Goal: Task Accomplishment & Management: Manage account settings

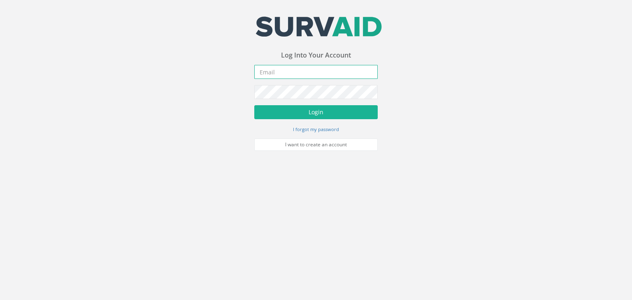
click at [277, 76] on input "email" at bounding box center [315, 72] width 123 height 14
type input "[PERSON_NAME][EMAIL_ADDRESS][DOMAIN_NAME]"
click at [254, 105] on button "Login" at bounding box center [315, 112] width 123 height 14
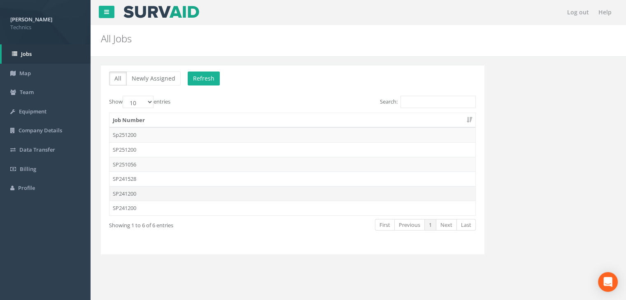
click at [141, 195] on td "SP241200" at bounding box center [292, 193] width 366 height 15
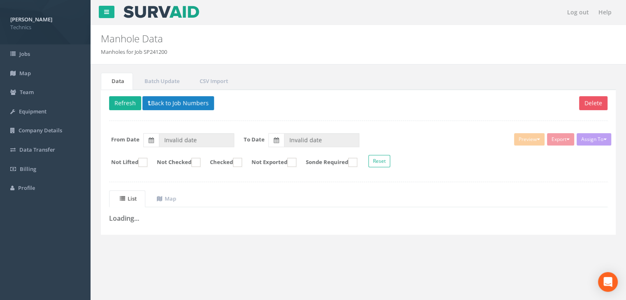
type input "[DATE]"
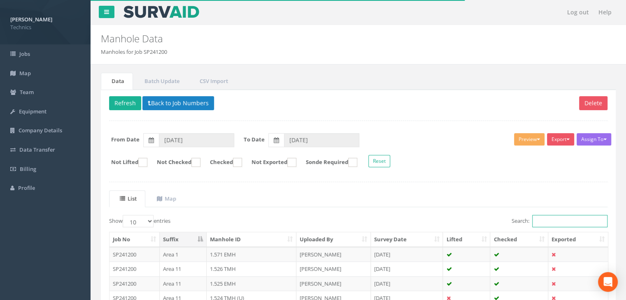
click at [553, 218] on input "Search:" at bounding box center [569, 221] width 75 height 12
type input "1.2"
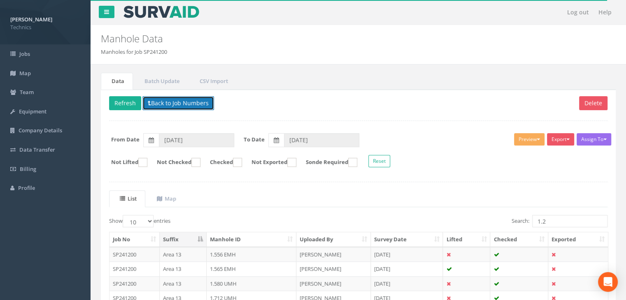
click at [176, 100] on button "Back to Job Numbers" at bounding box center [178, 103] width 72 height 14
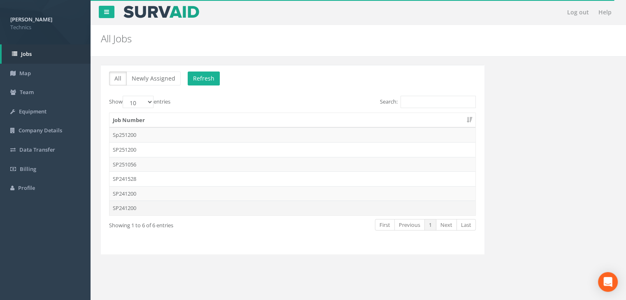
click at [141, 206] on td "SP241200" at bounding box center [292, 208] width 366 height 15
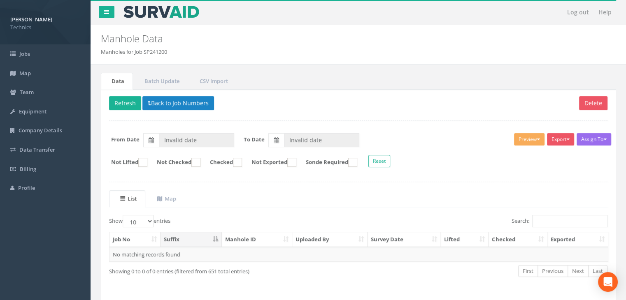
type input "[DATE]"
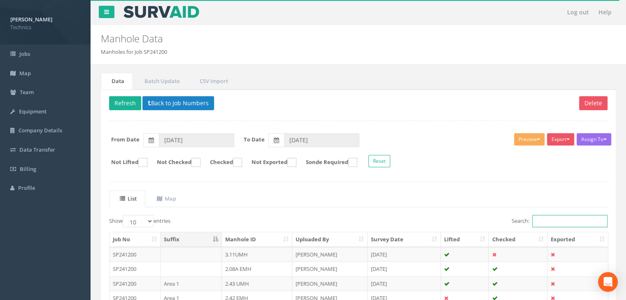
click at [550, 219] on input "Search:" at bounding box center [569, 221] width 75 height 12
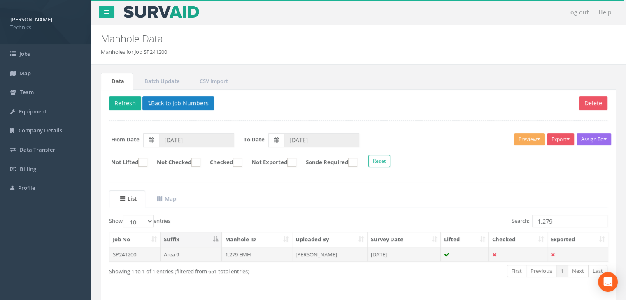
click at [276, 248] on td "1.279 EMH" at bounding box center [257, 254] width 71 height 15
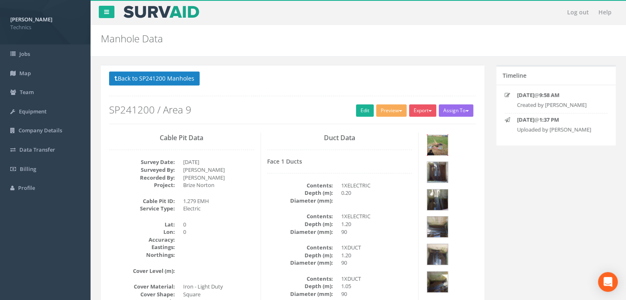
click at [430, 143] on img at bounding box center [437, 145] width 21 height 21
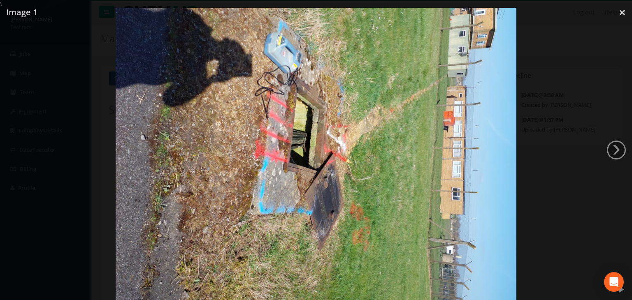
click at [436, 204] on img at bounding box center [316, 158] width 400 height 300
click at [622, 8] on div at bounding box center [316, 158] width 632 height 300
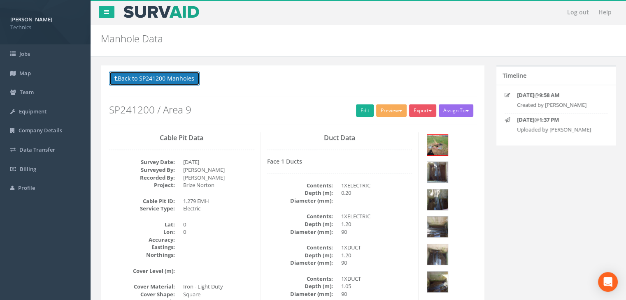
click at [167, 79] on button "Back to SP241200 Manholes" at bounding box center [154, 79] width 90 height 14
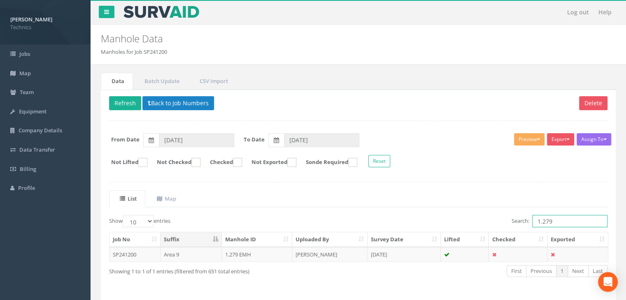
click at [579, 222] on input "1.279" at bounding box center [569, 221] width 75 height 12
click at [322, 254] on td "[PERSON_NAME]" at bounding box center [329, 254] width 75 height 15
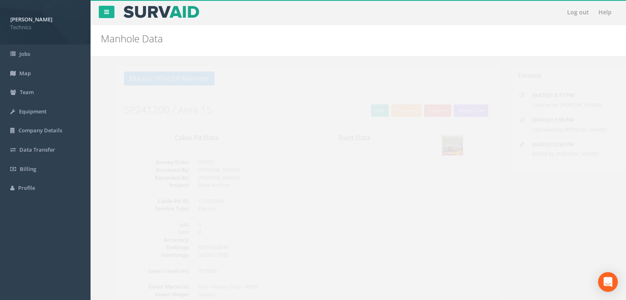
click at [440, 147] on img at bounding box center [437, 145] width 21 height 21
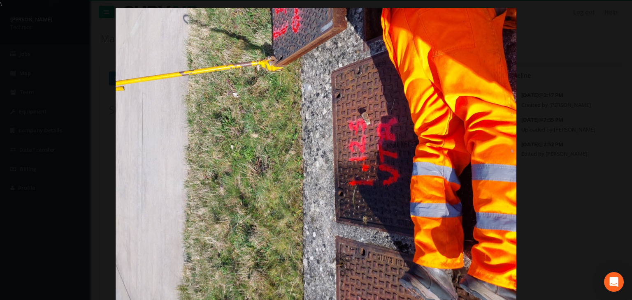
click at [600, 22] on div at bounding box center [316, 158] width 632 height 300
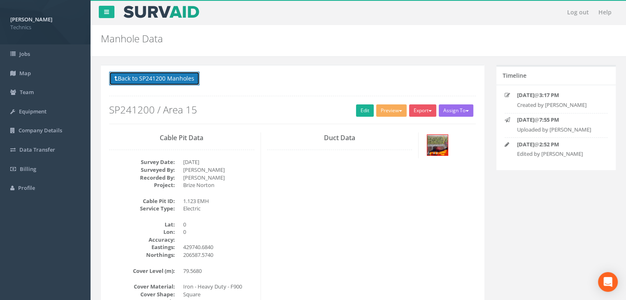
click at [170, 74] on button "Back to SP241200 Manholes" at bounding box center [154, 79] width 90 height 14
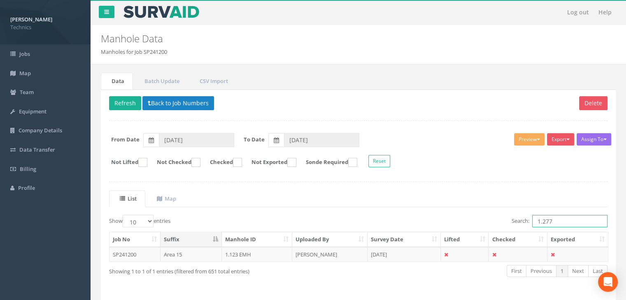
click at [577, 216] on input "1.277" at bounding box center [569, 221] width 75 height 12
click at [369, 257] on td "01 Apr 2025" at bounding box center [403, 254] width 73 height 15
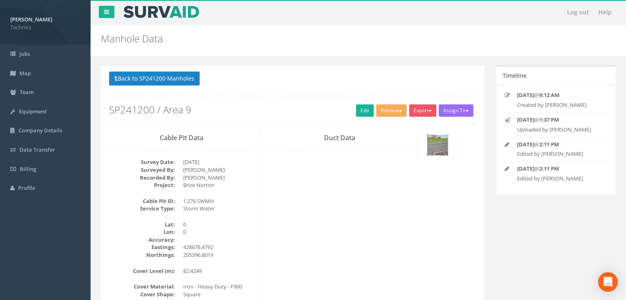
click at [441, 150] on img at bounding box center [437, 145] width 21 height 21
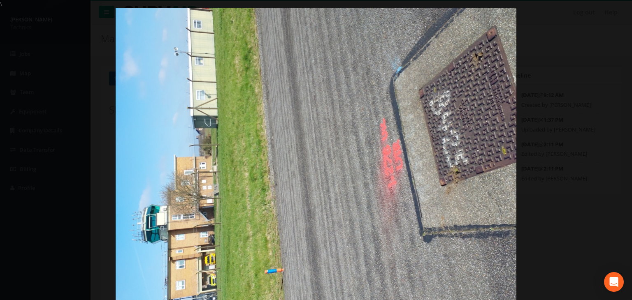
click at [582, 34] on div at bounding box center [316, 157] width 632 height 300
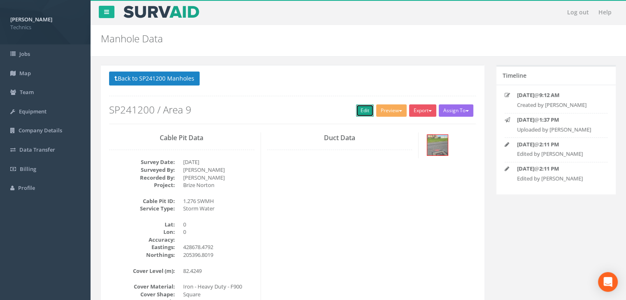
click at [358, 111] on link "Edit" at bounding box center [365, 110] width 18 height 12
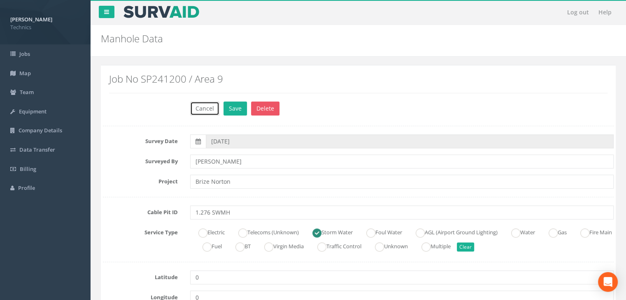
click at [212, 109] on button "Cancel" at bounding box center [204, 109] width 29 height 14
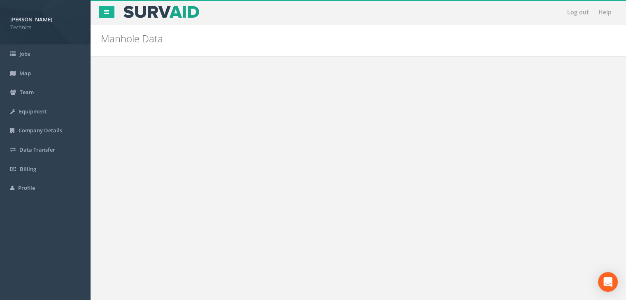
click at [180, 81] on button "Back to SP241200 Manholes" at bounding box center [154, 79] width 90 height 14
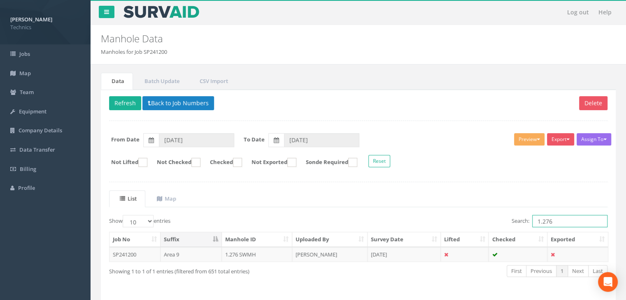
click at [556, 218] on input "1.276" at bounding box center [569, 221] width 75 height 12
type input "1.274"
click at [364, 250] on td "[PERSON_NAME]" at bounding box center [329, 254] width 75 height 15
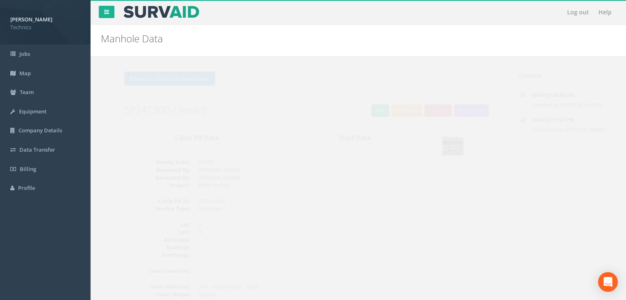
click at [444, 148] on img at bounding box center [437, 145] width 21 height 21
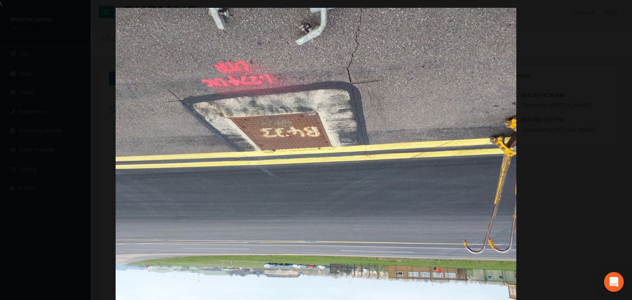
click at [577, 70] on div at bounding box center [316, 158] width 632 height 300
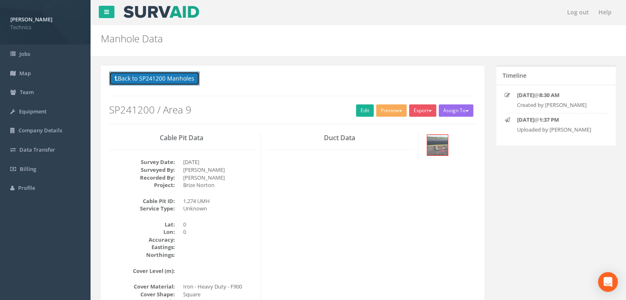
click at [173, 79] on button "Back to SP241200 Manholes" at bounding box center [154, 79] width 90 height 14
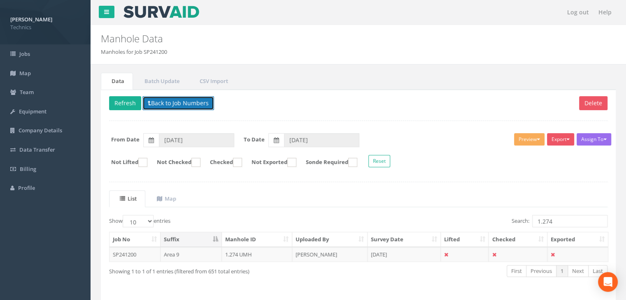
click at [188, 103] on button "Back to Job Numbers" at bounding box center [178, 103] width 72 height 14
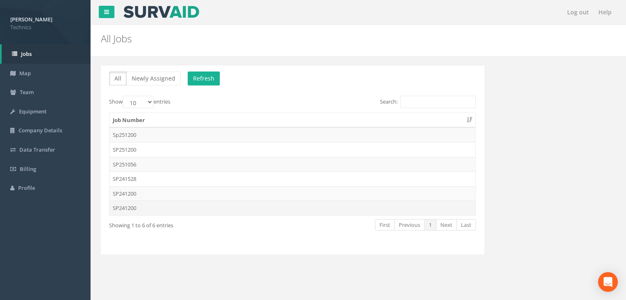
click at [135, 202] on td "SP241200" at bounding box center [292, 208] width 366 height 15
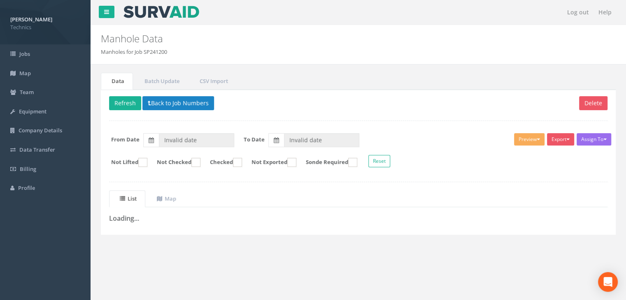
type input "[DATE]"
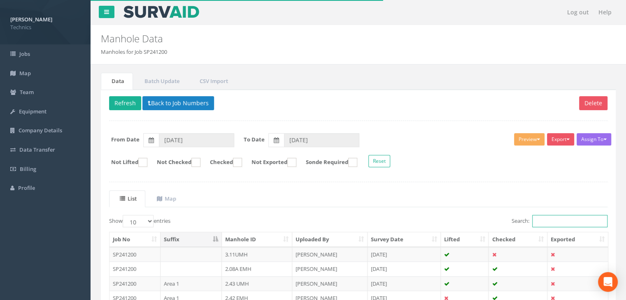
click at [541, 219] on input "Search:" at bounding box center [569, 221] width 75 height 12
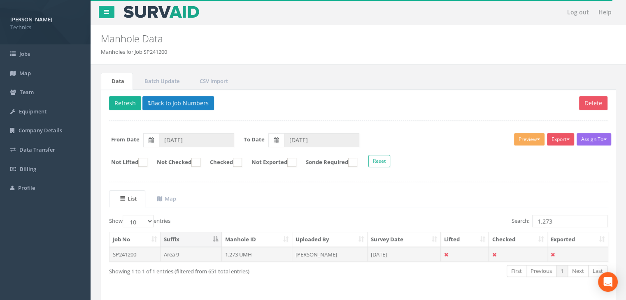
click at [314, 254] on td "[PERSON_NAME]" at bounding box center [329, 254] width 75 height 15
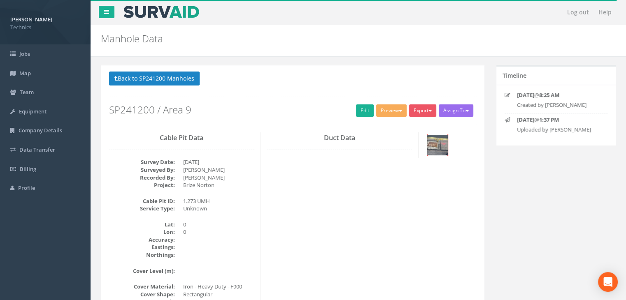
click at [439, 141] on img at bounding box center [437, 145] width 21 height 21
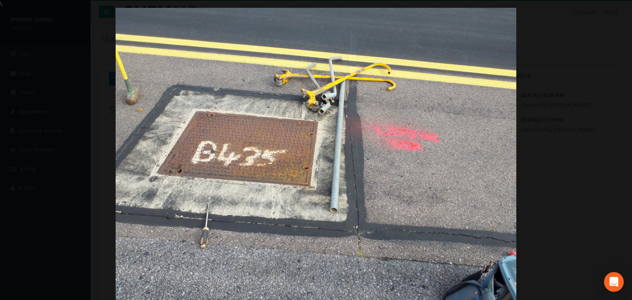
click at [590, 56] on div at bounding box center [316, 158] width 632 height 300
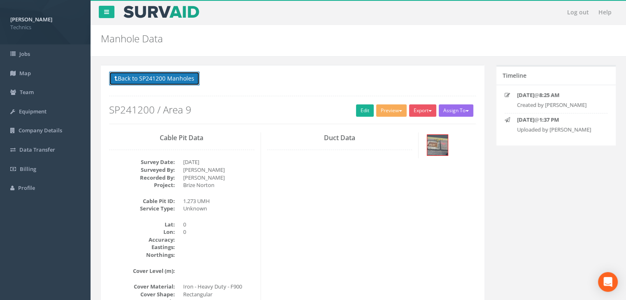
click at [187, 80] on button "Back to SP241200 Manholes" at bounding box center [154, 79] width 90 height 14
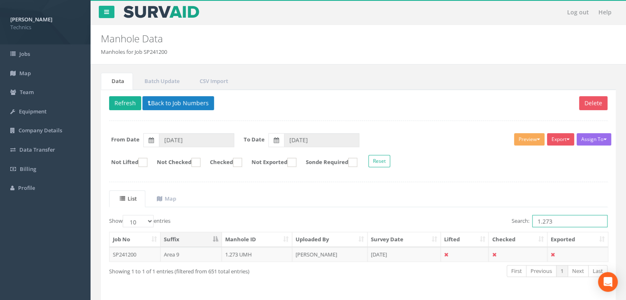
click at [570, 218] on input "1.273" at bounding box center [569, 221] width 75 height 12
click at [359, 251] on td "[PERSON_NAME]" at bounding box center [329, 254] width 75 height 15
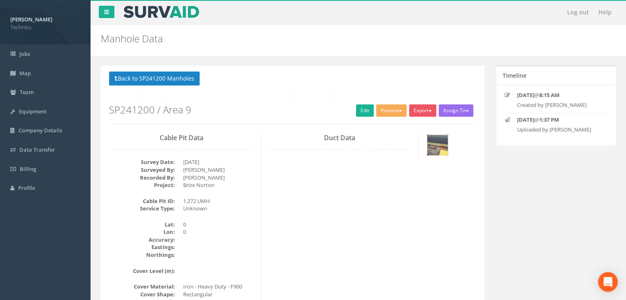
click at [440, 142] on img at bounding box center [437, 145] width 21 height 21
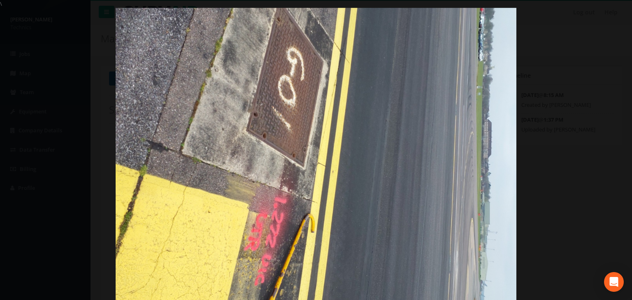
click at [593, 116] on div at bounding box center [316, 158] width 632 height 300
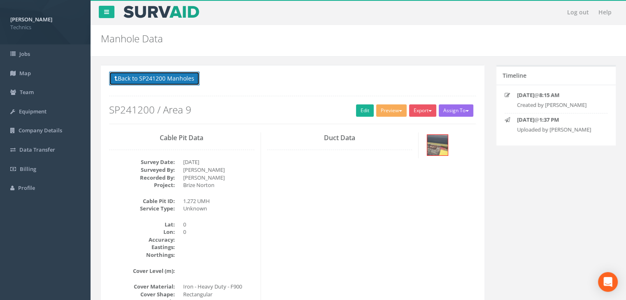
click at [163, 81] on button "Back to SP241200 Manholes" at bounding box center [154, 79] width 90 height 14
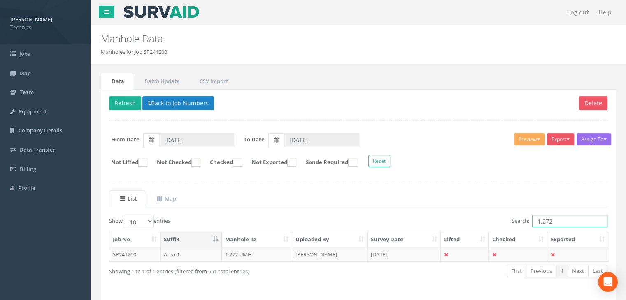
drag, startPoint x: 563, startPoint y: 218, endPoint x: 505, endPoint y: 217, distance: 58.8
click at [505, 217] on div "Search: 1.272" at bounding box center [485, 222] width 243 height 14
type input "3.144"
click at [317, 250] on td "[PERSON_NAME]" at bounding box center [329, 254] width 75 height 15
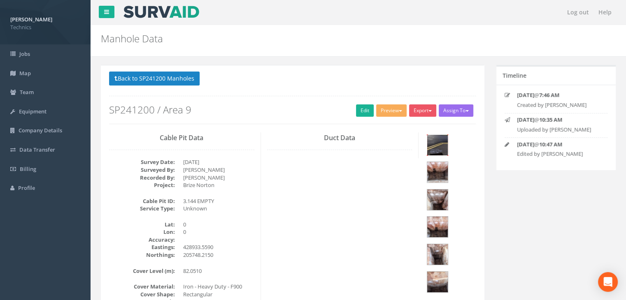
click at [435, 144] on img at bounding box center [437, 145] width 21 height 21
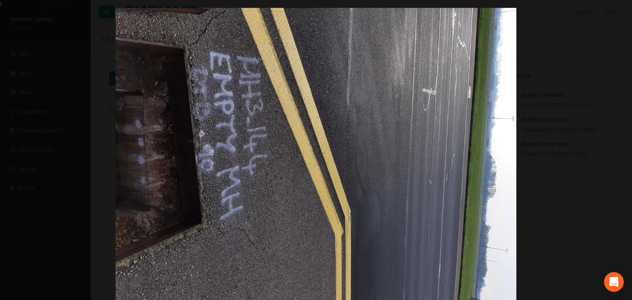
click at [602, 27] on div at bounding box center [316, 158] width 632 height 300
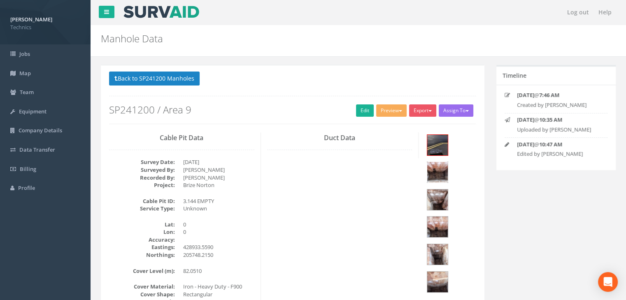
click at [447, 162] on img at bounding box center [437, 172] width 21 height 21
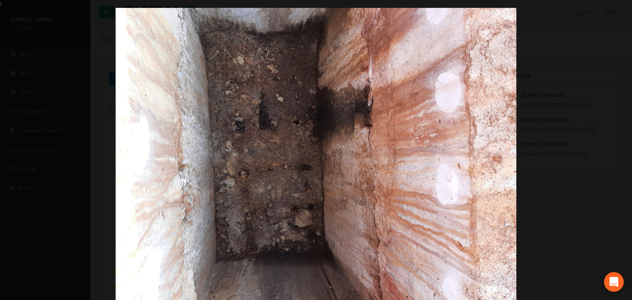
click at [508, 78] on img at bounding box center [316, 158] width 400 height 300
click at [620, 12] on link "×" at bounding box center [621, 12] width 19 height 25
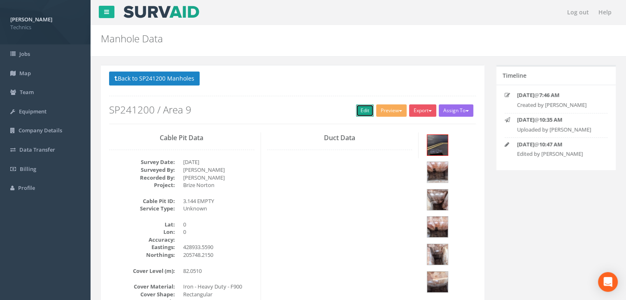
click at [360, 107] on link "Edit" at bounding box center [365, 110] width 18 height 12
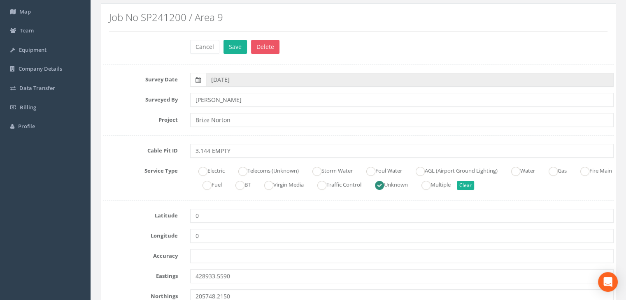
scroll to position [123, 0]
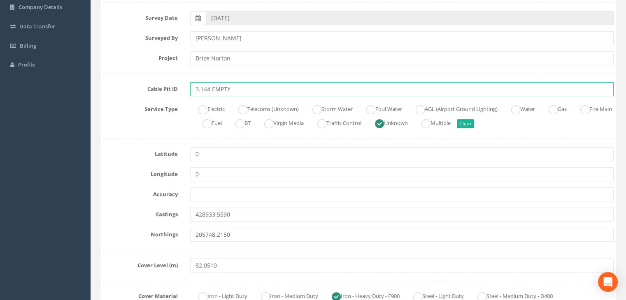
click at [241, 88] on input "3.144 EMPTY" at bounding box center [401, 89] width 423 height 14
type input "3.144 UMH"
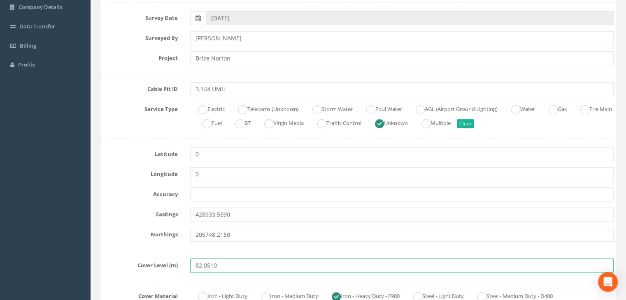
click at [268, 267] on input "82.0510" at bounding box center [401, 266] width 423 height 14
drag, startPoint x: 268, startPoint y: 267, endPoint x: 227, endPoint y: 266, distance: 40.7
click at [227, 266] on input "82.0510" at bounding box center [401, 266] width 423 height 14
paste input "485"
type input "82.0485"
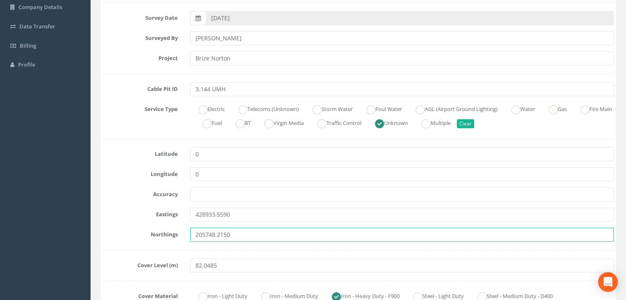
click at [240, 235] on input "205748.2150" at bounding box center [401, 235] width 423 height 14
click at [239, 235] on input "205748.2150" at bounding box center [401, 235] width 423 height 14
paste input "7.9462"
type input "205747.9462"
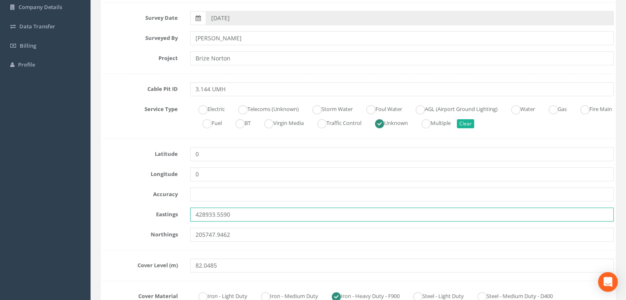
click at [247, 212] on input "428933.5590" at bounding box center [401, 215] width 423 height 14
paste input "4.1669"
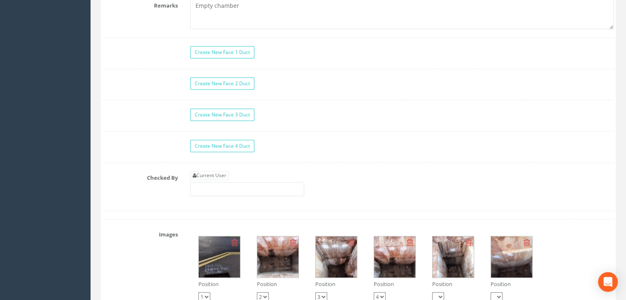
scroll to position [823, 0]
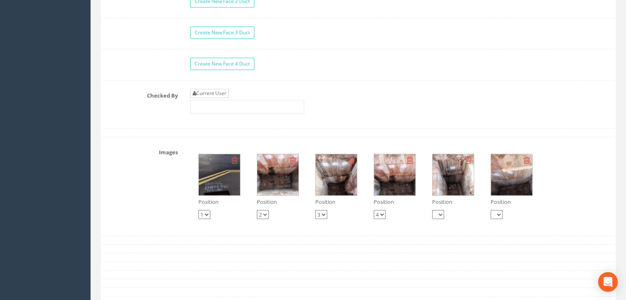
type input "428934.1669"
click at [218, 91] on link "Current User" at bounding box center [209, 93] width 39 height 9
type input "[PERSON_NAME]"
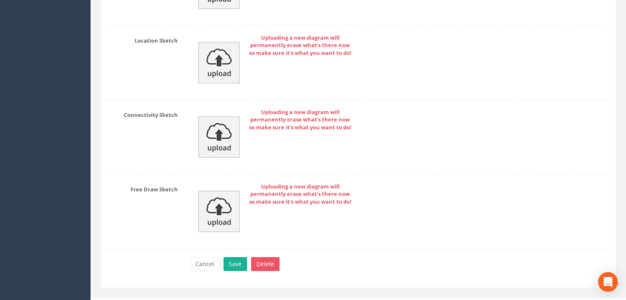
scroll to position [1305, 0]
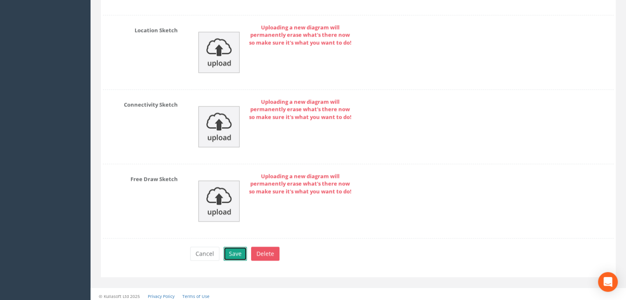
click at [238, 250] on button "Save" at bounding box center [234, 254] width 23 height 14
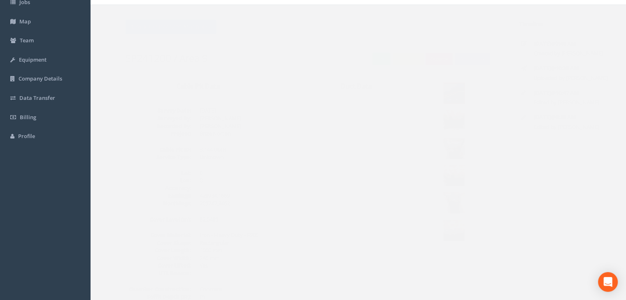
scroll to position [0, 0]
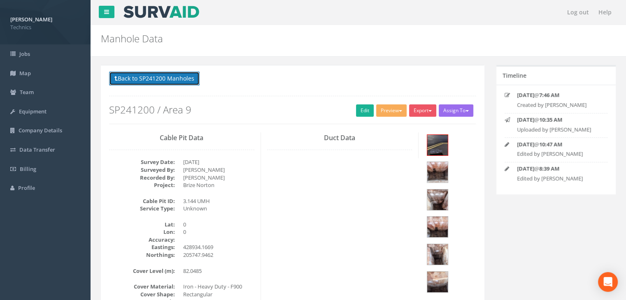
click at [178, 73] on button "Back to SP241200 Manholes" at bounding box center [154, 79] width 90 height 14
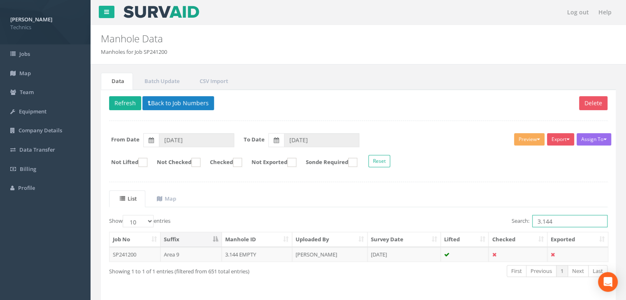
click at [558, 221] on input "3.144" at bounding box center [569, 221] width 75 height 12
type input "3.143"
click at [330, 259] on td "[PERSON_NAME]" at bounding box center [329, 254] width 75 height 15
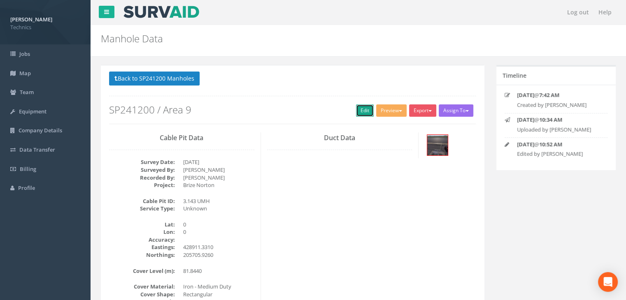
click at [359, 116] on link "Edit" at bounding box center [365, 110] width 18 height 12
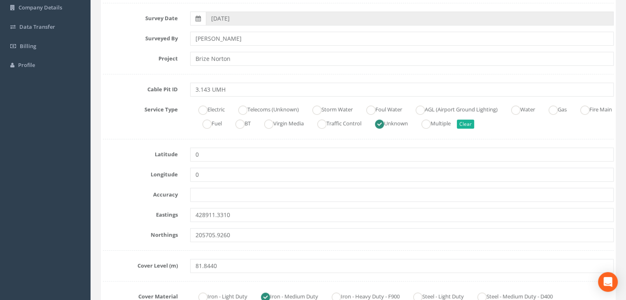
scroll to position [123, 0]
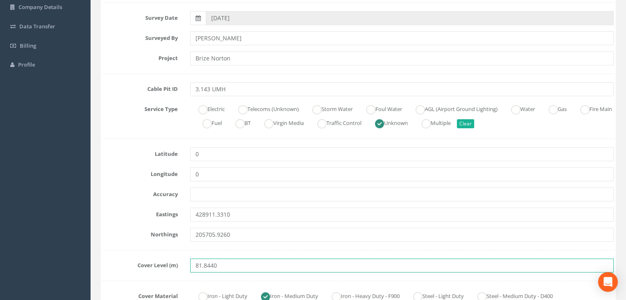
click at [227, 264] on input "81.8440" at bounding box center [401, 266] width 423 height 14
click at [234, 266] on input "81.8440" at bounding box center [401, 266] width 423 height 14
paste input "1"
type input "81.8410"
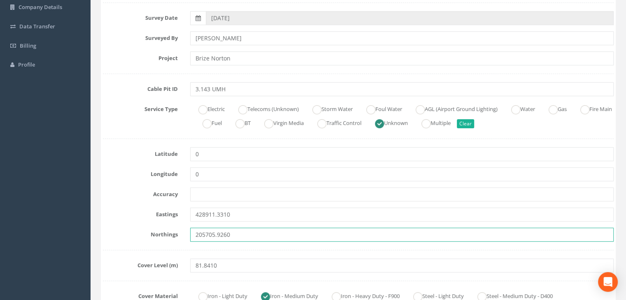
click at [237, 236] on input "205705.9260" at bounding box center [401, 235] width 423 height 14
paste input "7755"
type input "205705.7755"
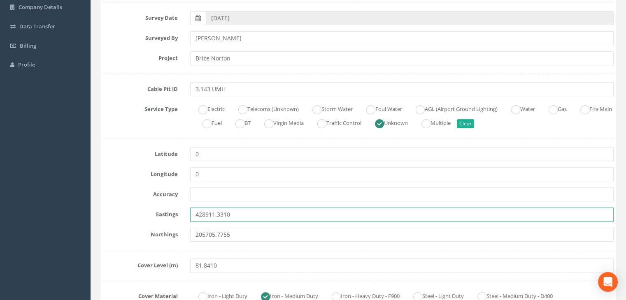
click at [237, 213] on input "428911.3310" at bounding box center [401, 215] width 423 height 14
paste input "text"
click at [203, 213] on input "text" at bounding box center [401, 215] width 423 height 14
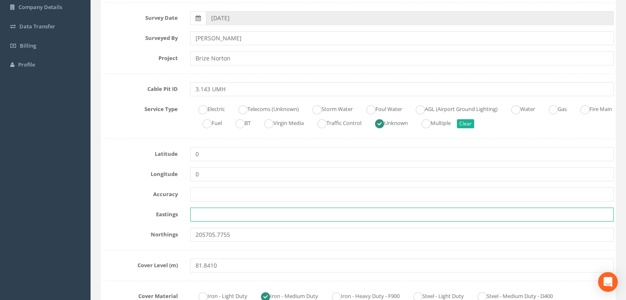
paste input "428911.6494"
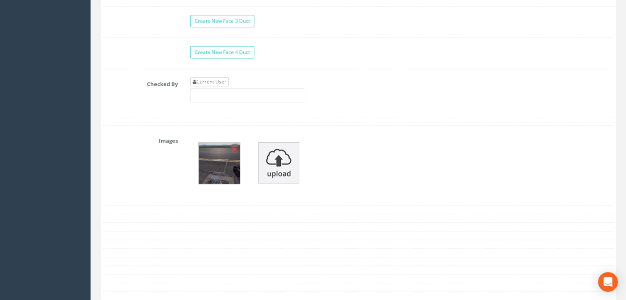
type input "428911.6494"
click at [216, 80] on link "Current User" at bounding box center [209, 81] width 39 height 9
type input "[PERSON_NAME]"
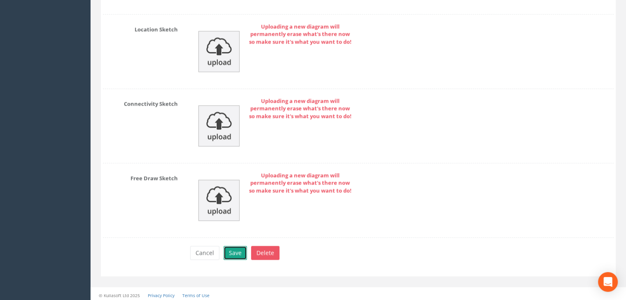
drag, startPoint x: 232, startPoint y: 252, endPoint x: 227, endPoint y: 246, distance: 7.9
click at [232, 253] on button "Save" at bounding box center [234, 253] width 23 height 14
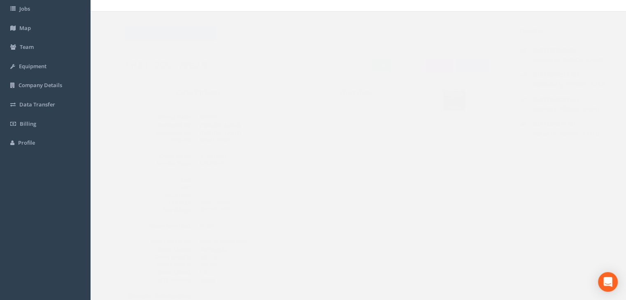
scroll to position [0, 0]
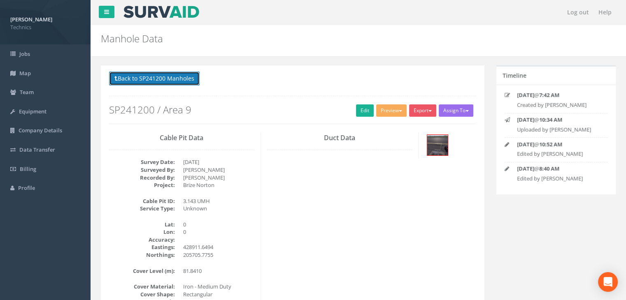
click at [173, 83] on button "Back to SP241200 Manholes" at bounding box center [154, 79] width 90 height 14
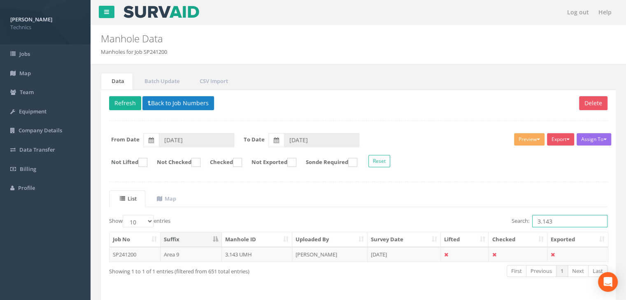
click at [564, 220] on input "3.143" at bounding box center [569, 221] width 75 height 12
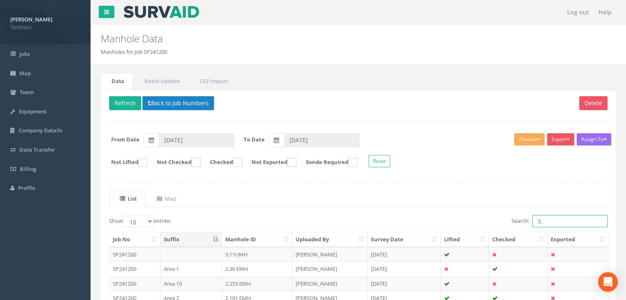
type input "3"
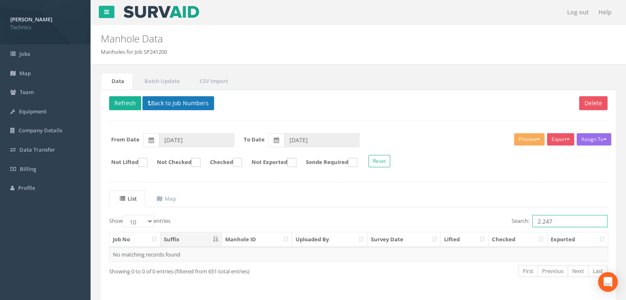
type input "2.247"
click at [155, 103] on button "Back to Job Numbers" at bounding box center [178, 103] width 72 height 14
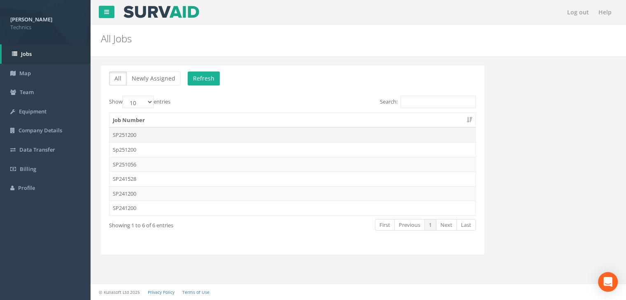
click at [149, 134] on td "SP251200" at bounding box center [292, 134] width 366 height 15
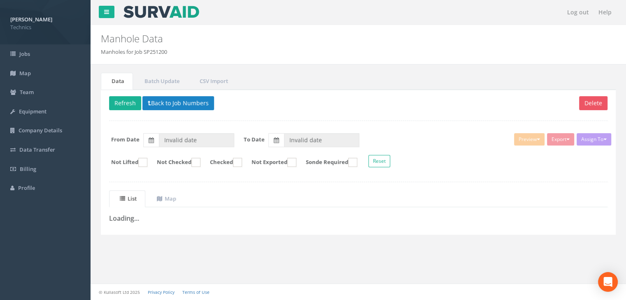
type input "[DATE]"
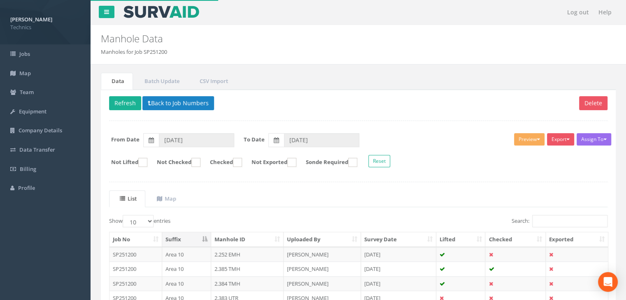
click at [546, 219] on input "Search:" at bounding box center [569, 221] width 75 height 12
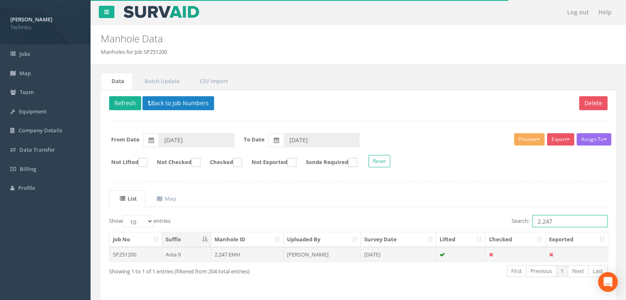
type input "2.247"
click at [377, 254] on td "[DATE]" at bounding box center [398, 254] width 75 height 15
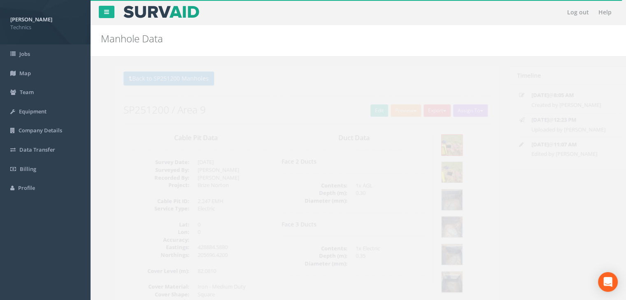
click at [371, 109] on h2 "SP251200 / Area 9" at bounding box center [292, 109] width 366 height 11
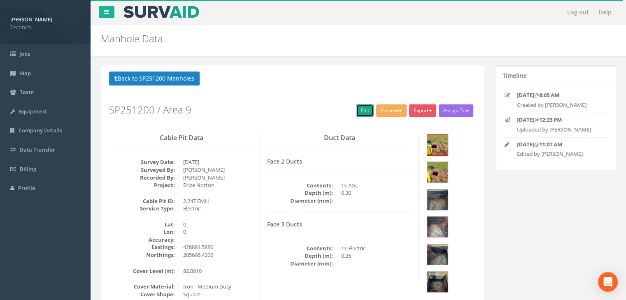
click at [364, 109] on link "Edit" at bounding box center [365, 110] width 18 height 12
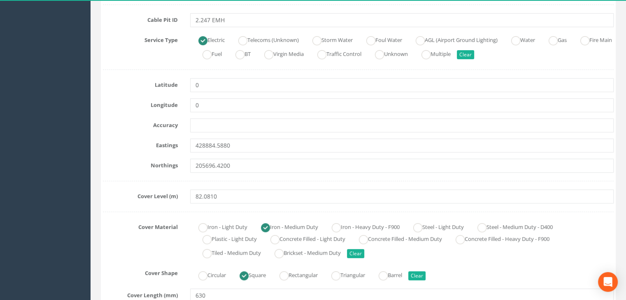
scroll to position [206, 0]
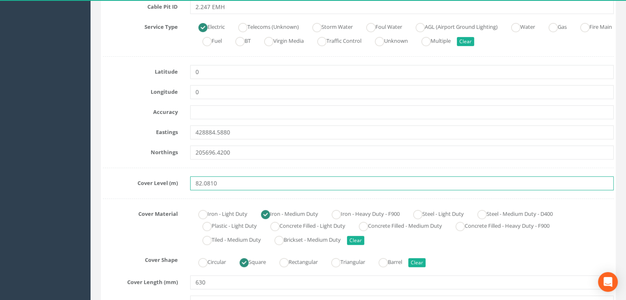
click at [229, 177] on input "82.0810" at bounding box center [401, 183] width 423 height 14
click at [227, 180] on input "82.0810" at bounding box center [401, 183] width 423 height 14
paste input "53"
type input "82.0530"
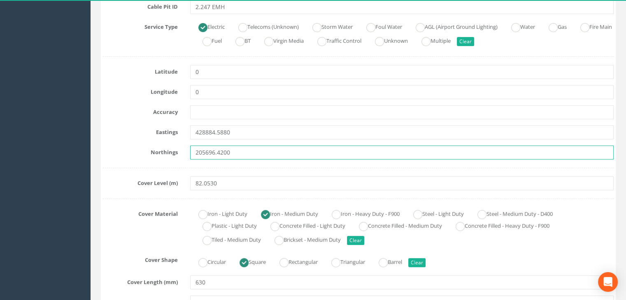
click at [237, 154] on input "205696.4200" at bounding box center [401, 153] width 423 height 14
paste input "935"
type input "205696.9350"
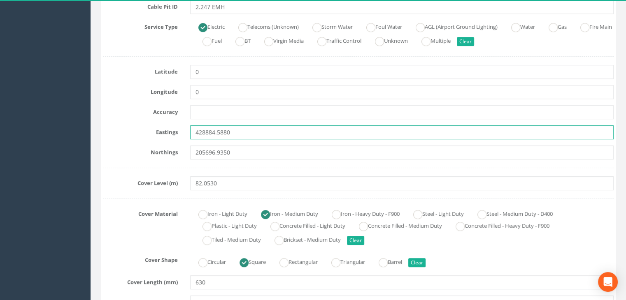
click at [237, 134] on input "428884.5880" at bounding box center [401, 132] width 423 height 14
paste input "916"
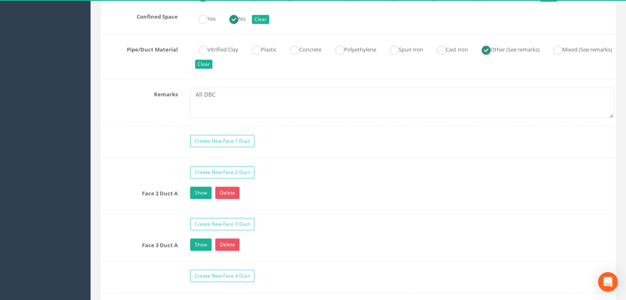
scroll to position [699, 0]
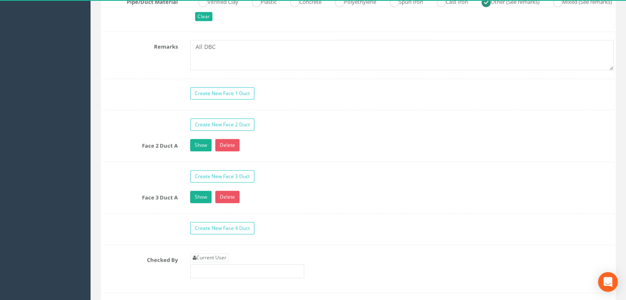
type input "428884.9160"
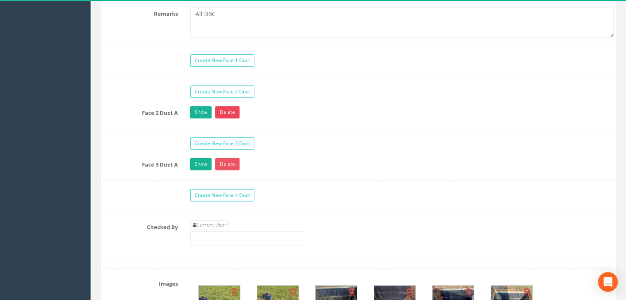
scroll to position [781, 0]
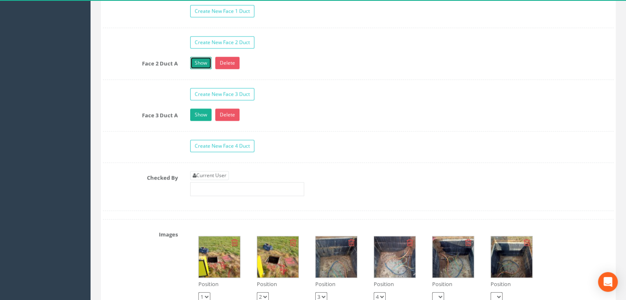
click at [203, 64] on link "Show" at bounding box center [200, 63] width 21 height 12
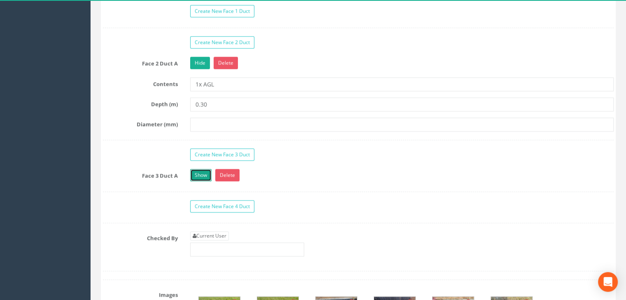
click at [203, 170] on link "Show" at bounding box center [200, 175] width 21 height 12
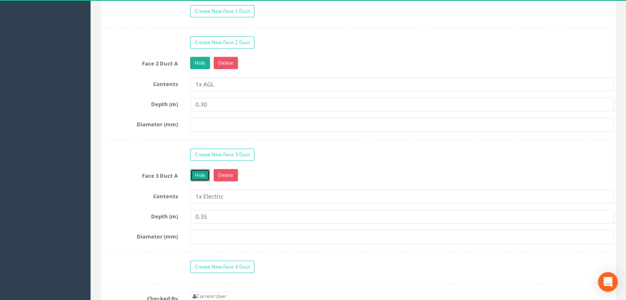
scroll to position [905, 0]
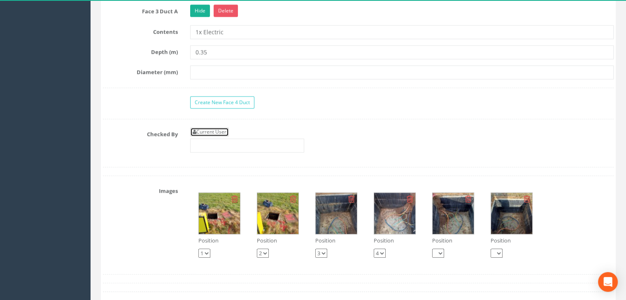
click at [225, 132] on link "Current User" at bounding box center [209, 131] width 39 height 9
type input "[PERSON_NAME]"
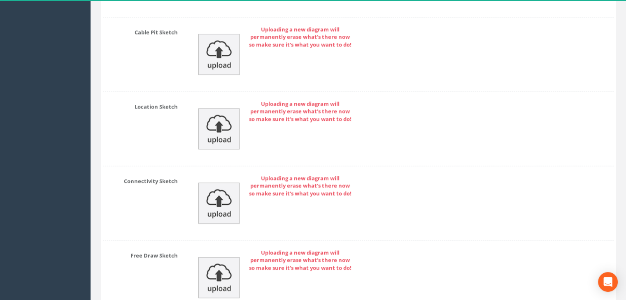
scroll to position [1467, 0]
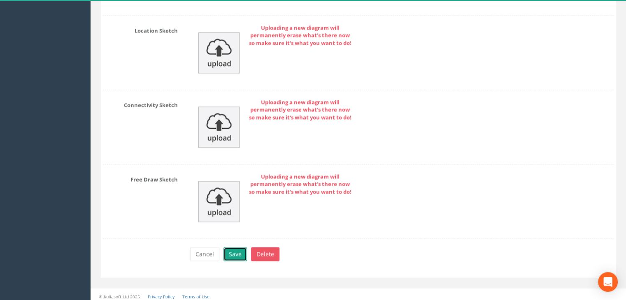
click at [237, 249] on button "Save" at bounding box center [234, 254] width 23 height 14
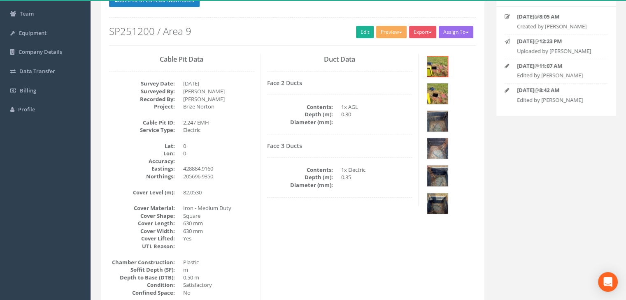
scroll to position [0, 0]
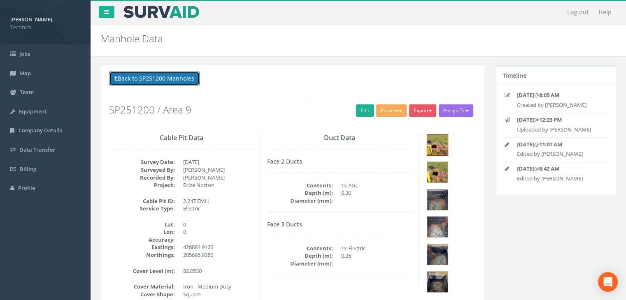
drag, startPoint x: 184, startPoint y: 76, endPoint x: 480, endPoint y: 125, distance: 300.0
click at [184, 76] on button "Back to SP251200 Manholes" at bounding box center [154, 79] width 90 height 14
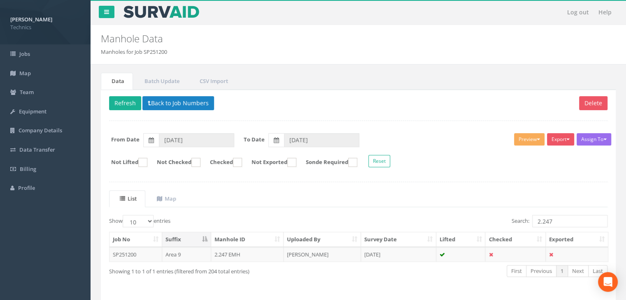
click at [494, 87] on ul "Data Batch Update CSV Import" at bounding box center [358, 81] width 514 height 17
click at [558, 218] on input "2.247" at bounding box center [569, 221] width 75 height 12
type input "2.246"
click at [400, 250] on td "[DATE]" at bounding box center [398, 254] width 75 height 15
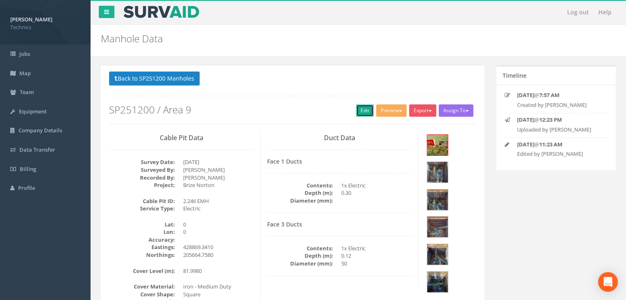
click at [358, 112] on link "Edit" at bounding box center [365, 110] width 18 height 12
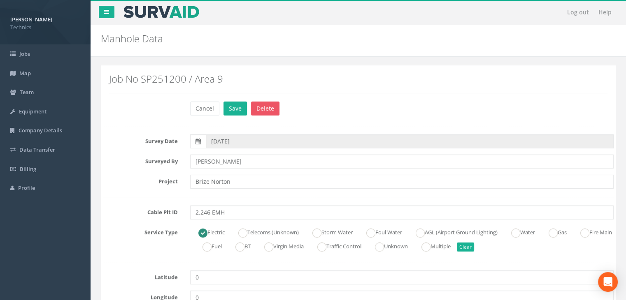
drag, startPoint x: 341, startPoint y: 104, endPoint x: 349, endPoint y: 70, distance: 36.0
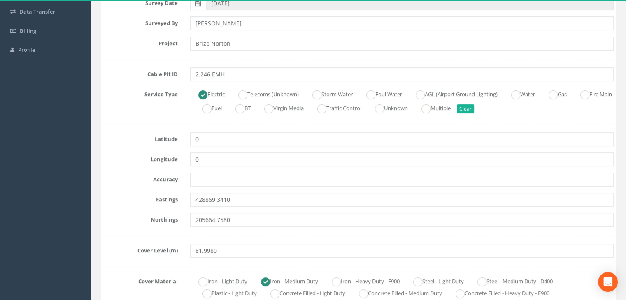
scroll to position [165, 0]
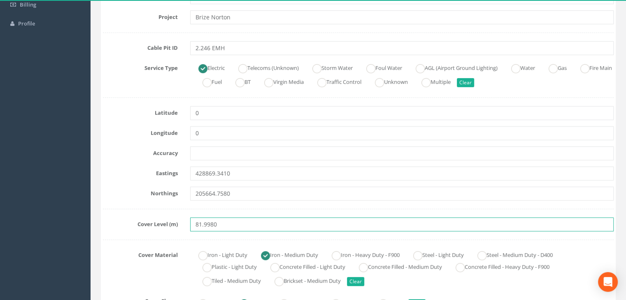
drag, startPoint x: 226, startPoint y: 221, endPoint x: 174, endPoint y: 218, distance: 51.9
click at [174, 218] on div "Cover Level (m) 81.9980" at bounding box center [358, 225] width 523 height 14
paste input "82"
type input "81.9820"
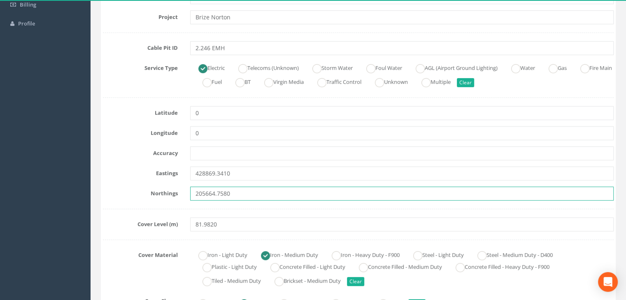
click at [233, 192] on input "205664.7580" at bounding box center [401, 194] width 423 height 14
drag, startPoint x: 237, startPoint y: 192, endPoint x: 159, endPoint y: 198, distance: 77.9
click at [159, 198] on div "Northings 205664.7580" at bounding box center [358, 194] width 523 height 14
paste input "7"
type input "205664.7780"
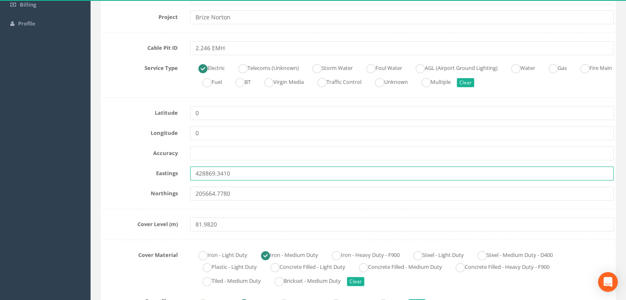
drag, startPoint x: 248, startPoint y: 176, endPoint x: 163, endPoint y: 167, distance: 86.0
click at [163, 167] on div "Eastings 428869.3410" at bounding box center [358, 174] width 523 height 14
paste input "78"
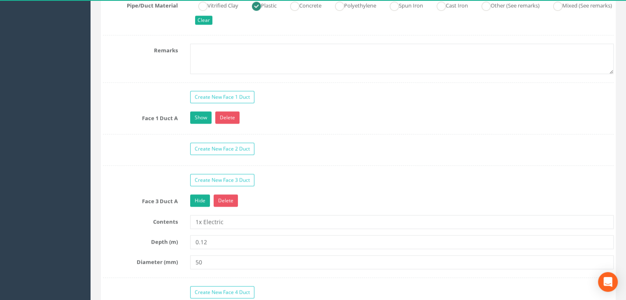
scroll to position [740, 0]
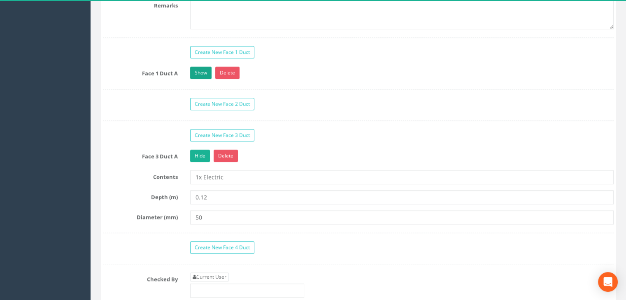
type input "428869.3780"
click at [202, 67] on link "Show" at bounding box center [200, 73] width 21 height 12
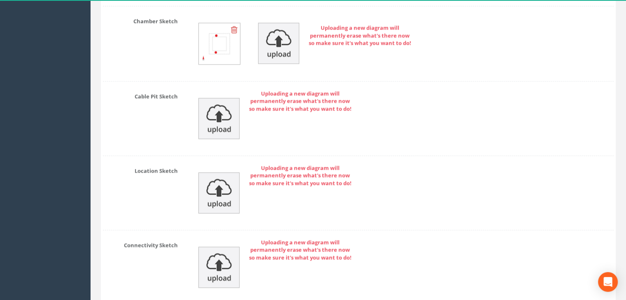
scroll to position [1467, 0]
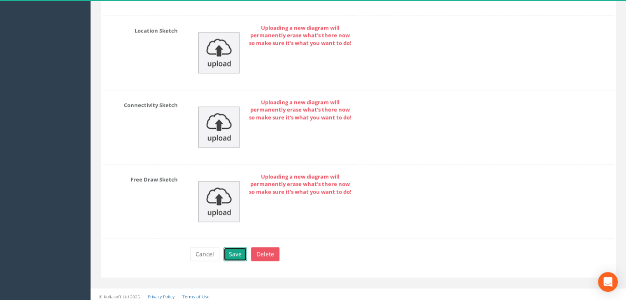
click at [234, 251] on button "Save" at bounding box center [234, 254] width 23 height 14
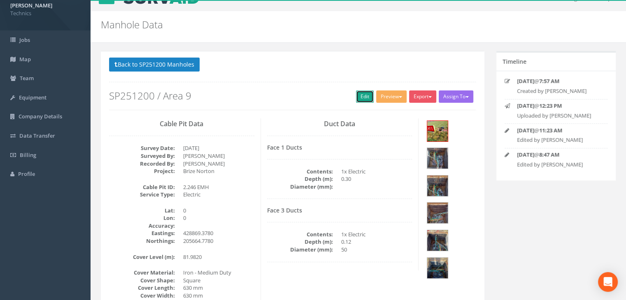
click at [364, 97] on link "Edit" at bounding box center [365, 96] width 18 height 12
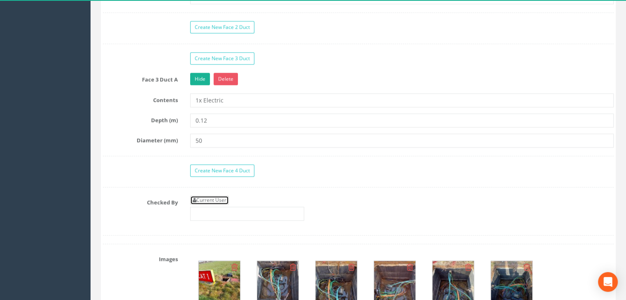
click at [217, 197] on link "Current User" at bounding box center [209, 200] width 39 height 9
type input "[PERSON_NAME]"
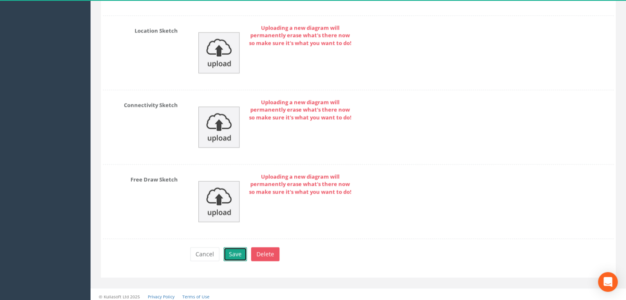
click at [236, 248] on button "Save" at bounding box center [234, 254] width 23 height 14
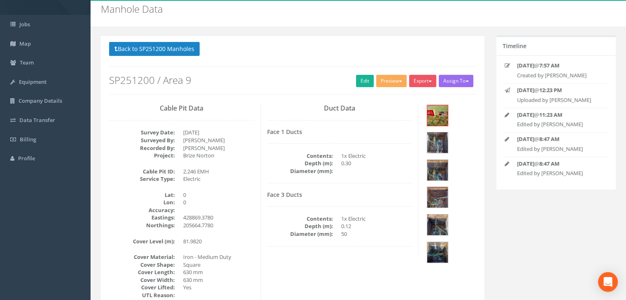
scroll to position [14, 0]
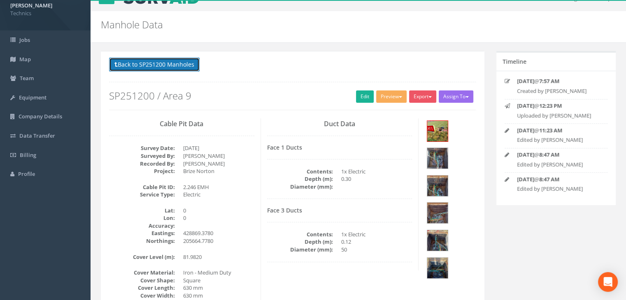
drag, startPoint x: 158, startPoint y: 66, endPoint x: 162, endPoint y: 65, distance: 4.5
click at [158, 66] on button "Back to SP251200 Manholes" at bounding box center [154, 65] width 90 height 14
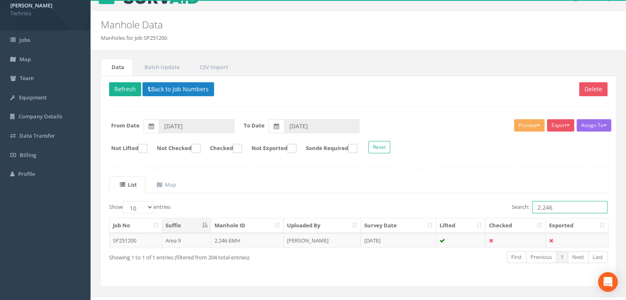
click at [564, 209] on input "2.246" at bounding box center [569, 207] width 75 height 12
type input "2.245"
click at [371, 241] on td "[DATE]" at bounding box center [398, 240] width 75 height 15
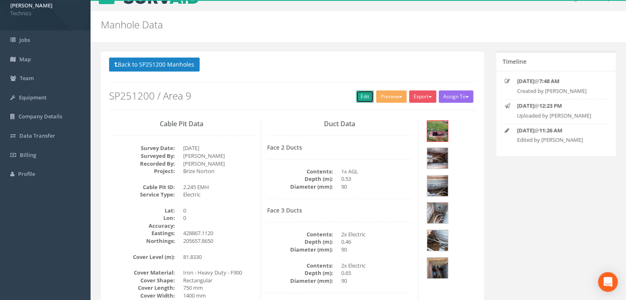
click at [364, 99] on link "Edit" at bounding box center [365, 96] width 18 height 12
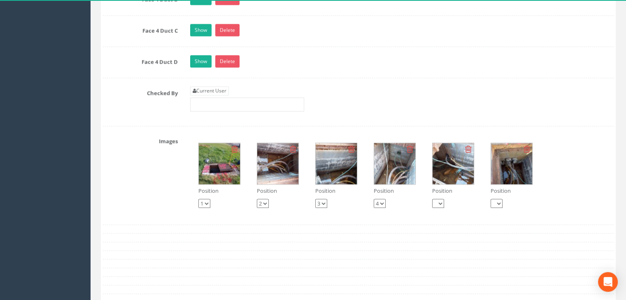
scroll to position [1166, 0]
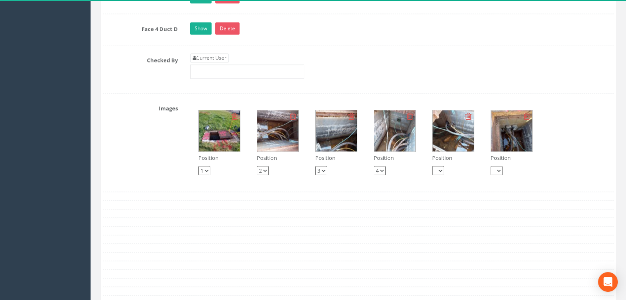
click at [281, 137] on img at bounding box center [277, 130] width 41 height 41
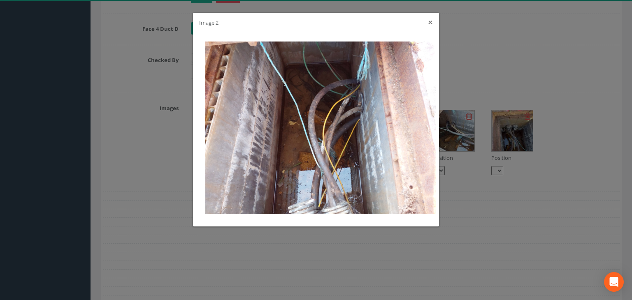
click at [428, 23] on button "×" at bounding box center [430, 22] width 5 height 9
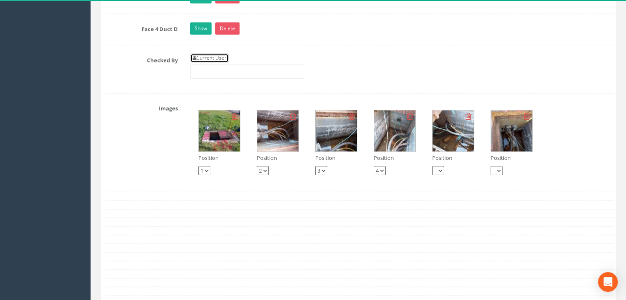
click at [219, 54] on link "Current User" at bounding box center [209, 57] width 39 height 9
type input "[PERSON_NAME]"
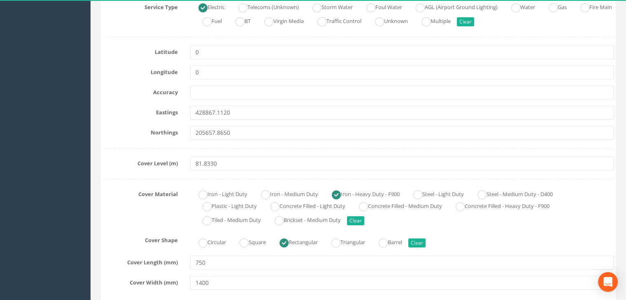
scroll to position [178, 0]
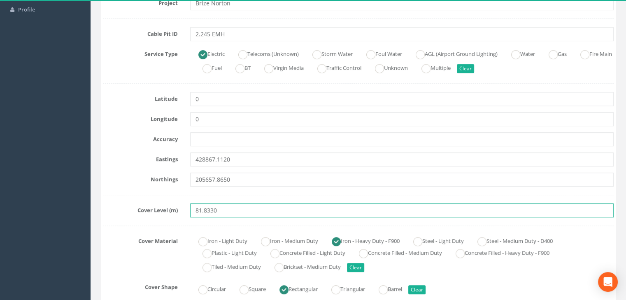
drag, startPoint x: 230, startPoint y: 211, endPoint x: 167, endPoint y: 209, distance: 63.0
click at [167, 209] on div "Cover Level (m) 81.8330" at bounding box center [358, 211] width 523 height 14
paste input "1"
type input "81.8130"
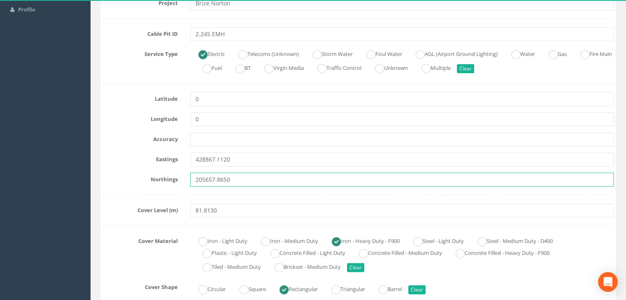
click at [239, 179] on input "205657.8650" at bounding box center [401, 180] width 423 height 14
paste input "216"
type input "205657.2160"
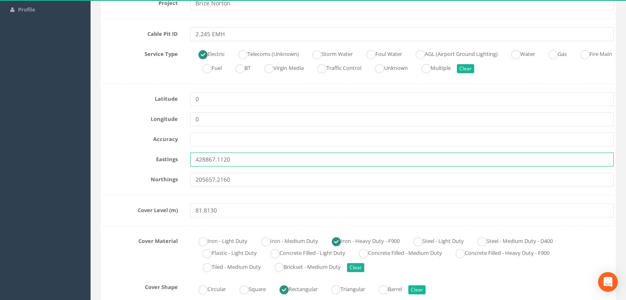
click at [234, 158] on input "428867.1120" at bounding box center [401, 160] width 423 height 14
paste input "8.366"
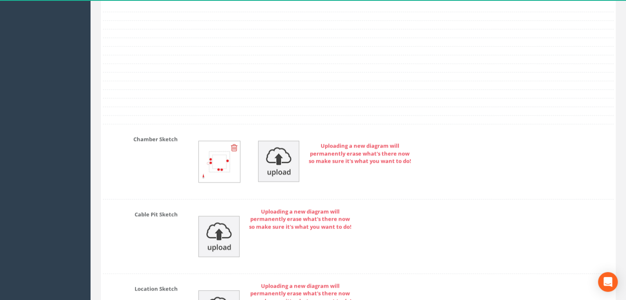
scroll to position [1412, 0]
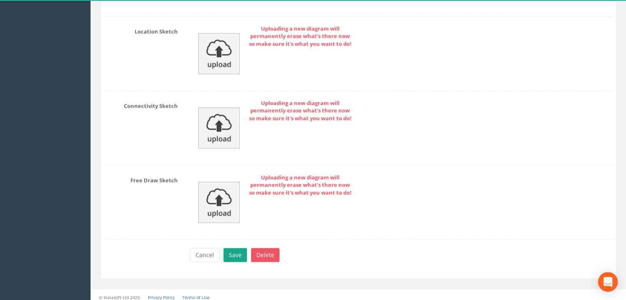
type input "428868.3660"
click at [232, 248] on button "Save" at bounding box center [234, 255] width 23 height 14
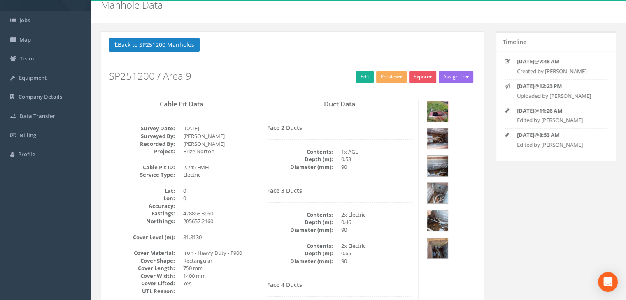
scroll to position [5, 0]
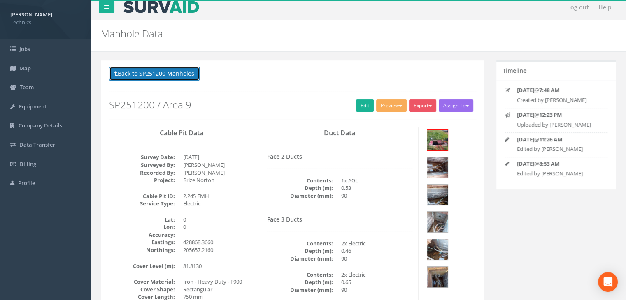
click at [174, 72] on button "Back to SP251200 Manholes" at bounding box center [154, 74] width 90 height 14
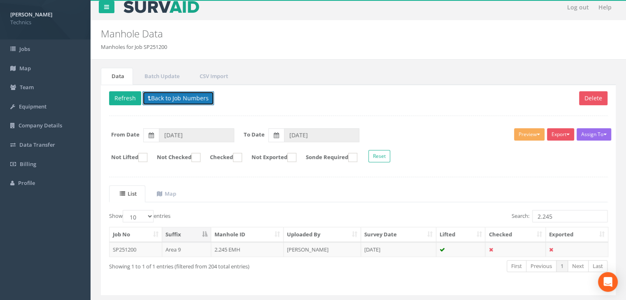
click at [159, 96] on button "Back to Job Numbers" at bounding box center [178, 98] width 72 height 14
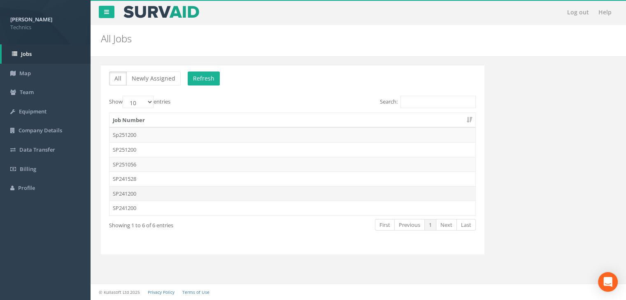
click at [151, 195] on td "SP241200" at bounding box center [292, 193] width 366 height 15
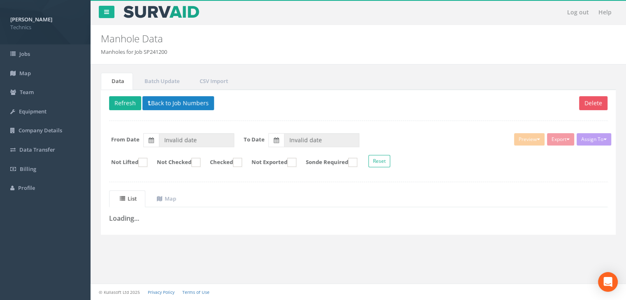
type input "[DATE]"
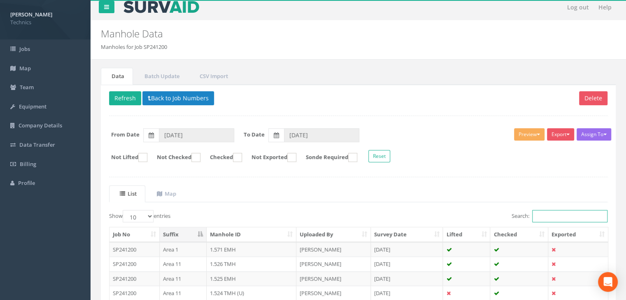
click at [540, 214] on input "Search:" at bounding box center [569, 216] width 75 height 12
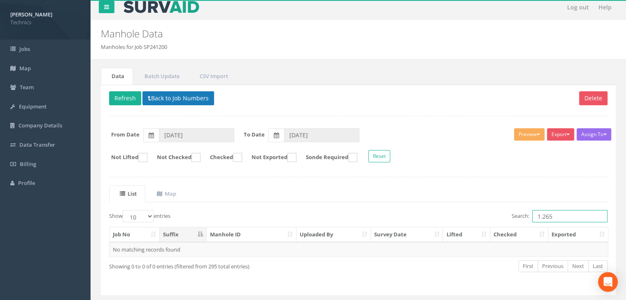
type input "1.265"
click at [177, 101] on button "Back to Job Numbers" at bounding box center [178, 98] width 72 height 14
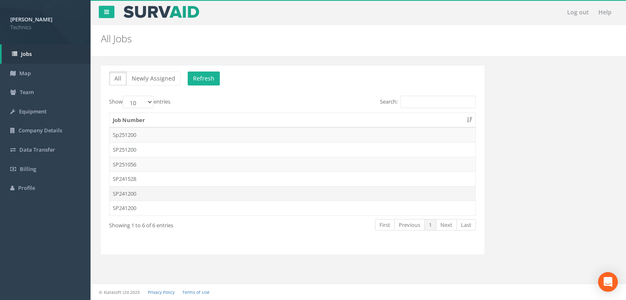
click at [141, 195] on td "SP241200" at bounding box center [292, 193] width 366 height 15
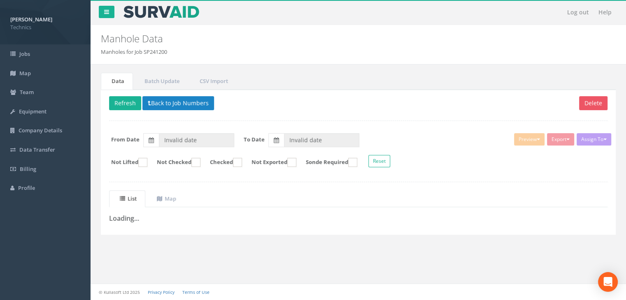
scroll to position [5, 0]
type input "[DATE]"
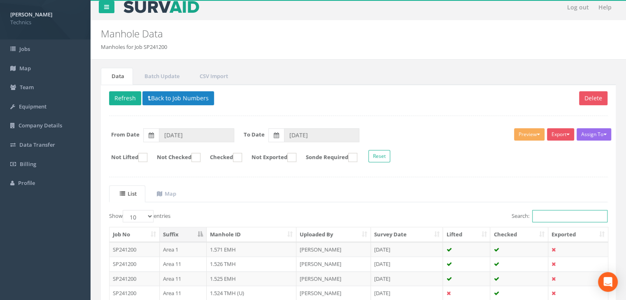
click at [566, 217] on input "Search:" at bounding box center [569, 216] width 75 height 12
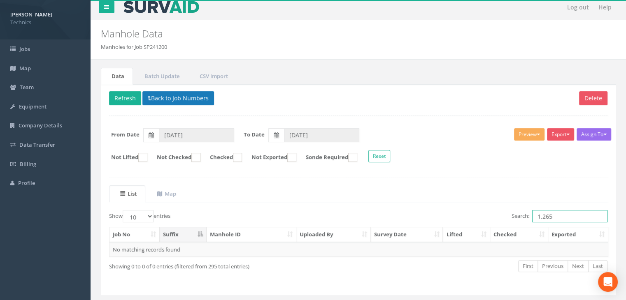
type input "1.265"
click at [197, 96] on button "Back to Job Numbers" at bounding box center [178, 98] width 72 height 14
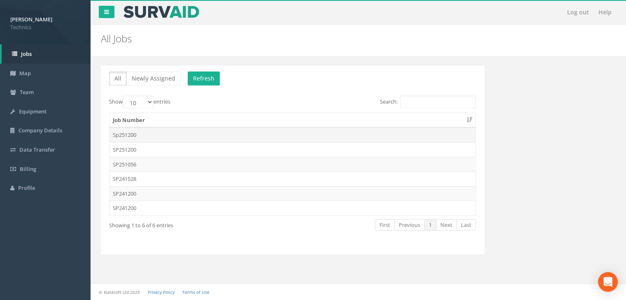
click at [140, 134] on td "Sp251200" at bounding box center [292, 134] width 366 height 15
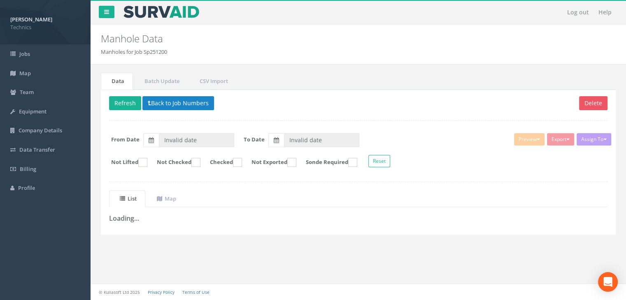
type input "[DATE]"
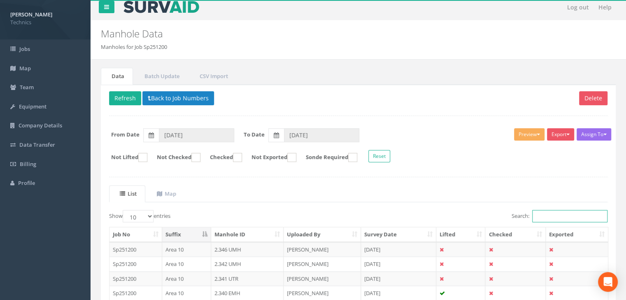
click at [559, 212] on input "Search:" at bounding box center [569, 216] width 75 height 12
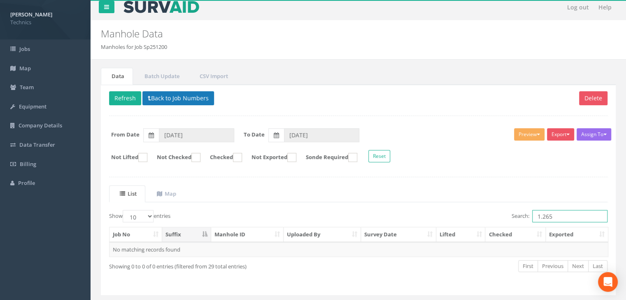
type input "1.265"
click at [163, 96] on button "Back to Job Numbers" at bounding box center [178, 98] width 72 height 14
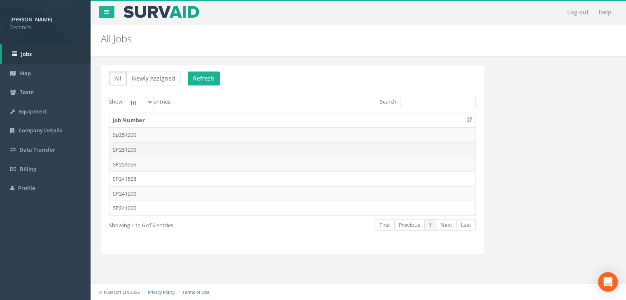
click at [149, 149] on td "SP251200" at bounding box center [292, 149] width 366 height 15
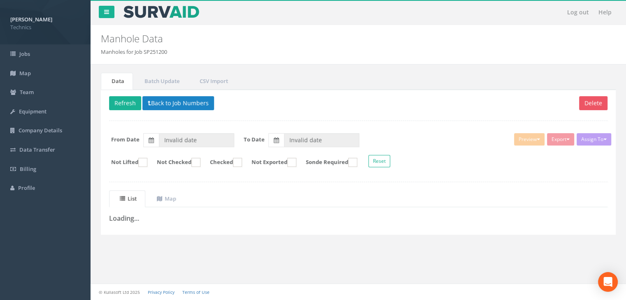
type input "[DATE]"
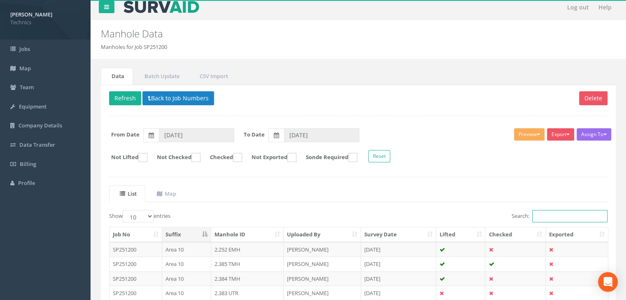
click at [559, 216] on input "Search:" at bounding box center [569, 216] width 75 height 12
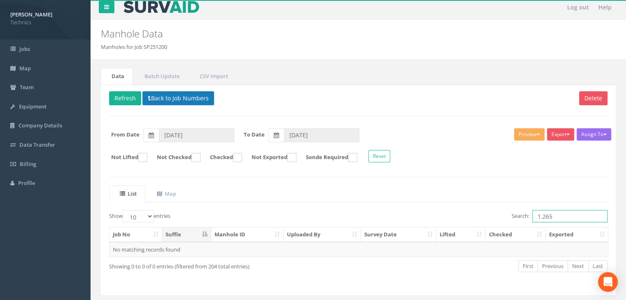
type input "1.265"
click at [158, 100] on button "Back to Job Numbers" at bounding box center [178, 98] width 72 height 14
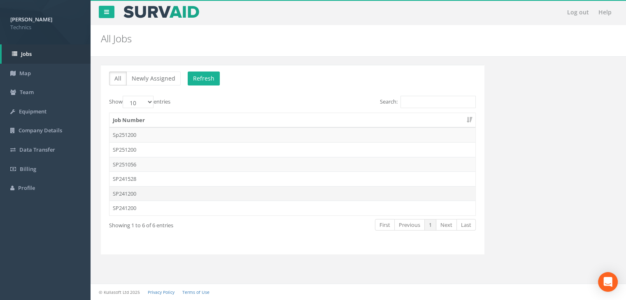
click at [146, 187] on td "SP241200" at bounding box center [292, 193] width 366 height 15
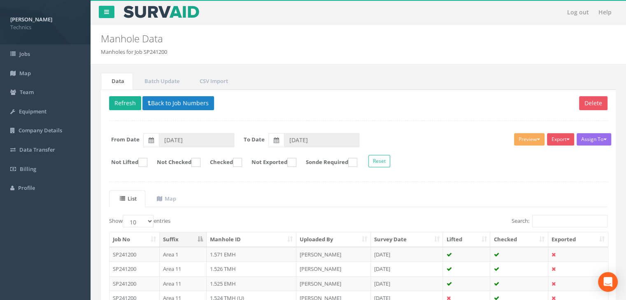
scroll to position [5, 0]
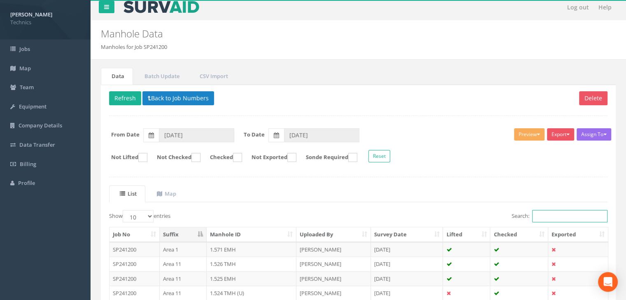
click at [570, 214] on input "Search:" at bounding box center [569, 216] width 75 height 12
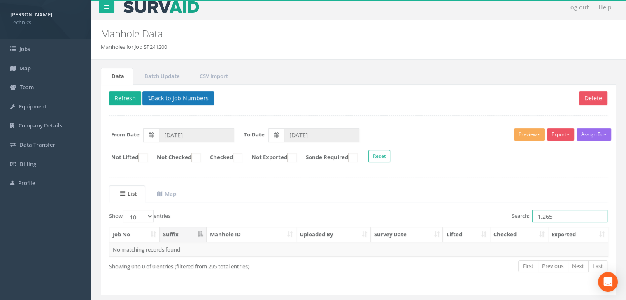
type input "1.265"
click at [153, 97] on button "Back to Job Numbers" at bounding box center [178, 98] width 72 height 14
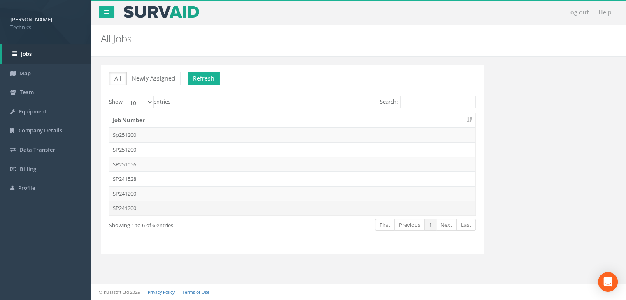
click at [150, 208] on td "SP241200" at bounding box center [292, 208] width 366 height 15
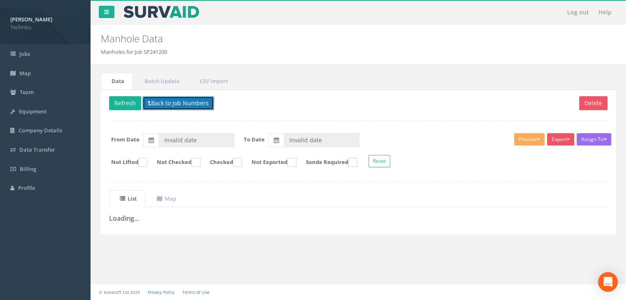
click at [175, 101] on button "Back to Job Numbers" at bounding box center [178, 103] width 72 height 14
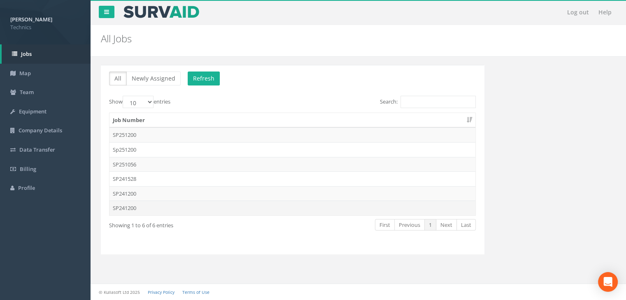
click at [145, 204] on td "SP241200" at bounding box center [292, 208] width 366 height 15
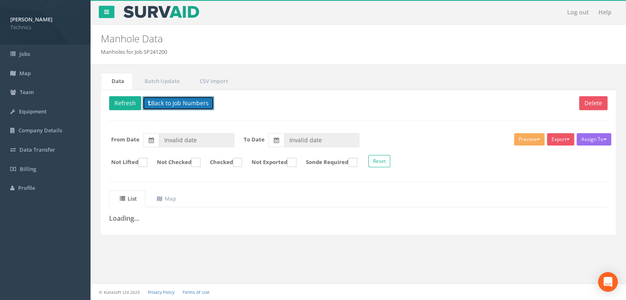
click at [179, 96] on button "Back to Job Numbers" at bounding box center [178, 103] width 72 height 14
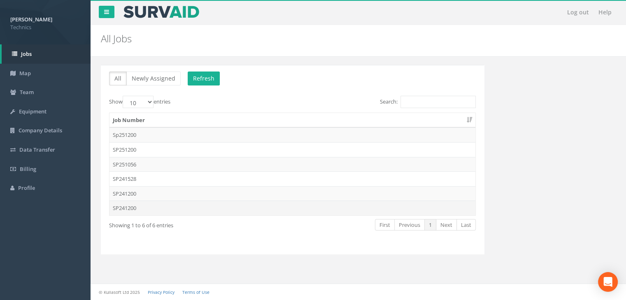
click at [139, 211] on td "SP241200" at bounding box center [292, 208] width 366 height 15
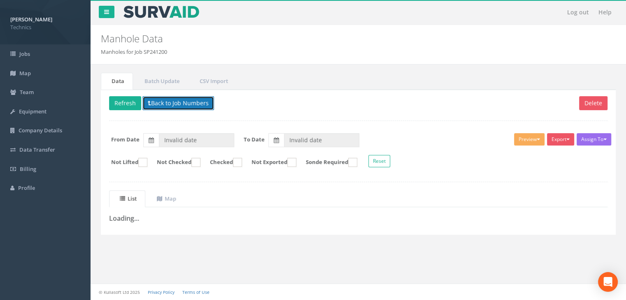
click at [189, 99] on button "Back to Job Numbers" at bounding box center [178, 103] width 72 height 14
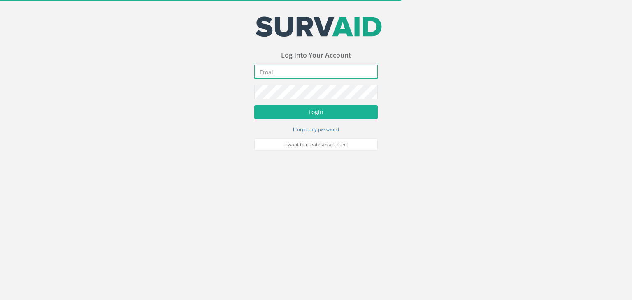
click at [303, 70] on input "email" at bounding box center [315, 72] width 123 height 14
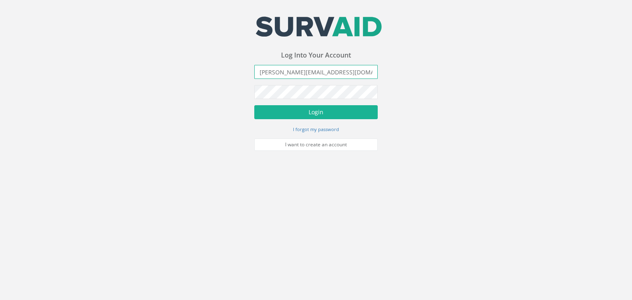
type input "[PERSON_NAME][EMAIL_ADDRESS][DOMAIN_NAME]"
click at [254, 105] on button "Login" at bounding box center [315, 112] width 123 height 14
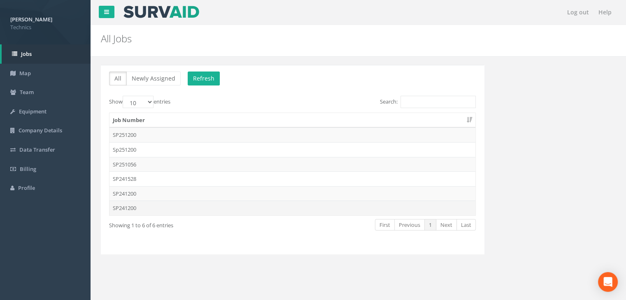
click at [133, 206] on td "SP241200" at bounding box center [292, 208] width 366 height 15
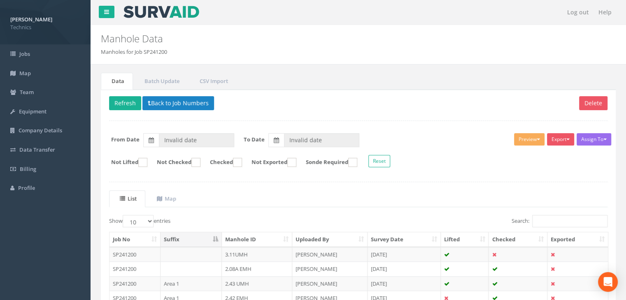
type input "[DATE]"
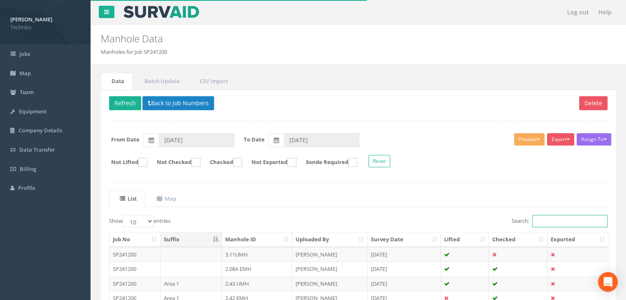
click at [546, 221] on input "Search:" at bounding box center [569, 221] width 75 height 12
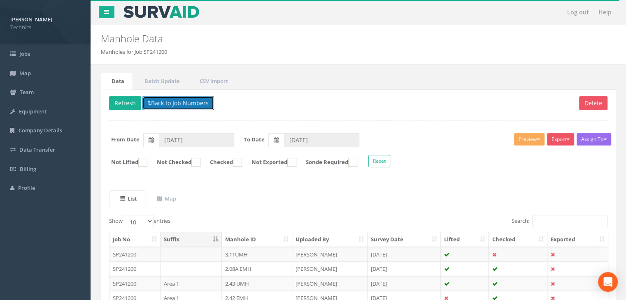
click at [181, 97] on button "Back to Job Numbers" at bounding box center [178, 103] width 72 height 14
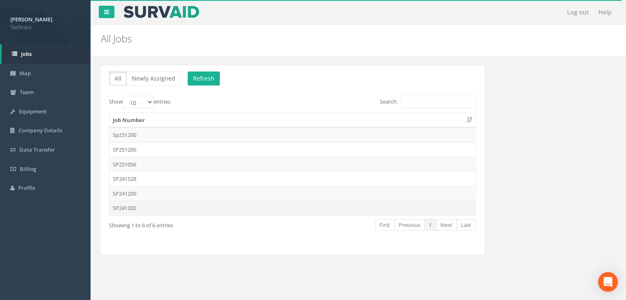
click at [145, 211] on td "SP241200" at bounding box center [292, 208] width 366 height 15
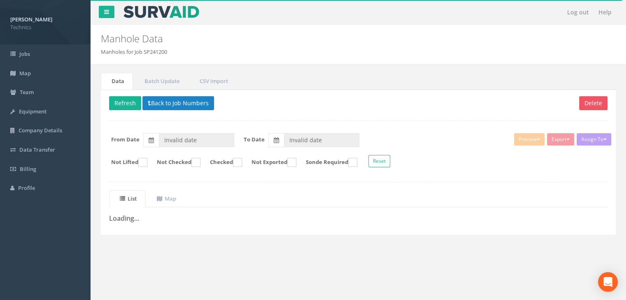
type input "[DATE]"
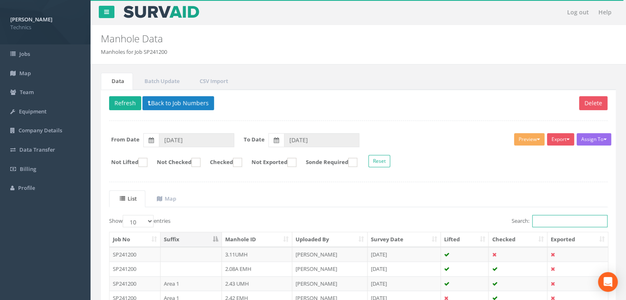
click at [563, 220] on input "Search:" at bounding box center [569, 221] width 75 height 12
click at [165, 105] on button "Back to Job Numbers" at bounding box center [178, 103] width 72 height 14
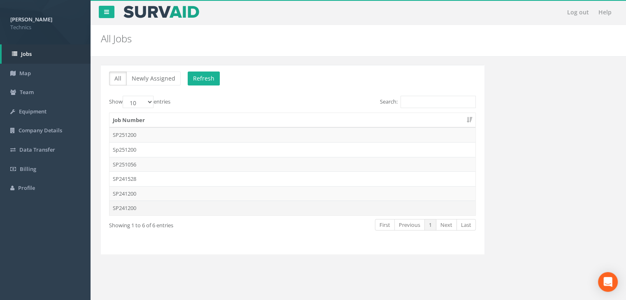
click at [136, 214] on td "SP241200" at bounding box center [292, 208] width 366 height 15
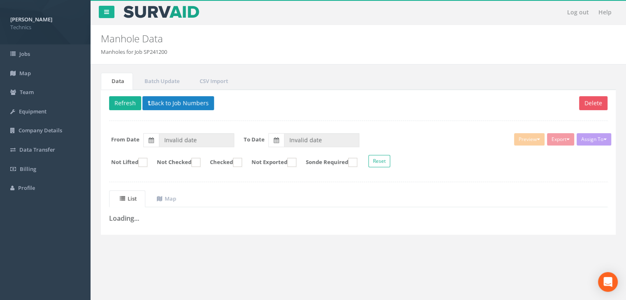
type input "[DATE]"
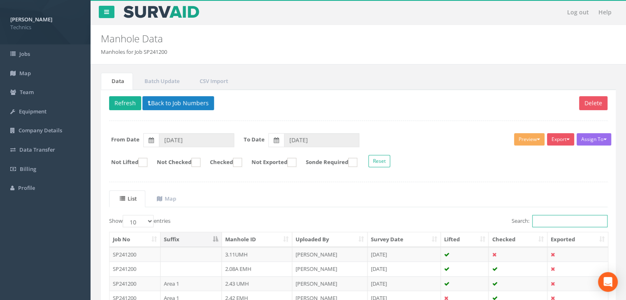
click at [552, 218] on input "Search:" at bounding box center [569, 221] width 75 height 12
click at [128, 106] on button "Refresh" at bounding box center [125, 103] width 32 height 14
click at [549, 227] on div "Search:" at bounding box center [485, 222] width 243 height 14
click at [547, 221] on input "Search:" at bounding box center [569, 221] width 75 height 12
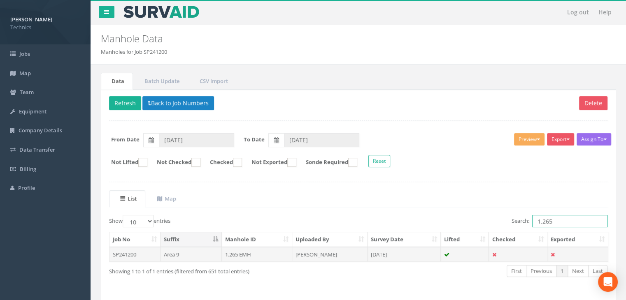
type input "1.265"
click at [329, 252] on td "[PERSON_NAME]" at bounding box center [329, 254] width 75 height 15
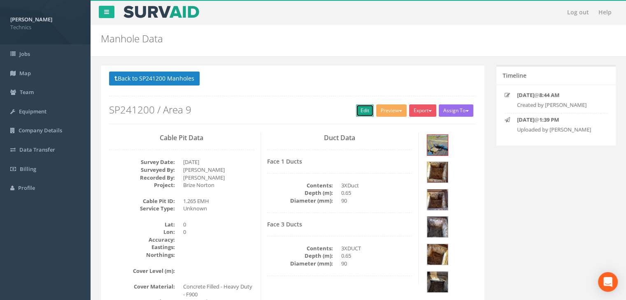
click at [358, 108] on link "Edit" at bounding box center [365, 110] width 18 height 12
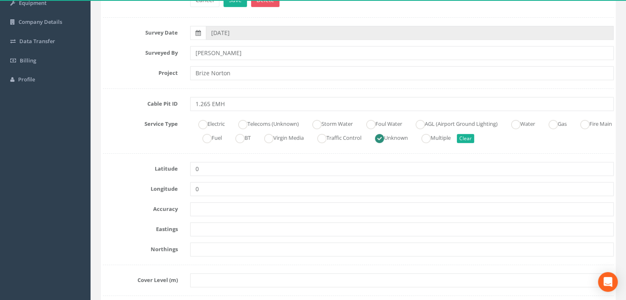
scroll to position [165, 0]
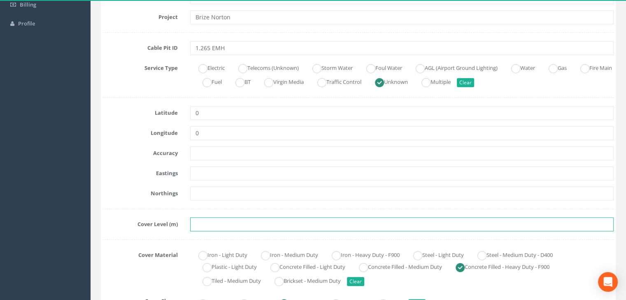
click at [206, 222] on input "text" at bounding box center [401, 225] width 423 height 14
click at [216, 224] on input "text" at bounding box center [401, 225] width 423 height 14
paste input "81.6153"
type input "81.6153"
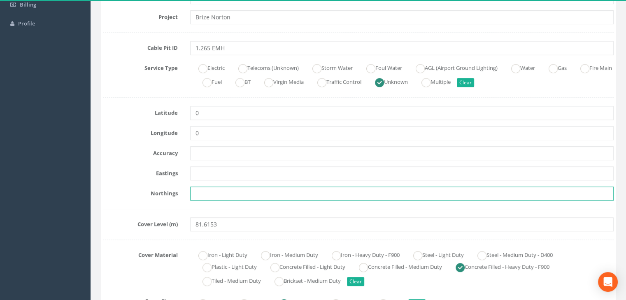
click at [206, 195] on input "text" at bounding box center [401, 194] width 423 height 14
paste input "205619.0576"
type input "205619.0576"
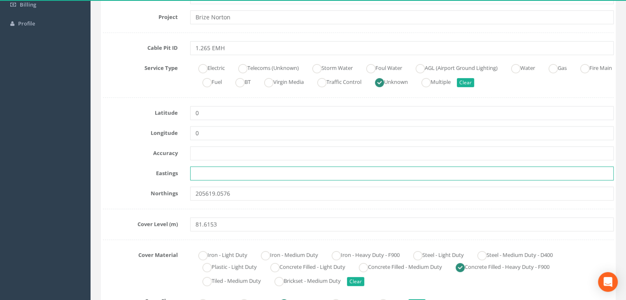
click at [232, 171] on input "text" at bounding box center [401, 174] width 423 height 14
paste input "428865.8871"
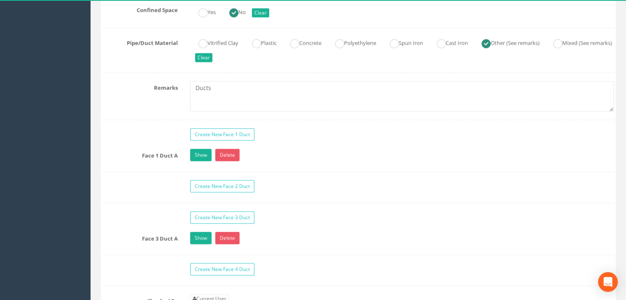
scroll to position [823, 0]
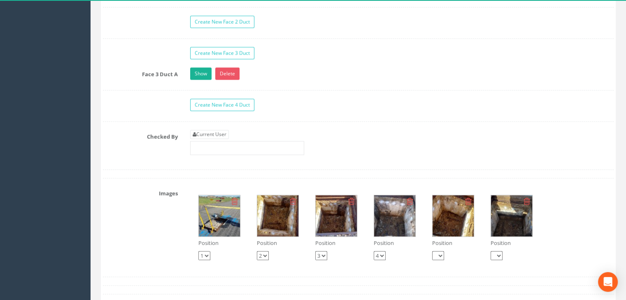
type input "428865.8871"
click at [225, 225] on img at bounding box center [219, 215] width 41 height 41
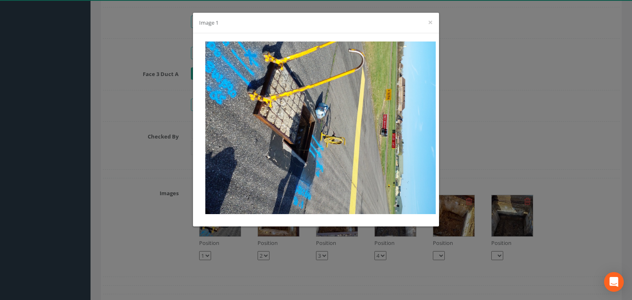
click at [427, 22] on div "Image 1 ×" at bounding box center [316, 23] width 246 height 21
click at [432, 22] on button "×" at bounding box center [430, 22] width 5 height 9
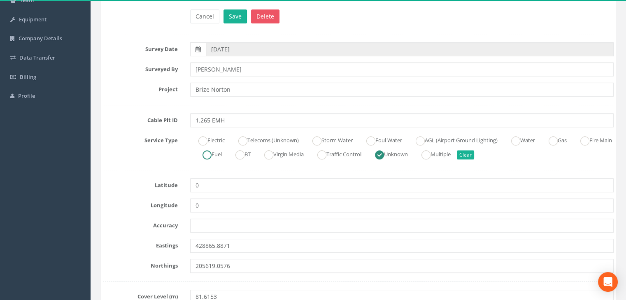
scroll to position [82, 0]
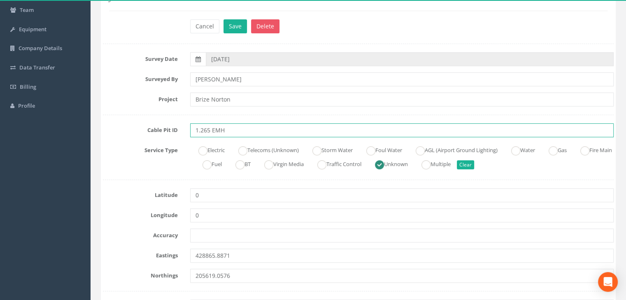
click at [235, 129] on input "1.265 EMH" at bounding box center [401, 130] width 423 height 14
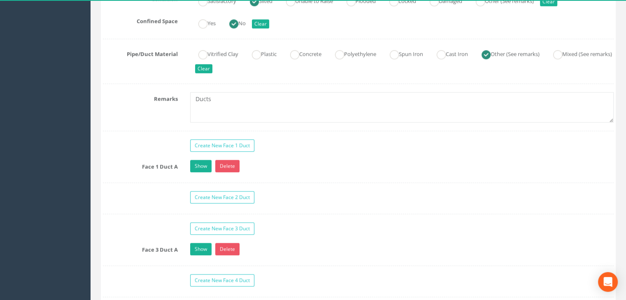
scroll to position [699, 0]
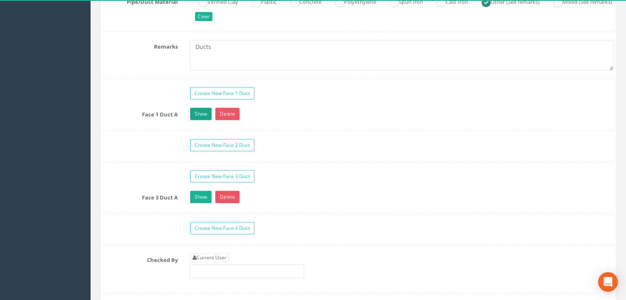
type input "1.265 UMH"
click at [201, 111] on link "Show" at bounding box center [200, 114] width 21 height 12
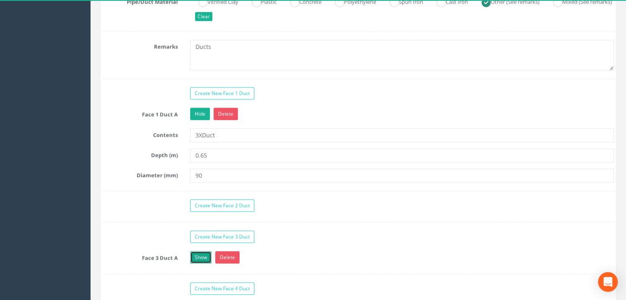
click at [199, 254] on link "Show" at bounding box center [200, 257] width 21 height 12
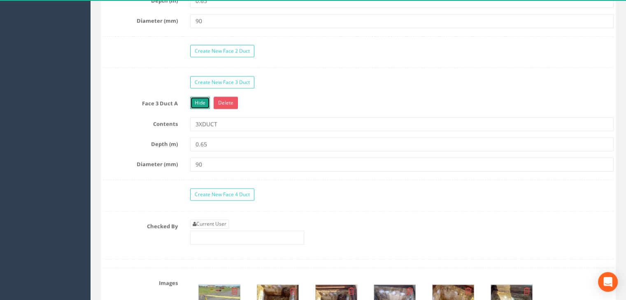
scroll to position [987, 0]
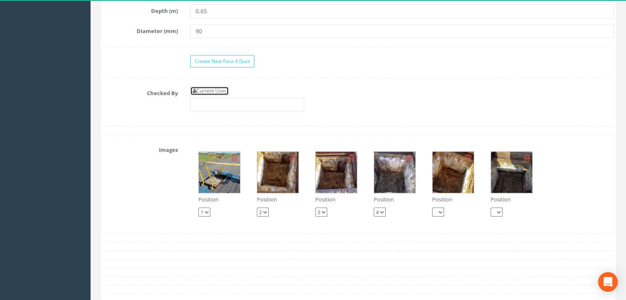
click at [220, 86] on link "Current User" at bounding box center [209, 90] width 39 height 9
type input "[PERSON_NAME]"
click at [222, 184] on img at bounding box center [219, 172] width 41 height 41
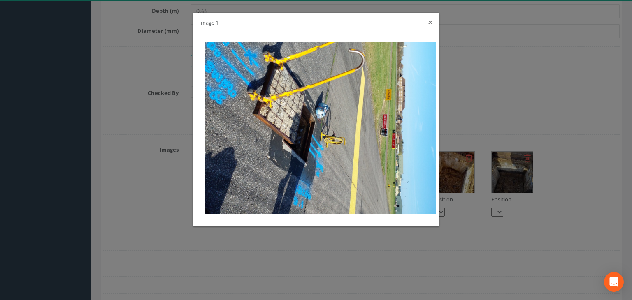
click at [433, 21] on button "×" at bounding box center [430, 22] width 5 height 9
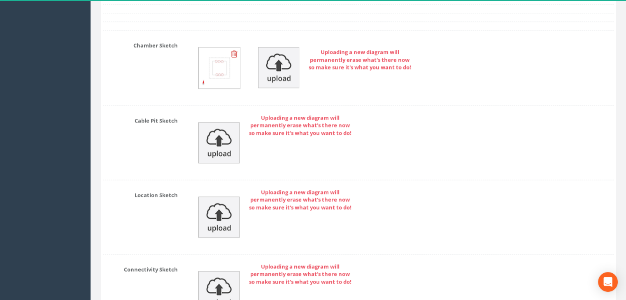
scroll to position [1467, 0]
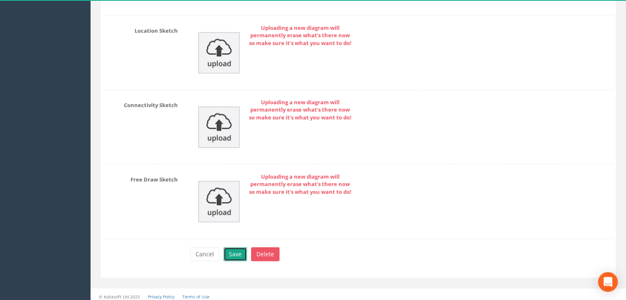
click at [241, 247] on button "Save" at bounding box center [234, 254] width 23 height 14
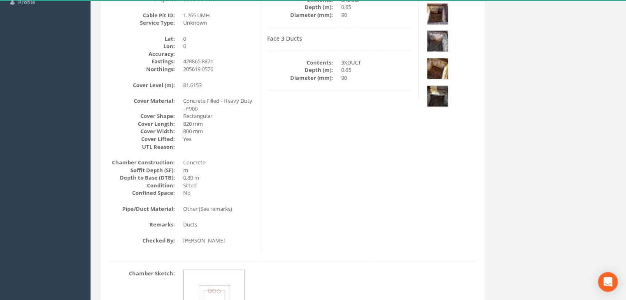
scroll to position [104, 0]
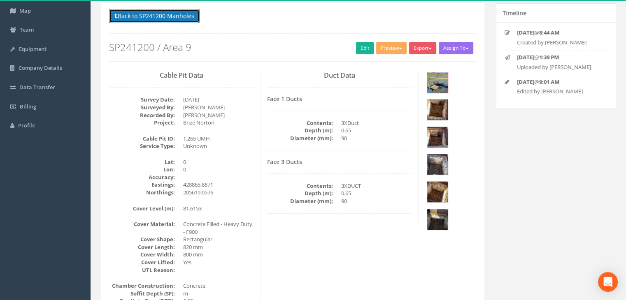
drag, startPoint x: 179, startPoint y: 16, endPoint x: 235, endPoint y: 40, distance: 60.4
click at [179, 16] on button "Back to SP241200 Manholes" at bounding box center [154, 16] width 90 height 14
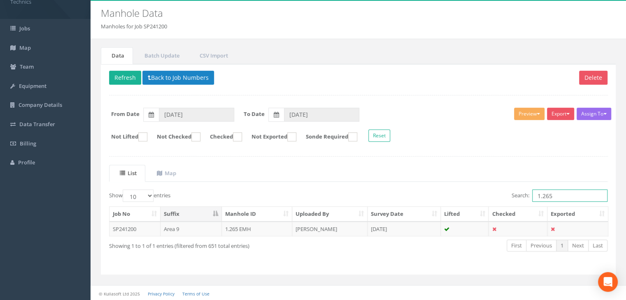
click at [558, 199] on input "1.265" at bounding box center [569, 196] width 75 height 12
type input "1.268"
click at [324, 226] on td "[PERSON_NAME]" at bounding box center [329, 229] width 75 height 15
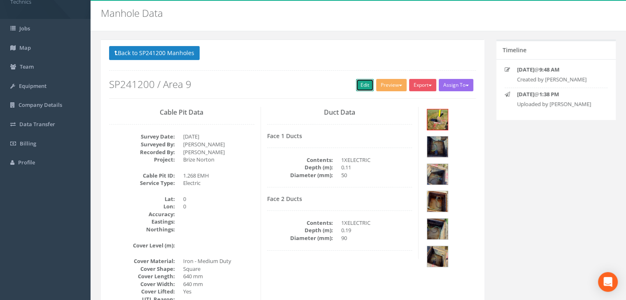
click at [359, 86] on link "Edit" at bounding box center [365, 85] width 18 height 12
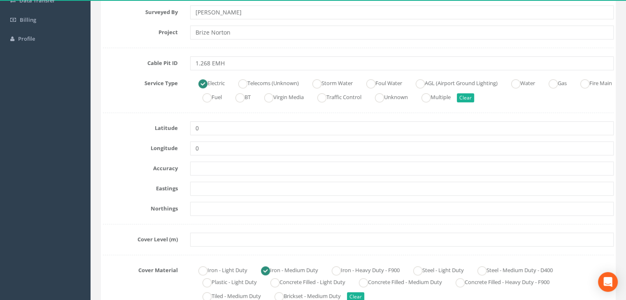
scroll to position [190, 0]
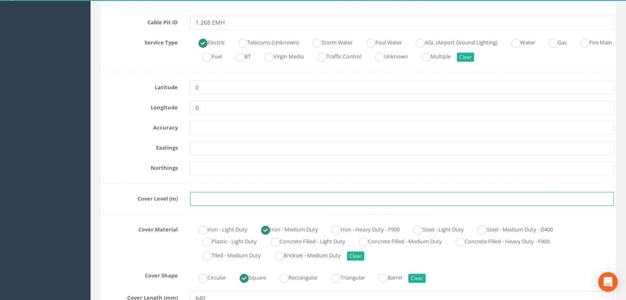
click at [212, 195] on input "text" at bounding box center [401, 199] width 423 height 14
click at [222, 195] on input "text" at bounding box center [401, 199] width 423 height 14
paste input "81.5410"
type input "81.5410"
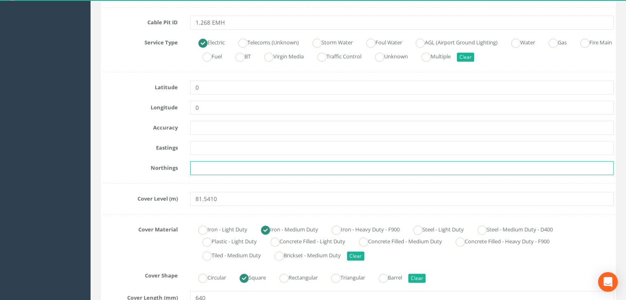
click at [227, 169] on input "text" at bounding box center [401, 168] width 423 height 14
paste input "205580.1140"
type input "205580.1140"
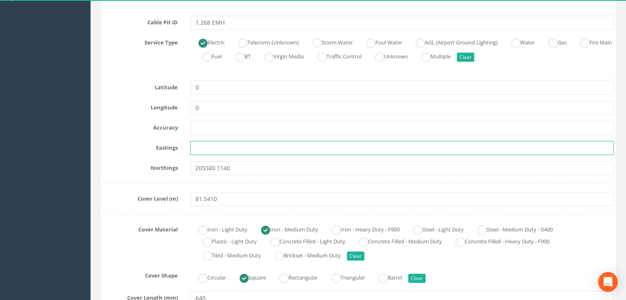
click at [229, 143] on input "text" at bounding box center [401, 148] width 423 height 14
paste input "428825.1600"
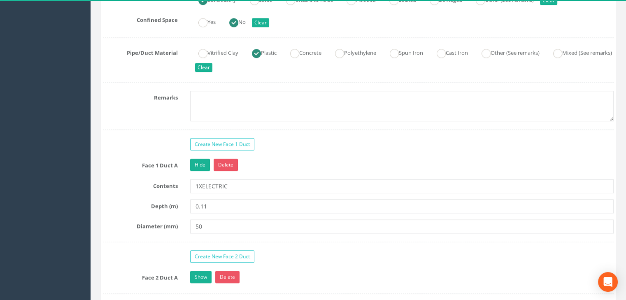
scroll to position [684, 0]
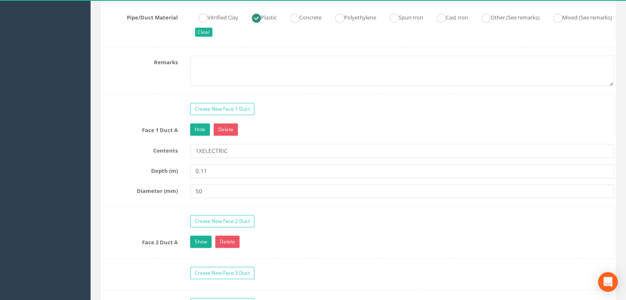
type input "428825.1600"
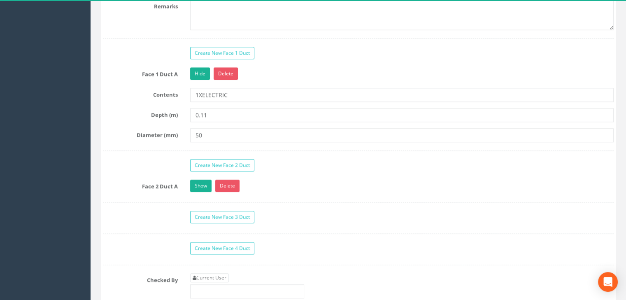
scroll to position [807, 0]
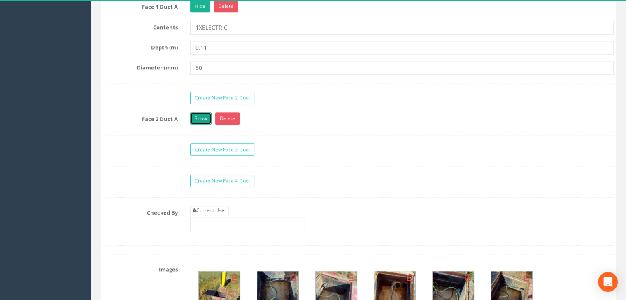
click at [206, 116] on link "Show" at bounding box center [200, 118] width 21 height 12
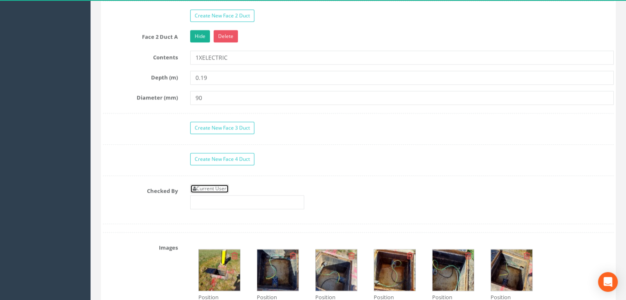
click at [220, 184] on link "Current User" at bounding box center [209, 188] width 39 height 9
type input "[PERSON_NAME]"
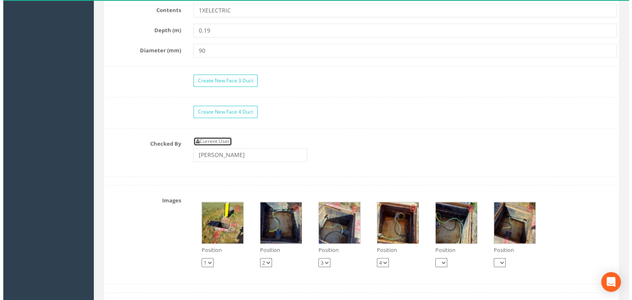
scroll to position [971, 0]
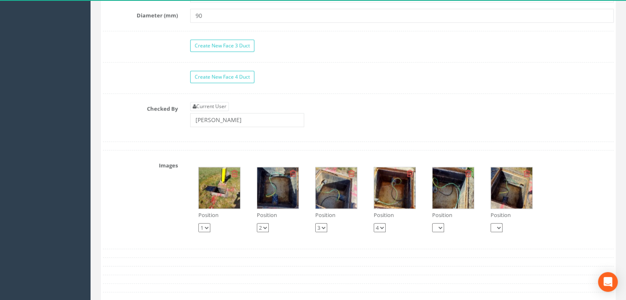
click at [227, 195] on img at bounding box center [219, 187] width 41 height 41
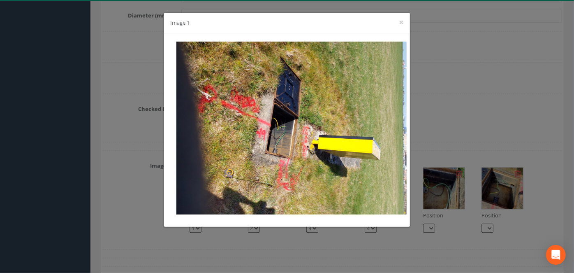
click at [457, 110] on div "Image 1 ×" at bounding box center [287, 136] width 574 height 273
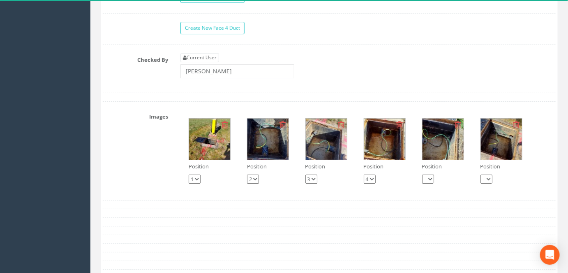
click at [216, 156] on img at bounding box center [209, 138] width 41 height 41
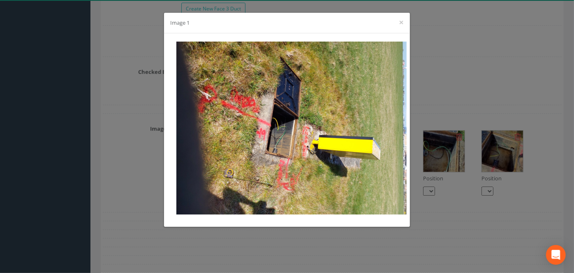
click at [438, 111] on div "Image 1 ×" at bounding box center [287, 136] width 574 height 273
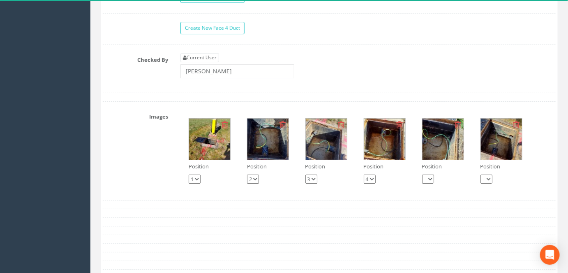
click at [275, 154] on img at bounding box center [268, 138] width 41 height 41
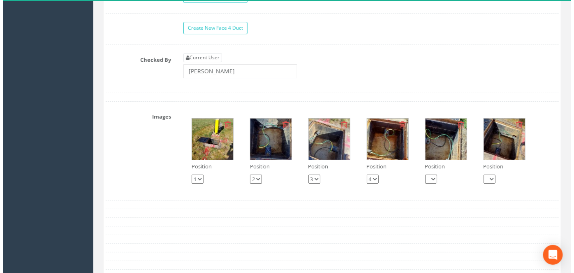
scroll to position [1008, 0]
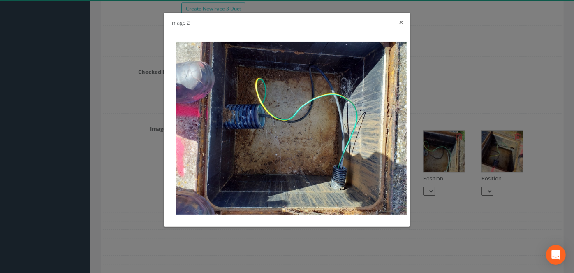
click at [401, 22] on button "×" at bounding box center [401, 22] width 5 height 9
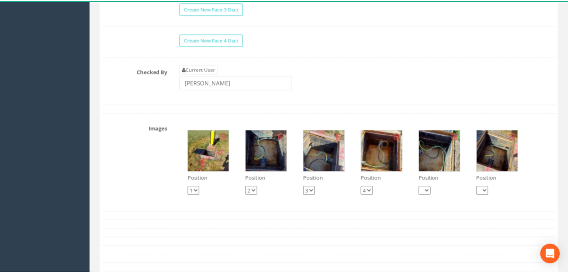
scroll to position [1020, 0]
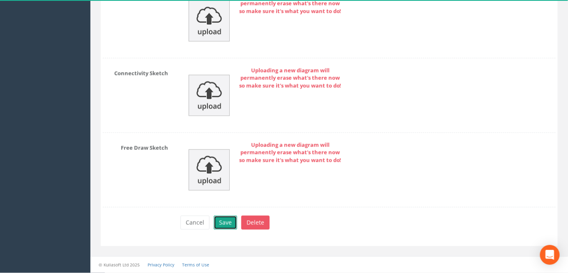
click at [231, 222] on button "Save" at bounding box center [225, 223] width 23 height 14
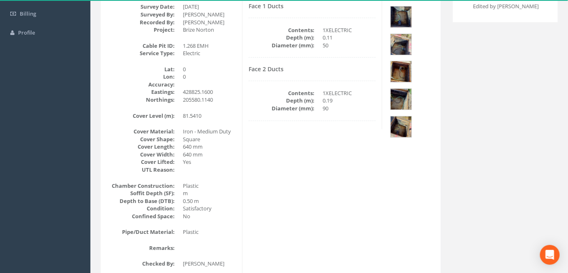
scroll to position [63, 0]
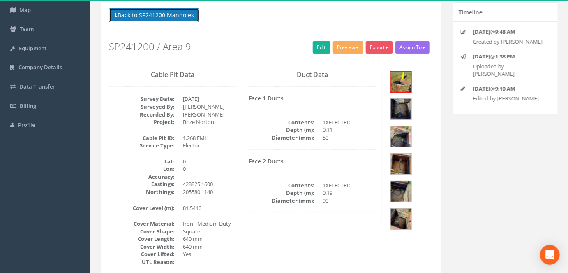
click at [160, 19] on button "Back to SP241200 Manholes" at bounding box center [154, 15] width 90 height 14
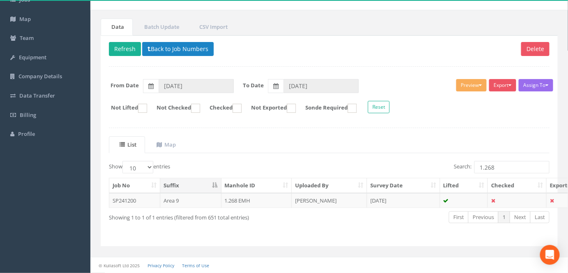
scroll to position [52, 0]
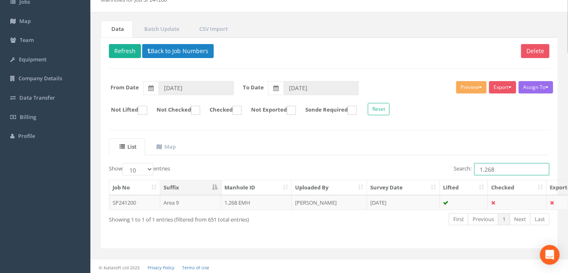
click at [513, 168] on input "1.268" at bounding box center [512, 169] width 75 height 12
type input "1.267"
click at [382, 200] on td "[DATE]" at bounding box center [403, 202] width 73 height 15
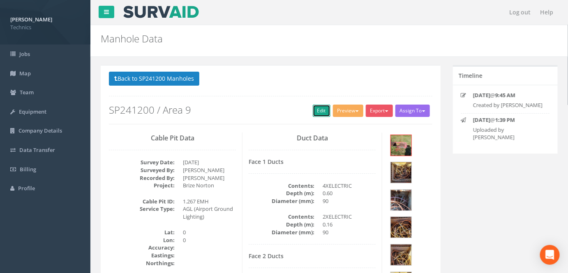
click at [324, 114] on link "Edit" at bounding box center [322, 110] width 18 height 12
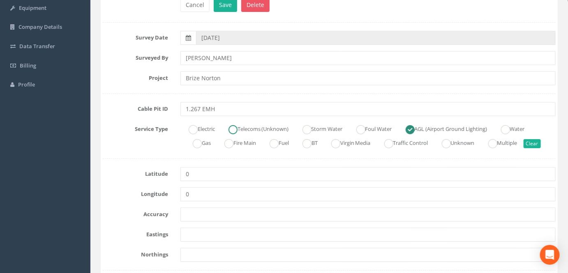
scroll to position [149, 0]
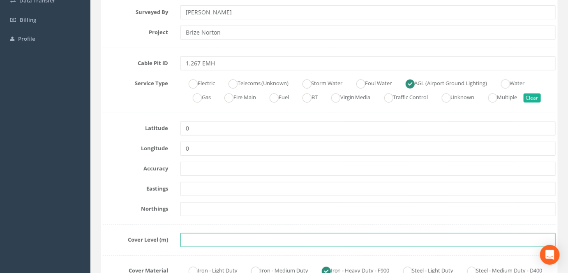
click at [207, 241] on input "text" at bounding box center [368, 240] width 375 height 14
paste input "81.2750"
type input "81.2750"
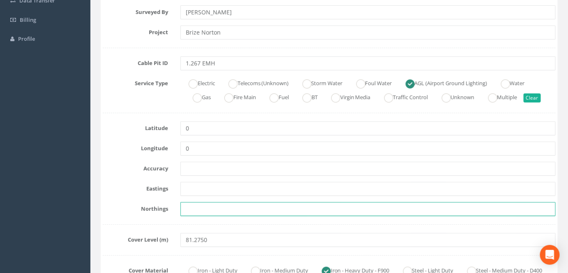
click at [247, 205] on input "text" at bounding box center [368, 209] width 375 height 14
paste input "205576.4110"
type input "205576.4110"
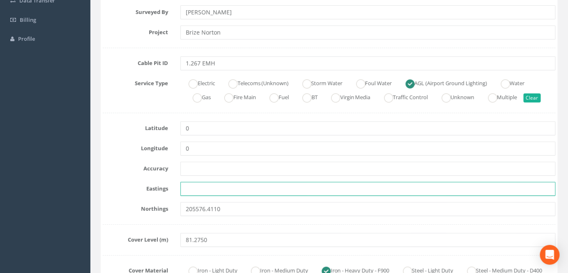
click at [216, 190] on input "text" at bounding box center [368, 189] width 375 height 14
paste input "428834.0300"
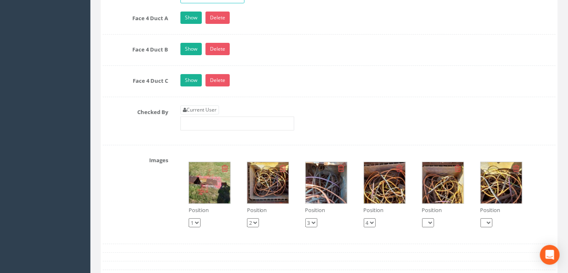
scroll to position [1159, 0]
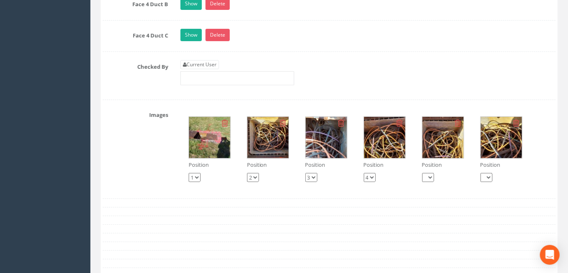
type input "428834.0300"
click at [208, 75] on div "Current User" at bounding box center [238, 72] width 114 height 25
click at [208, 69] on link "Current User" at bounding box center [200, 64] width 39 height 9
type input "[PERSON_NAME]"
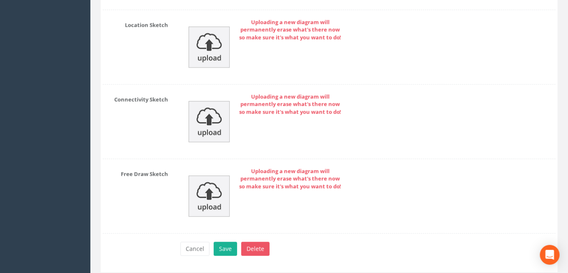
scroll to position [1640, 0]
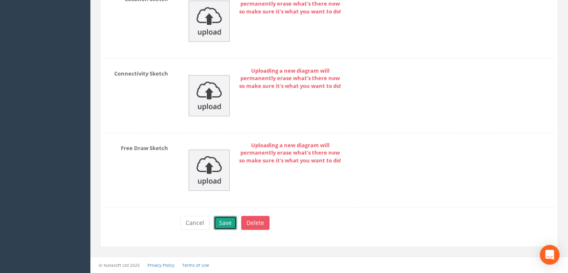
click at [229, 222] on button "Save" at bounding box center [225, 223] width 23 height 14
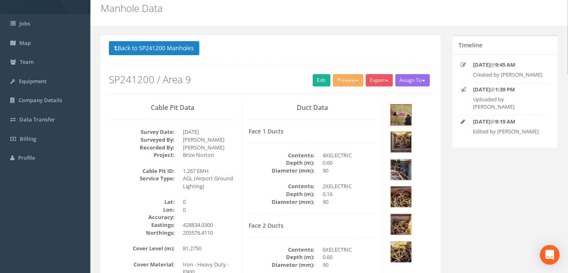
scroll to position [0, 0]
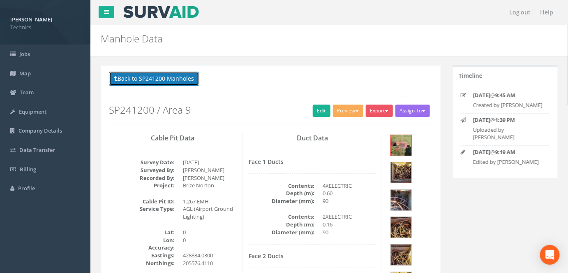
click at [169, 80] on button "Back to SP241200 Manholes" at bounding box center [154, 79] width 90 height 14
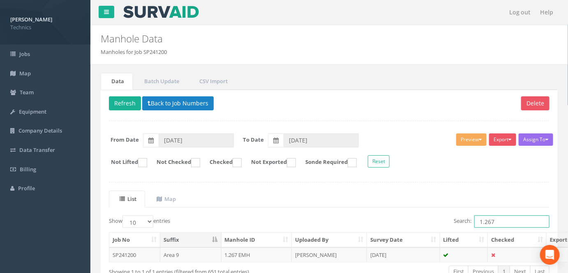
drag, startPoint x: 499, startPoint y: 221, endPoint x: 433, endPoint y: 218, distance: 66.3
click at [433, 218] on div "Search: 1.267" at bounding box center [443, 222] width 214 height 14
type input "3.142"
click at [388, 252] on td "[DATE]" at bounding box center [403, 254] width 73 height 15
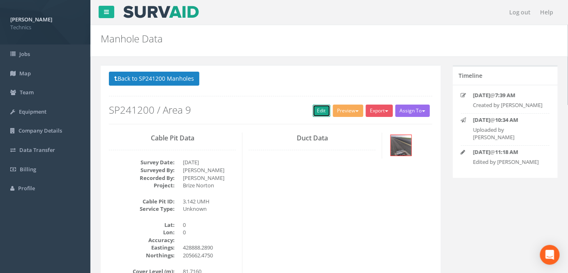
click at [314, 108] on link "Edit" at bounding box center [322, 110] width 18 height 12
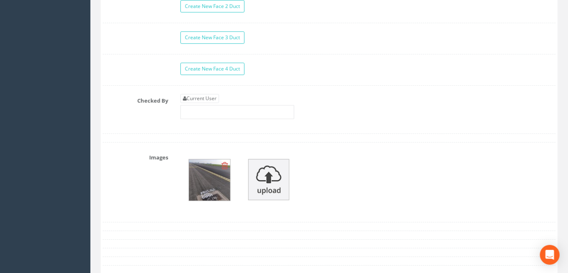
scroll to position [860, 0]
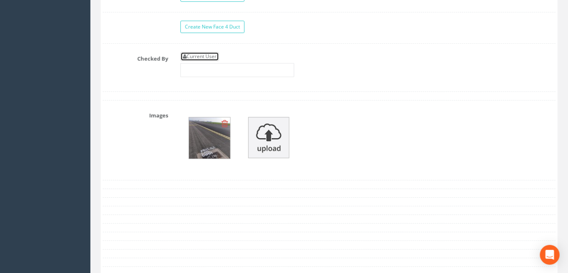
click at [200, 61] on link "Current User" at bounding box center [200, 56] width 39 height 9
type input "[PERSON_NAME]"
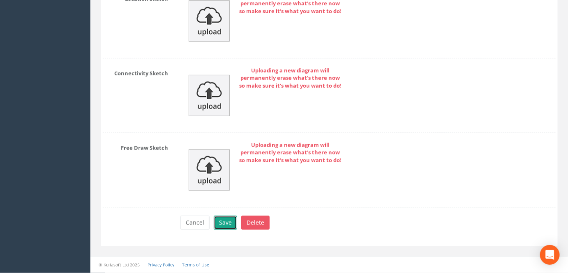
click at [229, 220] on button "Save" at bounding box center [225, 223] width 23 height 14
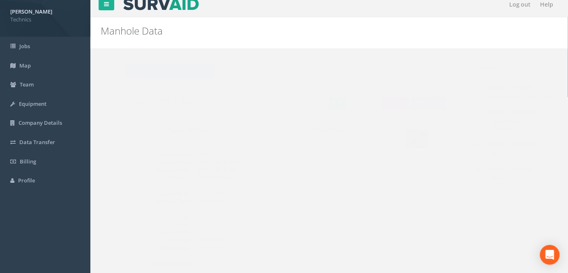
scroll to position [0, 0]
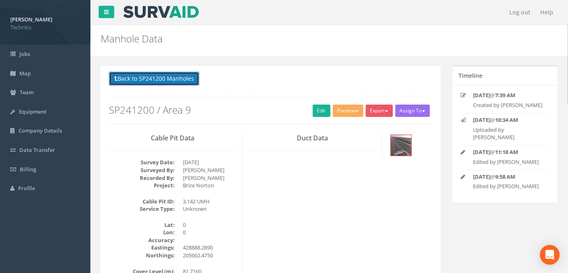
click at [179, 73] on button "Back to SP241200 Manholes" at bounding box center [154, 79] width 90 height 14
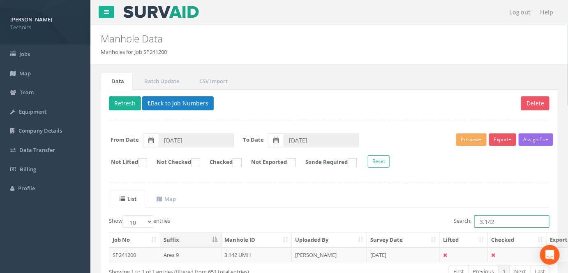
click at [501, 224] on input "3.142" at bounding box center [512, 221] width 75 height 12
type input "3.141"
click at [361, 254] on td "[PERSON_NAME]" at bounding box center [329, 254] width 75 height 15
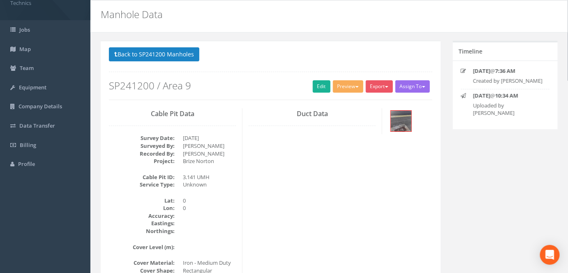
scroll to position [37, 0]
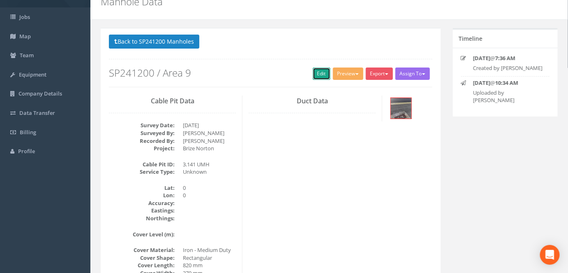
click at [320, 74] on link "Edit" at bounding box center [322, 73] width 18 height 12
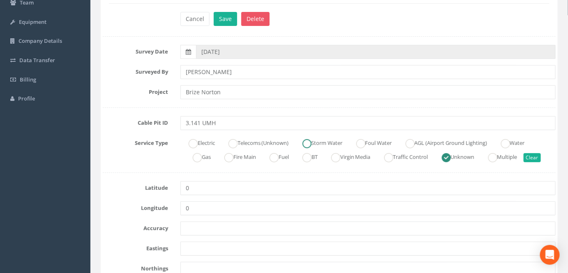
scroll to position [149, 0]
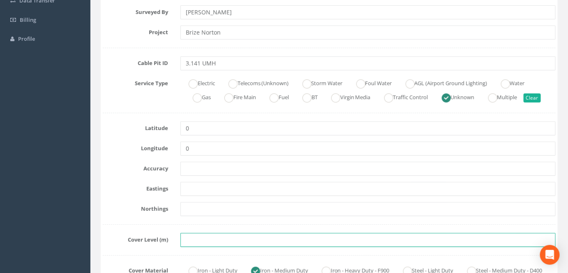
click at [214, 236] on input "text" at bounding box center [368, 240] width 375 height 14
paste input "81.7420"
type input "81.7420"
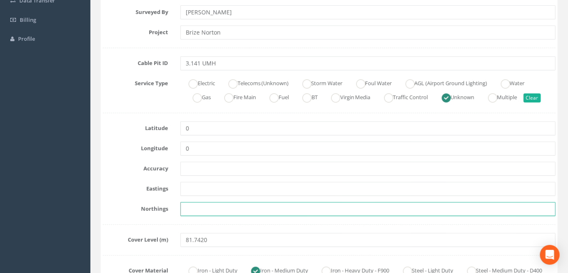
click at [255, 204] on input "text" at bounding box center [368, 209] width 375 height 14
paste input "205641.5290"
type input "205641.5290"
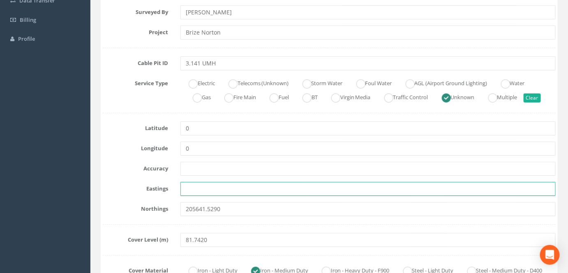
click at [200, 190] on input "text" at bounding box center [368, 189] width 375 height 14
paste input "428878.4590"
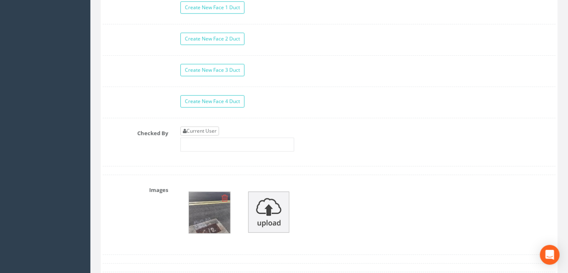
type input "428878.4590"
click at [212, 135] on link "Current User" at bounding box center [200, 130] width 39 height 9
type input "[PERSON_NAME]"
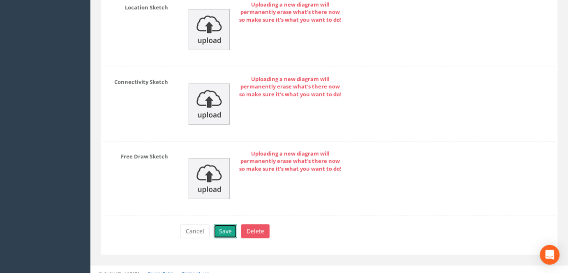
click at [229, 236] on button "Save" at bounding box center [225, 231] width 23 height 14
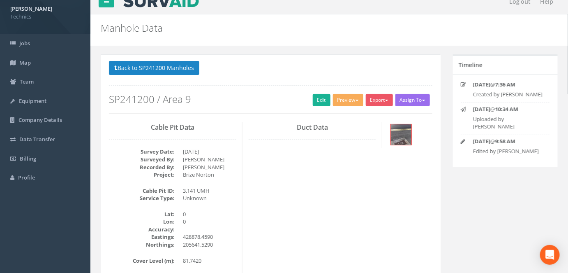
scroll to position [0, 0]
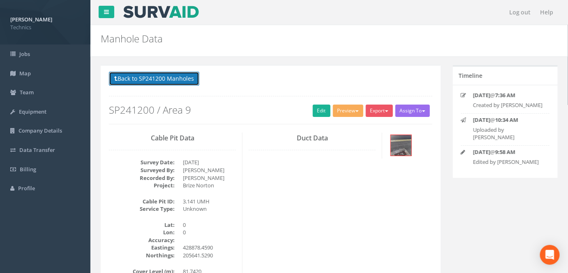
click at [190, 74] on button "Back to SP241200 Manholes" at bounding box center [154, 79] width 90 height 14
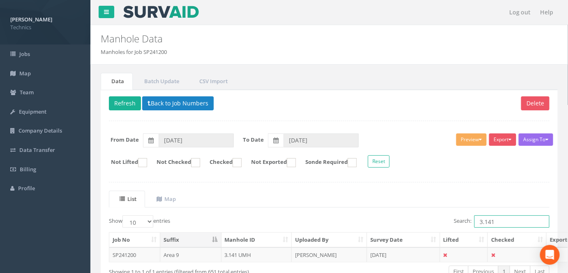
drag, startPoint x: 509, startPoint y: 219, endPoint x: 471, endPoint y: 223, distance: 37.6
click at [471, 223] on label "Search: 3.141" at bounding box center [502, 221] width 96 height 12
click at [327, 254] on td "[PERSON_NAME]" at bounding box center [329, 254] width 75 height 15
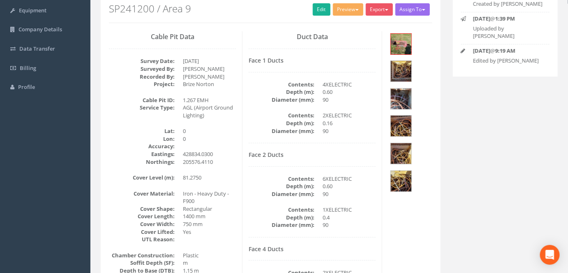
scroll to position [112, 0]
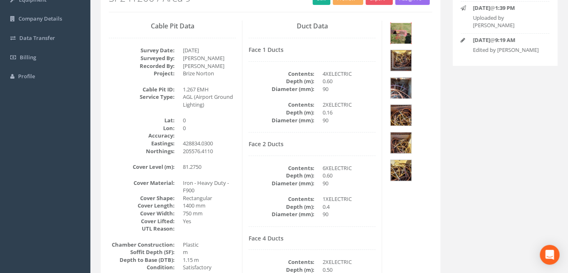
click at [398, 33] on img at bounding box center [401, 33] width 21 height 21
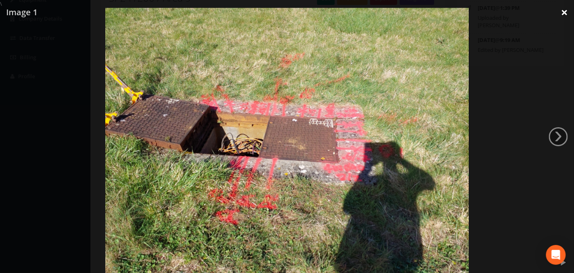
click at [562, 14] on link "×" at bounding box center [564, 12] width 19 height 25
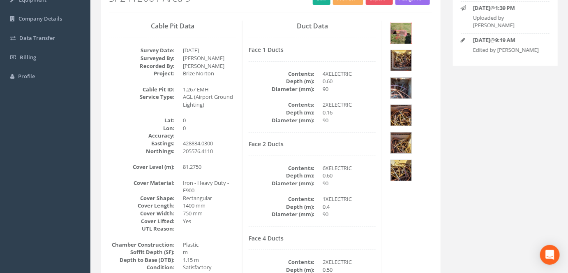
click at [398, 30] on img at bounding box center [401, 33] width 21 height 21
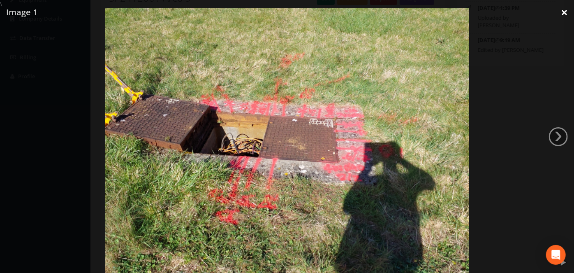
click at [556, 16] on link "×" at bounding box center [564, 12] width 19 height 25
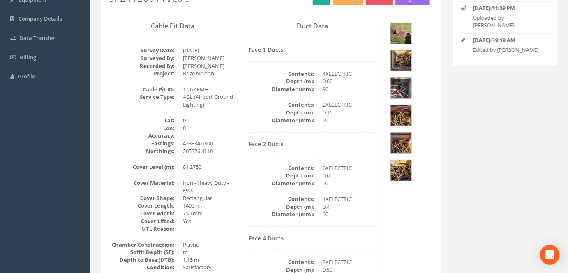
click at [403, 33] on img at bounding box center [401, 33] width 21 height 21
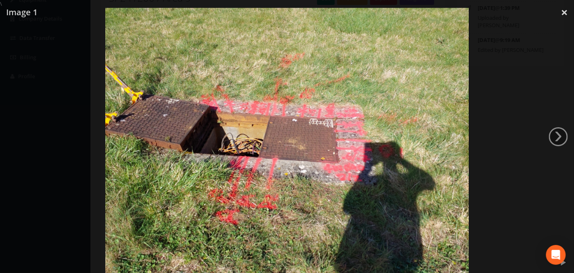
click at [257, 111] on img at bounding box center [287, 144] width 364 height 273
click at [260, 112] on img at bounding box center [287, 144] width 364 height 273
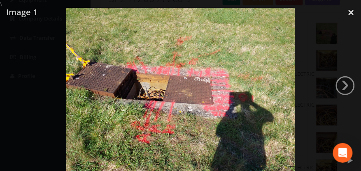
click at [180, 72] on img at bounding box center [180, 93] width 229 height 171
click at [352, 14] on link "×" at bounding box center [350, 12] width 19 height 25
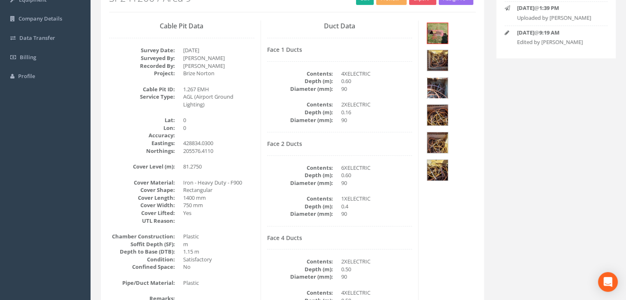
click at [436, 78] on img at bounding box center [437, 88] width 21 height 21
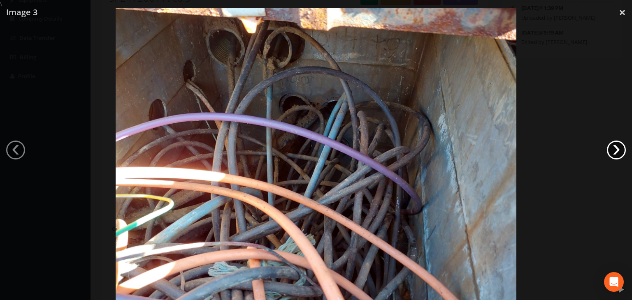
click at [619, 145] on link "›" at bounding box center [616, 150] width 19 height 19
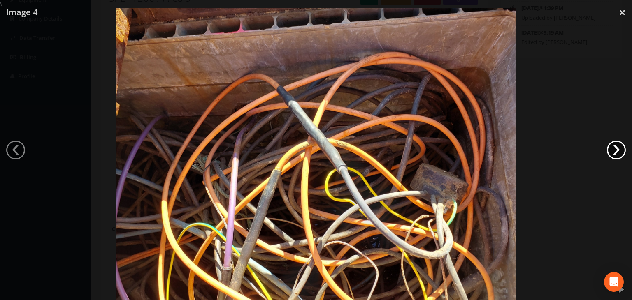
click at [619, 145] on link "›" at bounding box center [616, 150] width 19 height 19
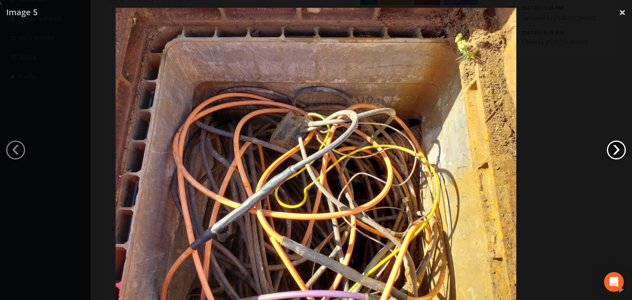
click at [619, 145] on link "›" at bounding box center [616, 150] width 19 height 19
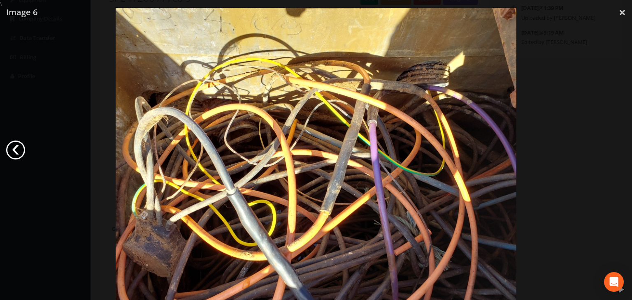
click at [8, 150] on link "‹" at bounding box center [15, 150] width 19 height 19
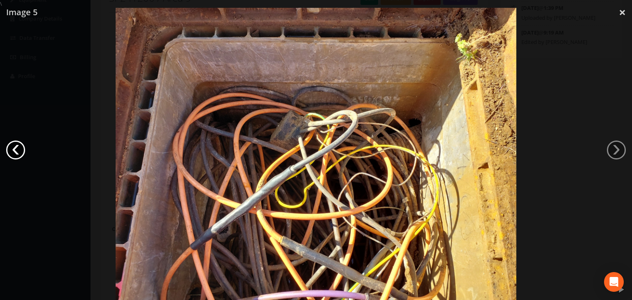
click at [12, 149] on link "‹" at bounding box center [15, 150] width 19 height 19
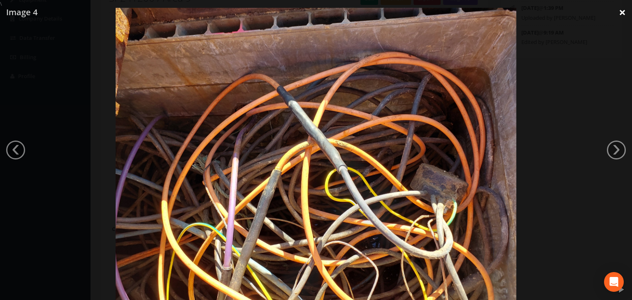
click at [623, 9] on link "×" at bounding box center [621, 12] width 19 height 25
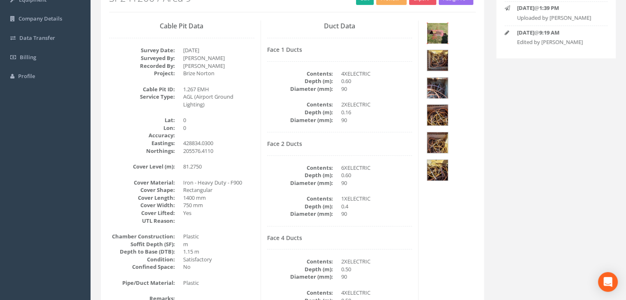
click at [433, 34] on img at bounding box center [437, 33] width 21 height 21
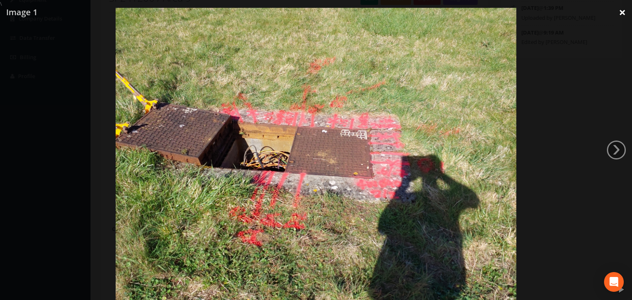
click at [623, 11] on link "×" at bounding box center [621, 12] width 19 height 25
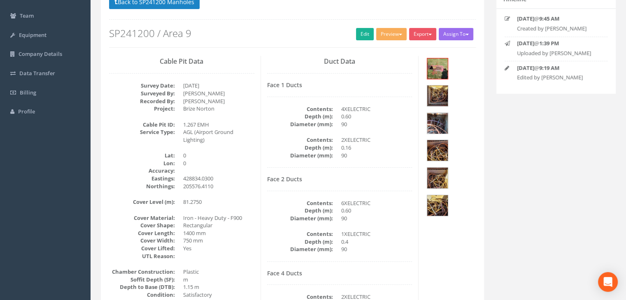
scroll to position [71, 0]
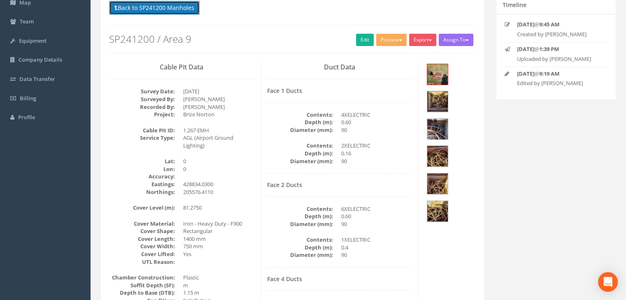
click at [185, 9] on button "Back to SP241200 Manholes" at bounding box center [154, 8] width 90 height 14
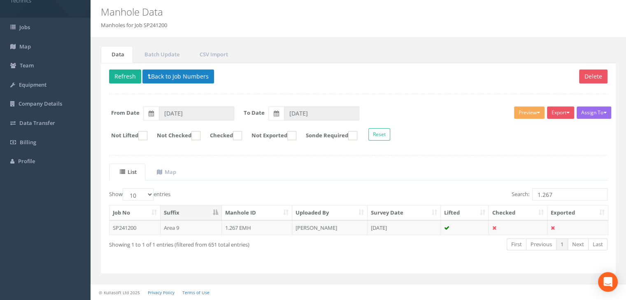
scroll to position [25, 0]
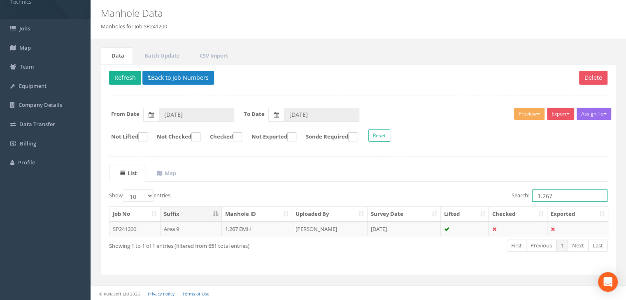
click at [568, 191] on input "1.267" at bounding box center [569, 196] width 75 height 12
click at [349, 229] on td "[PERSON_NAME]" at bounding box center [329, 229] width 75 height 15
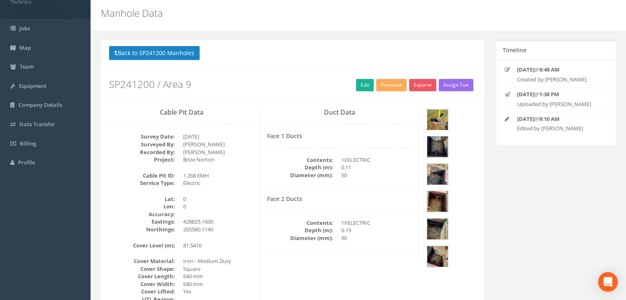
click at [444, 116] on img at bounding box center [437, 119] width 21 height 21
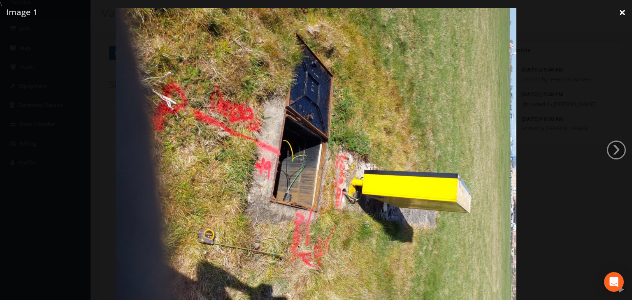
click at [622, 12] on link "×" at bounding box center [621, 12] width 19 height 25
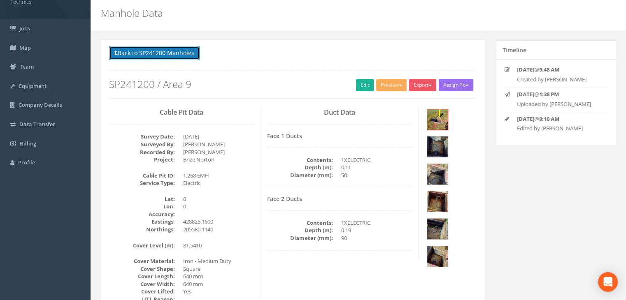
click at [177, 55] on button "Back to SP241200 Manholes" at bounding box center [154, 53] width 90 height 14
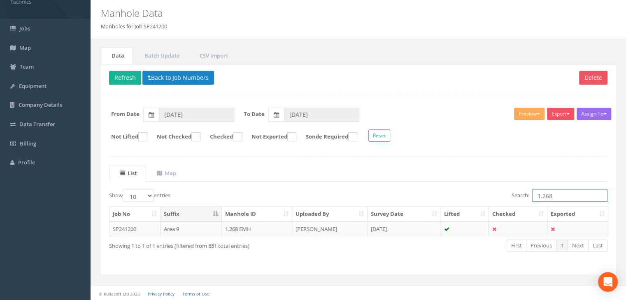
click at [556, 195] on input "1.268" at bounding box center [569, 196] width 75 height 12
click at [325, 224] on td "[PERSON_NAME]" at bounding box center [329, 229] width 75 height 15
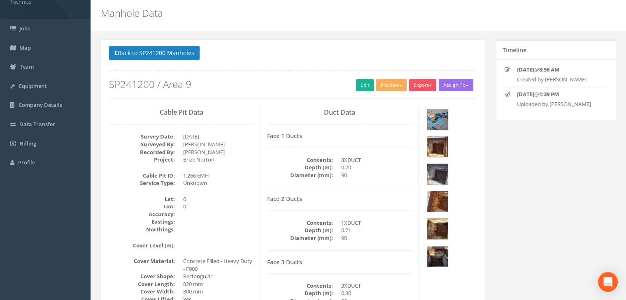
click at [434, 120] on img at bounding box center [437, 119] width 21 height 21
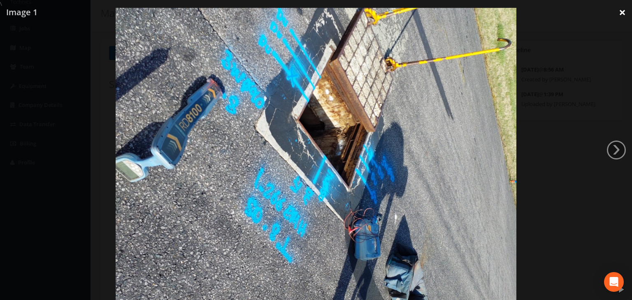
click at [621, 10] on link "×" at bounding box center [621, 12] width 19 height 25
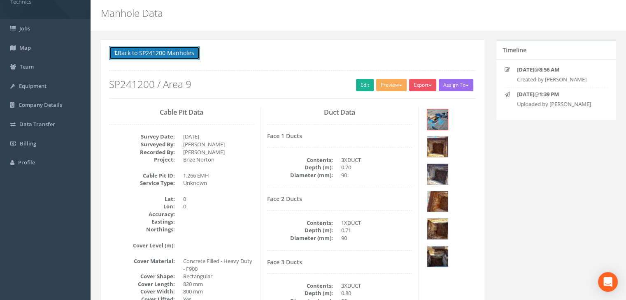
click at [177, 52] on button "Back to SP241200 Manholes" at bounding box center [154, 53] width 90 height 14
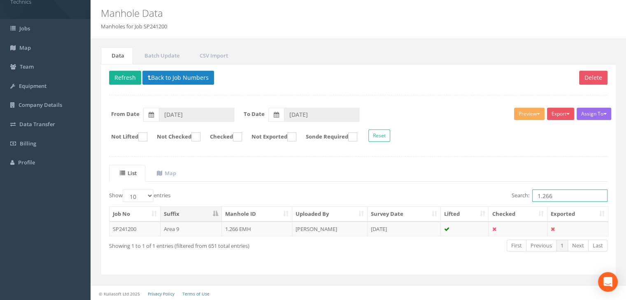
click at [559, 197] on input "1.266" at bounding box center [569, 196] width 75 height 12
click at [355, 230] on td "[PERSON_NAME]" at bounding box center [329, 229] width 75 height 15
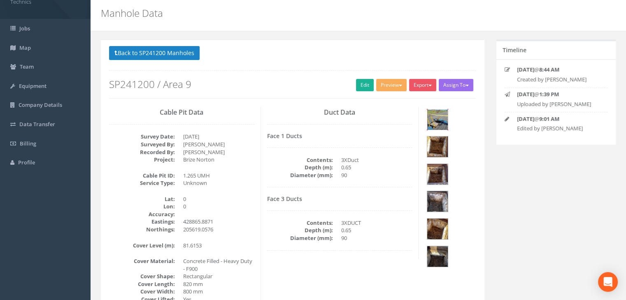
click at [432, 119] on img at bounding box center [437, 119] width 21 height 21
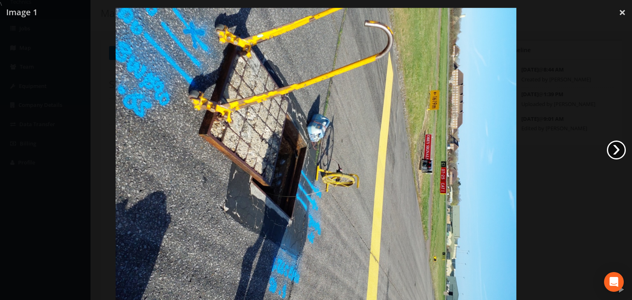
click at [621, 153] on link "›" at bounding box center [616, 150] width 19 height 19
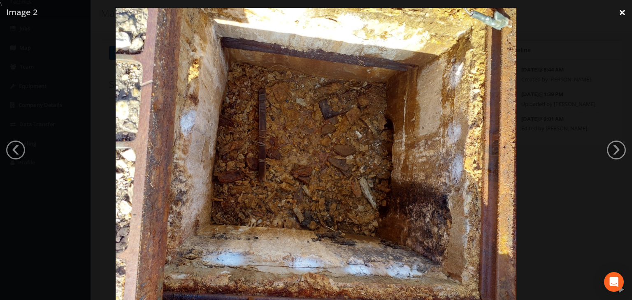
click at [619, 12] on link "×" at bounding box center [621, 12] width 19 height 25
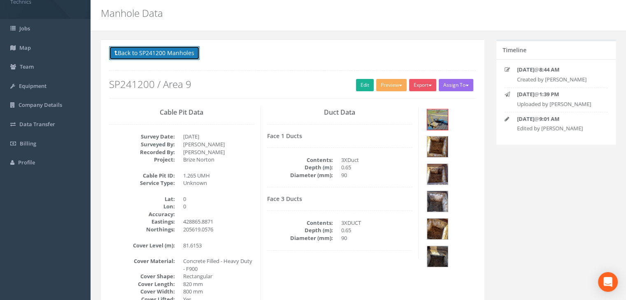
click at [161, 56] on button "Back to SP241200 Manholes" at bounding box center [154, 53] width 90 height 14
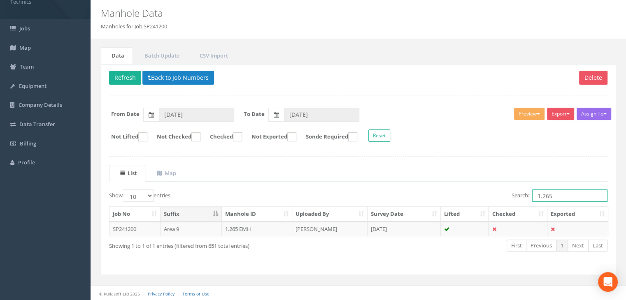
click at [566, 196] on input "1.265" at bounding box center [569, 196] width 75 height 12
click at [331, 229] on td "[PERSON_NAME]" at bounding box center [329, 229] width 75 height 15
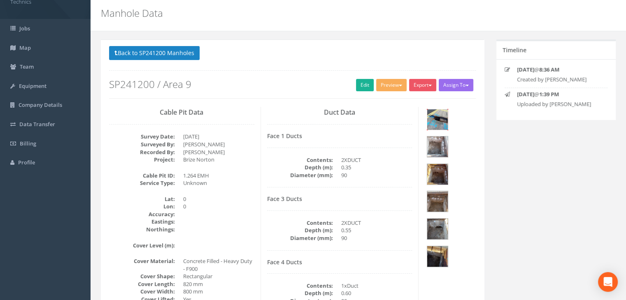
click at [441, 121] on img at bounding box center [437, 119] width 21 height 21
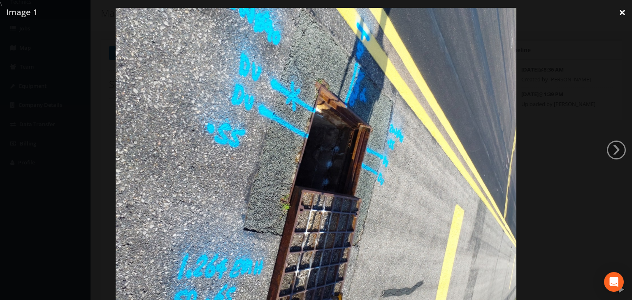
click at [620, 14] on link "×" at bounding box center [621, 12] width 19 height 25
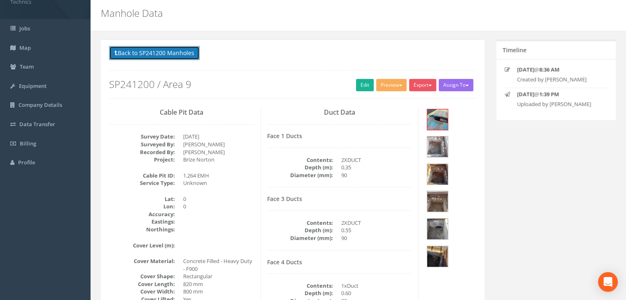
click at [176, 46] on button "Back to SP241200 Manholes" at bounding box center [154, 53] width 90 height 14
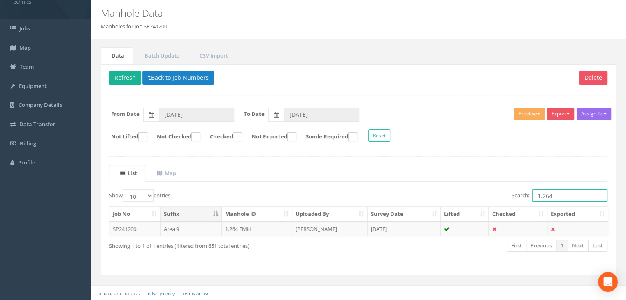
drag, startPoint x: 497, startPoint y: 187, endPoint x: 476, endPoint y: 186, distance: 21.4
click at [476, 186] on div "List Map Show 10 25 50 100 entries Search: 1.264 Job No Suffix Manhole ID Uploa…" at bounding box center [358, 216] width 498 height 102
type input "3.150"
click at [320, 226] on td "[PERSON_NAME]" at bounding box center [329, 229] width 75 height 15
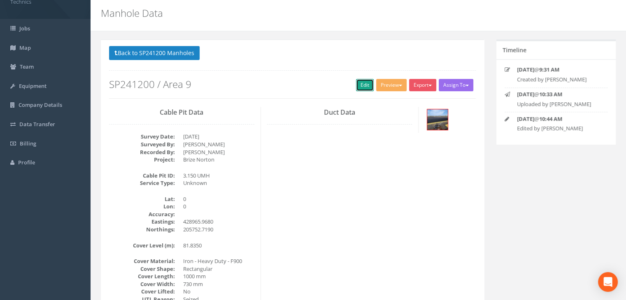
click at [366, 86] on link "Edit" at bounding box center [365, 85] width 18 height 12
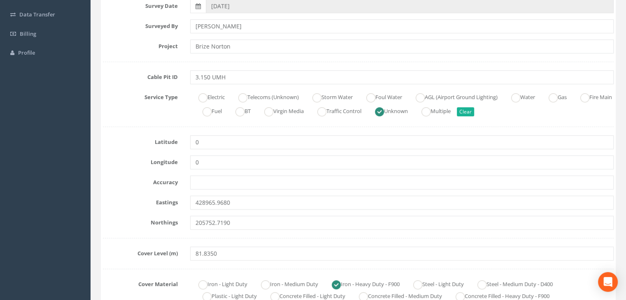
scroll to position [149, 0]
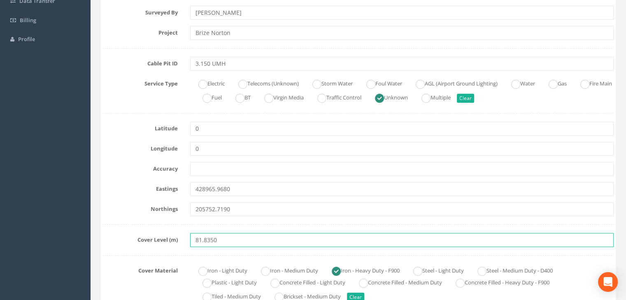
click at [208, 238] on input "81.8350" at bounding box center [401, 240] width 423 height 14
drag, startPoint x: 242, startPoint y: 242, endPoint x: 171, endPoint y: 246, distance: 70.9
click at [171, 246] on div "Cover Level (m) 81.8350" at bounding box center [358, 240] width 523 height 14
paste input "73"
type input "81.8373"
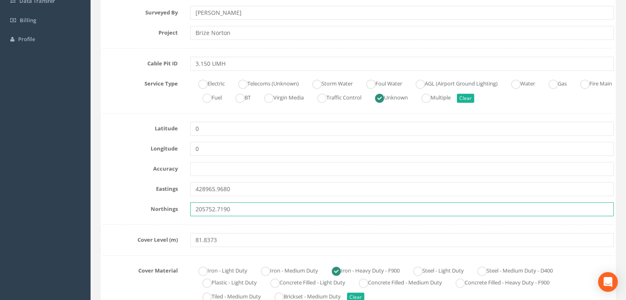
drag, startPoint x: 242, startPoint y: 210, endPoint x: 151, endPoint y: 213, distance: 90.5
click at [151, 213] on div "Northings 205752.7190" at bounding box center [358, 209] width 523 height 14
paste input "text"
click at [204, 202] on input "text" at bounding box center [401, 209] width 423 height 14
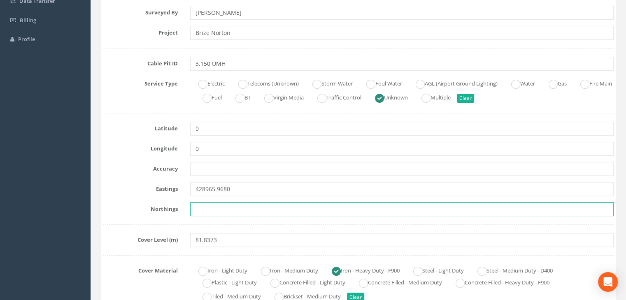
paste input "205752.9990"
type input "205752.9990"
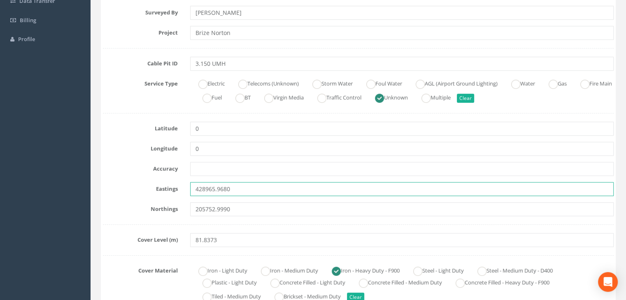
click at [241, 190] on input "428965.9680" at bounding box center [401, 189] width 423 height 14
drag, startPoint x: 241, startPoint y: 190, endPoint x: 152, endPoint y: 199, distance: 89.8
paste input "text"
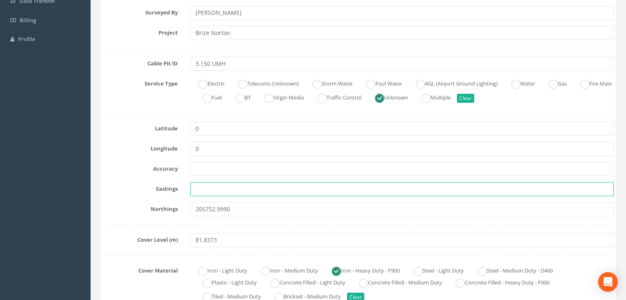
click at [202, 185] on input "text" at bounding box center [401, 189] width 423 height 14
click at [211, 186] on input "text" at bounding box center [401, 189] width 423 height 14
paste input "428965.3290"
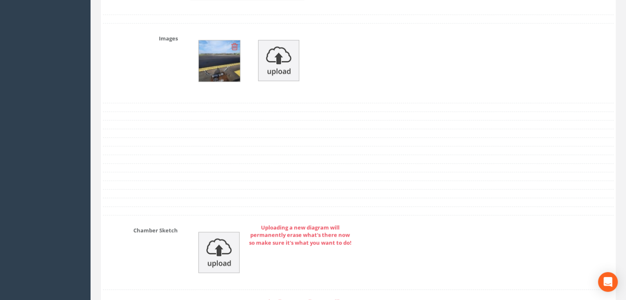
scroll to position [889, 0]
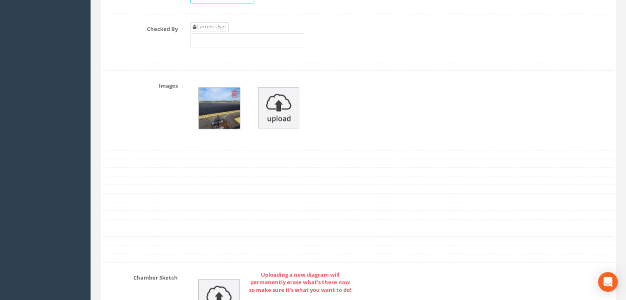
type input "428965.3290"
click at [216, 27] on link "Current User" at bounding box center [209, 26] width 39 height 9
type input "[PERSON_NAME]"
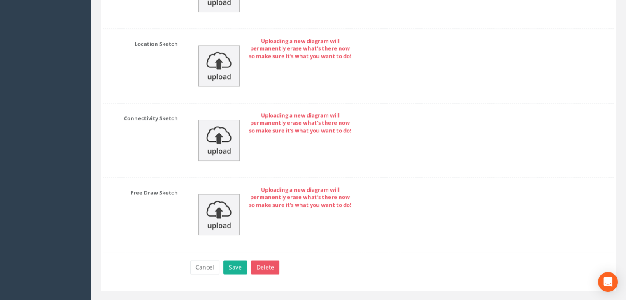
scroll to position [1286, 0]
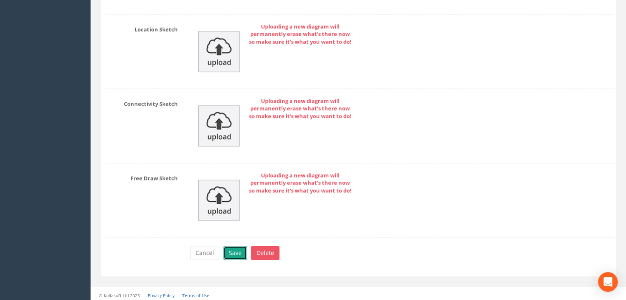
click at [227, 252] on button "Save" at bounding box center [234, 253] width 23 height 14
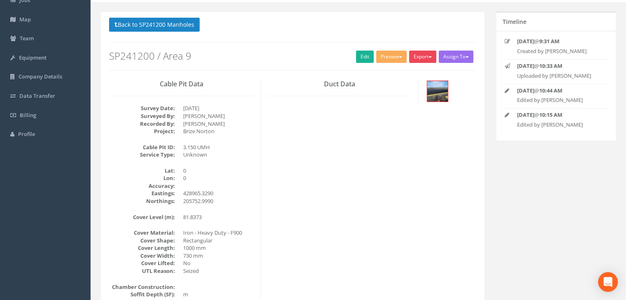
scroll to position [0, 0]
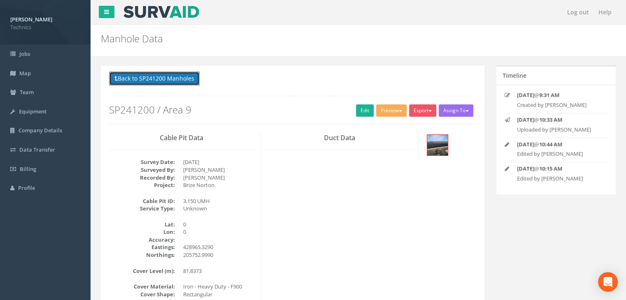
click at [176, 74] on button "Back to SP241200 Manholes" at bounding box center [154, 79] width 90 height 14
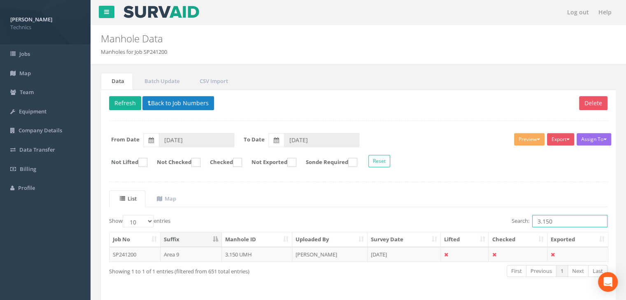
click at [563, 220] on input "3.150" at bounding box center [569, 221] width 75 height 12
type input "3.151"
click at [367, 256] on td "[PERSON_NAME]" at bounding box center [329, 254] width 75 height 15
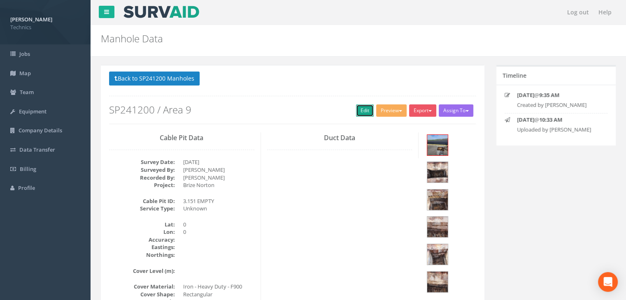
click at [357, 112] on link "Edit" at bounding box center [365, 110] width 18 height 12
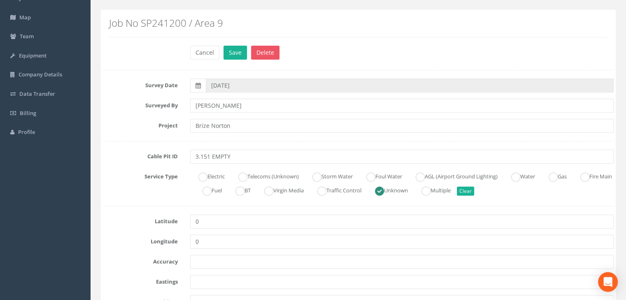
scroll to position [123, 0]
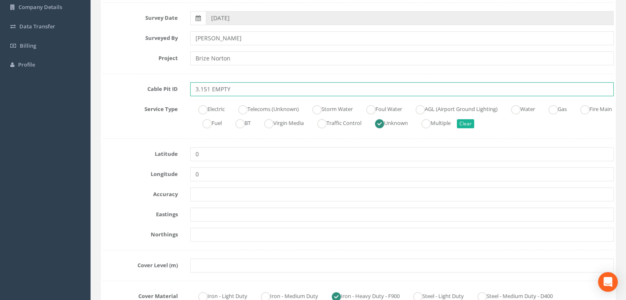
click at [248, 89] on input "3.151 EMPTY" at bounding box center [401, 89] width 423 height 14
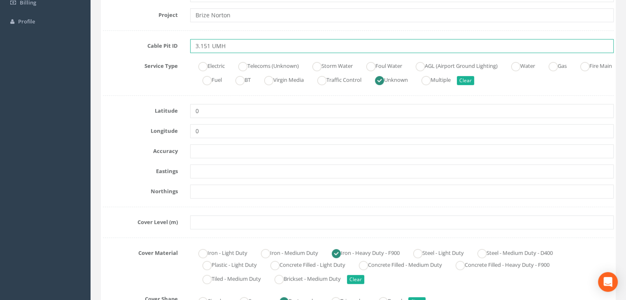
scroll to position [206, 0]
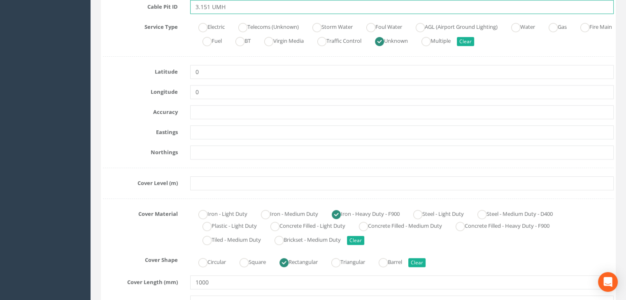
type input "3.151 UMH"
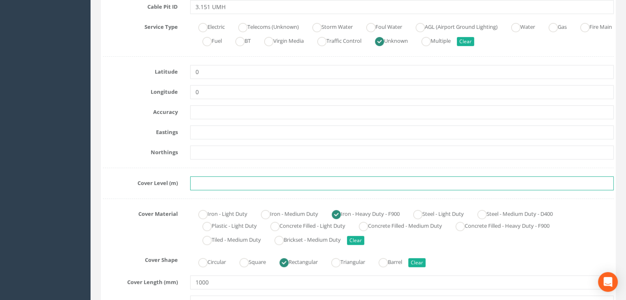
click at [199, 187] on input "text" at bounding box center [401, 183] width 423 height 14
paste input "81.7819"
type input "81.7819"
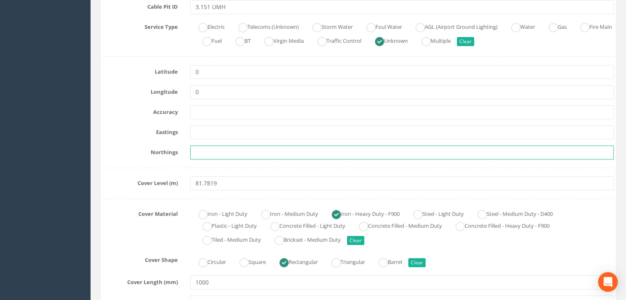
click at [203, 149] on input "text" at bounding box center [401, 153] width 423 height 14
paste input "205736.6990"
type input "205736.6990"
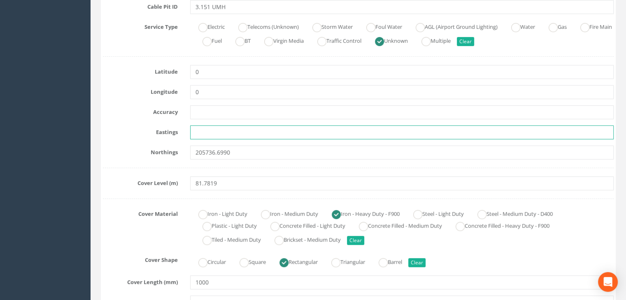
click at [209, 135] on input "text" at bounding box center [401, 132] width 423 height 14
paste input "428956.9211"
type input "428956.9211"
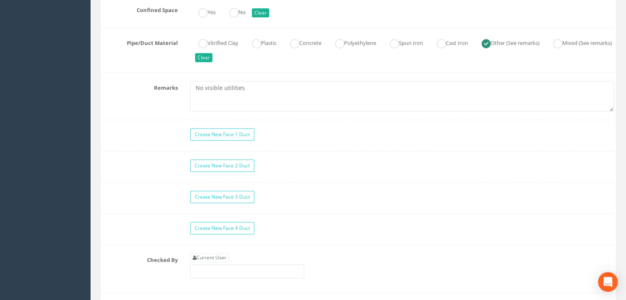
scroll to position [781, 0]
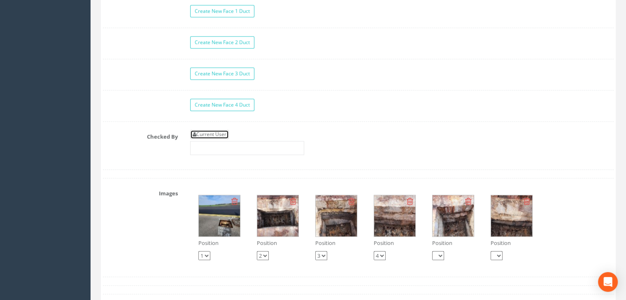
click at [211, 134] on link "Current User" at bounding box center [209, 134] width 39 height 9
type input "[PERSON_NAME]"
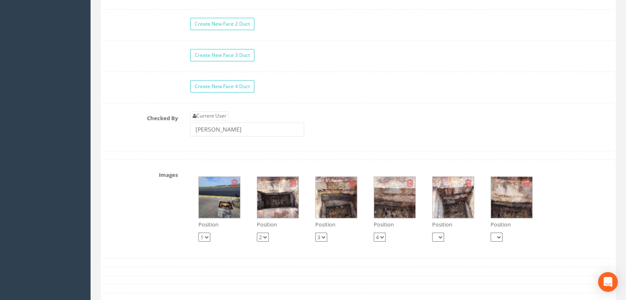
scroll to position [823, 0]
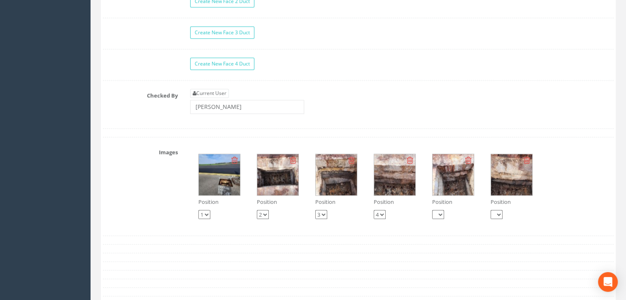
click at [222, 180] on img at bounding box center [219, 174] width 41 height 41
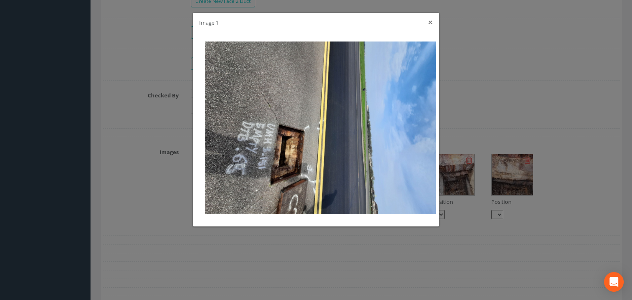
click at [430, 27] on button "×" at bounding box center [430, 22] width 5 height 9
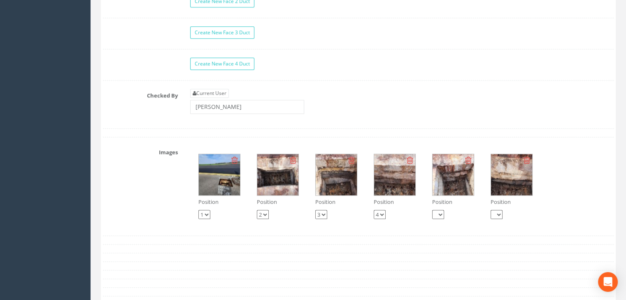
click at [271, 173] on img at bounding box center [277, 174] width 41 height 41
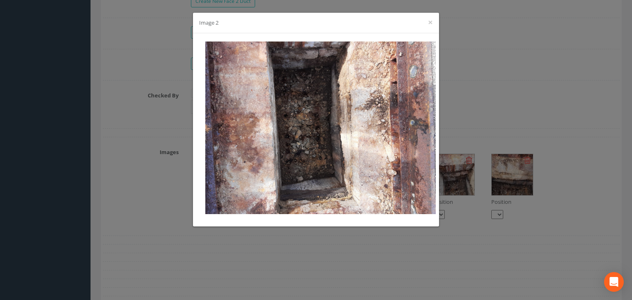
click at [425, 23] on div "Image 2 ×" at bounding box center [316, 23] width 246 height 21
click at [428, 21] on button "×" at bounding box center [430, 22] width 5 height 9
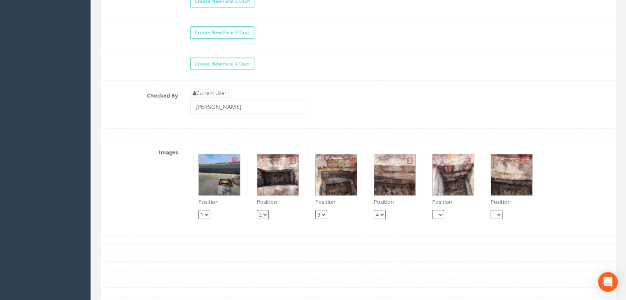
click at [225, 178] on img at bounding box center [219, 174] width 41 height 41
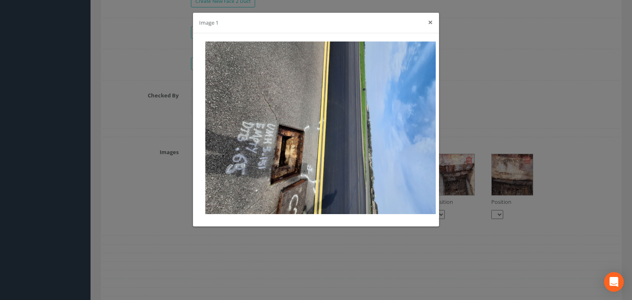
click at [431, 23] on button "×" at bounding box center [430, 22] width 5 height 9
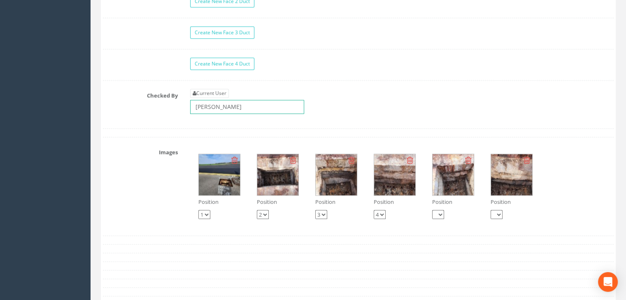
drag, startPoint x: 242, startPoint y: 102, endPoint x: 148, endPoint y: 102, distance: 94.2
click at [148, 102] on div "Checked By Current User [PERSON_NAME]" at bounding box center [358, 104] width 523 height 31
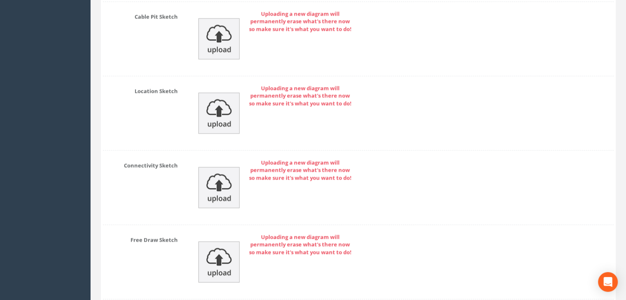
scroll to position [1305, 0]
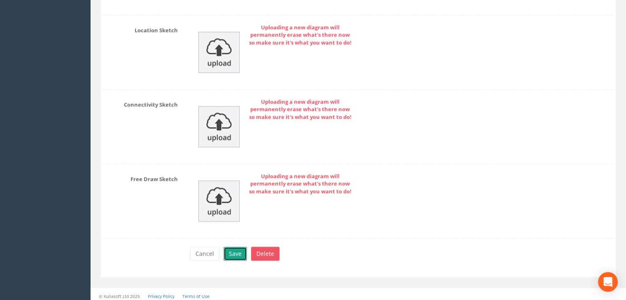
click at [234, 248] on button "Save" at bounding box center [234, 254] width 23 height 14
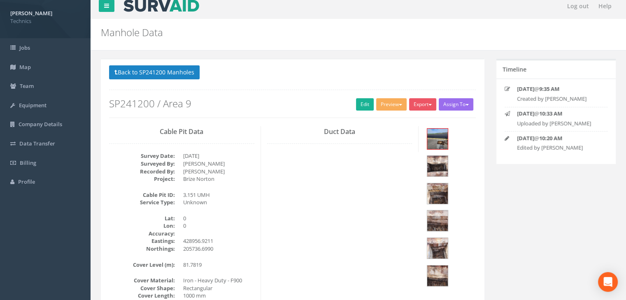
scroll to position [0, 0]
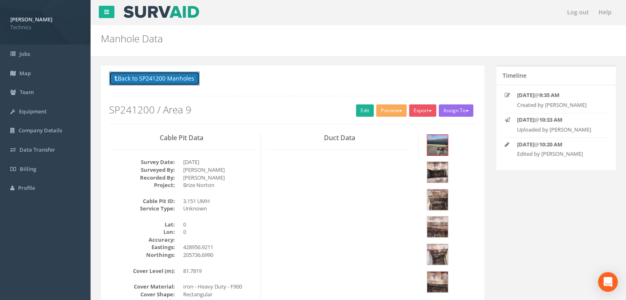
click at [176, 72] on button "Back to SP241200 Manholes" at bounding box center [154, 79] width 90 height 14
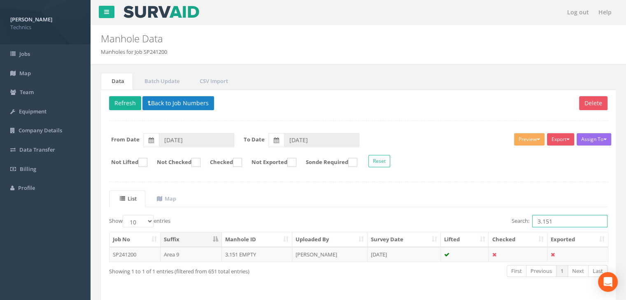
click at [567, 221] on input "3.151" at bounding box center [569, 221] width 75 height 12
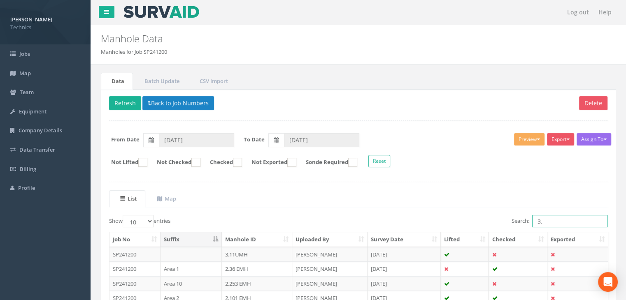
type input "3"
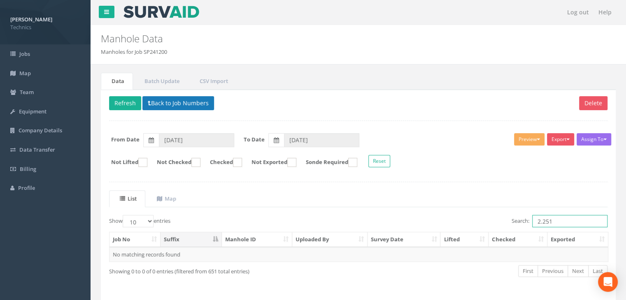
type input "2.251"
click at [170, 97] on button "Back to Job Numbers" at bounding box center [178, 103] width 72 height 14
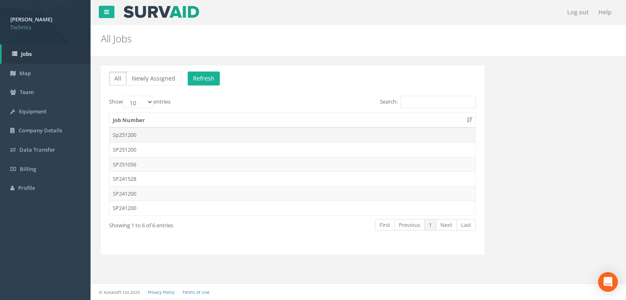
click at [171, 135] on td "Sp251200" at bounding box center [292, 134] width 366 height 15
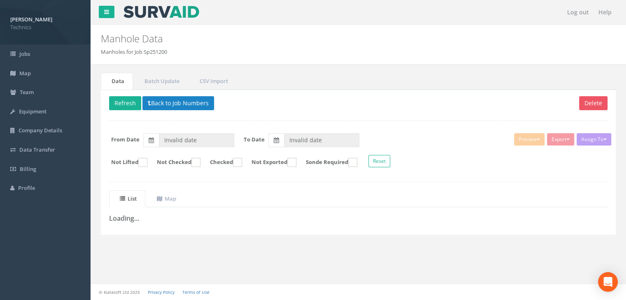
type input "[DATE]"
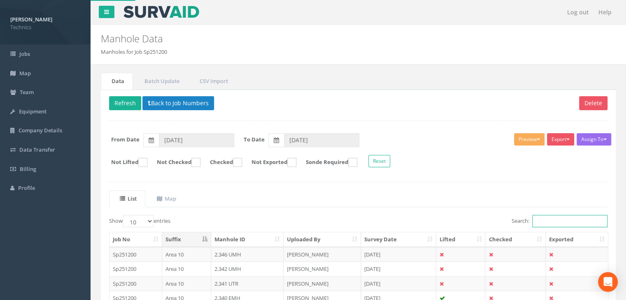
click at [548, 215] on input "Search:" at bounding box center [569, 221] width 75 height 12
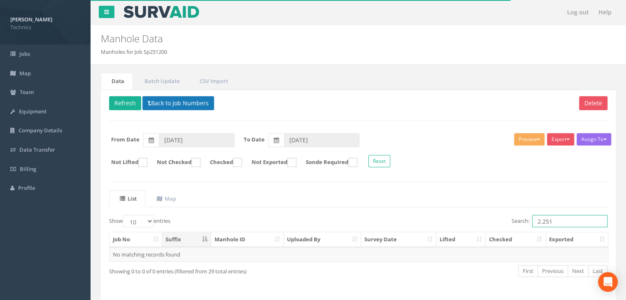
type input "2.251"
click at [163, 104] on button "Back to Job Numbers" at bounding box center [178, 103] width 72 height 14
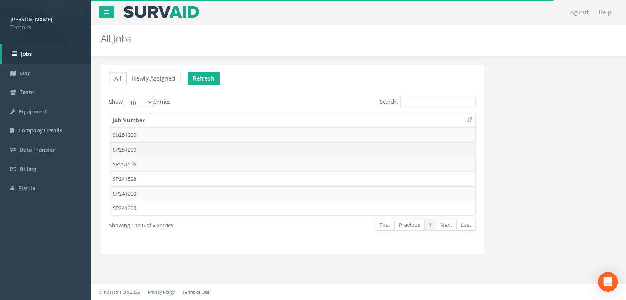
click at [152, 148] on td "SP251200" at bounding box center [292, 149] width 366 height 15
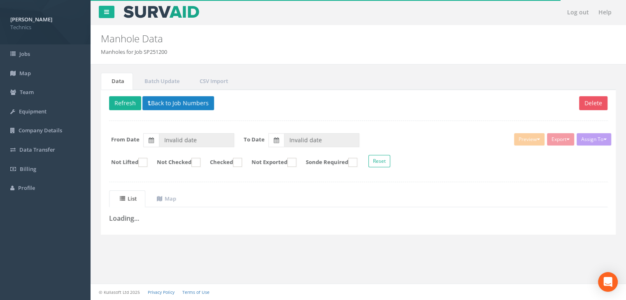
type input "[DATE]"
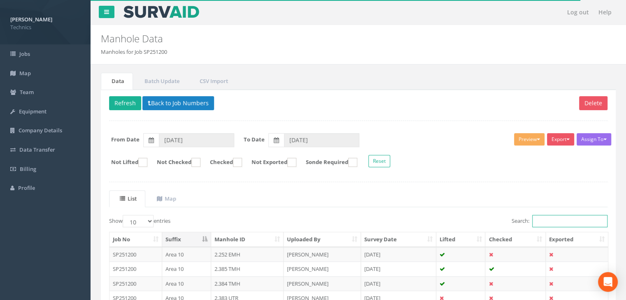
click at [551, 221] on input "Search:" at bounding box center [569, 221] width 75 height 12
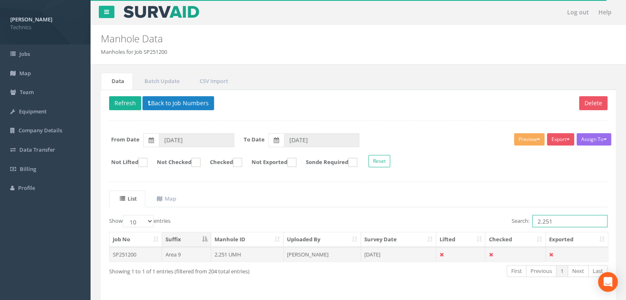
type input "2.251"
click at [252, 253] on td "2.251 UMH" at bounding box center [247, 254] width 73 height 15
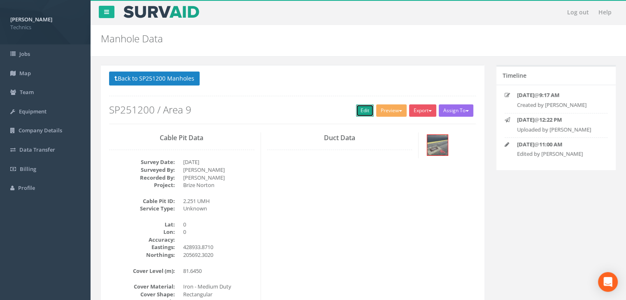
click at [359, 107] on link "Edit" at bounding box center [365, 110] width 18 height 12
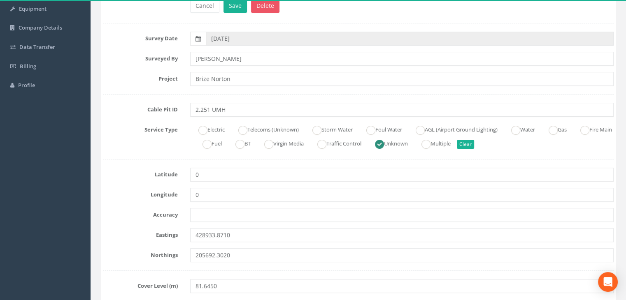
scroll to position [165, 0]
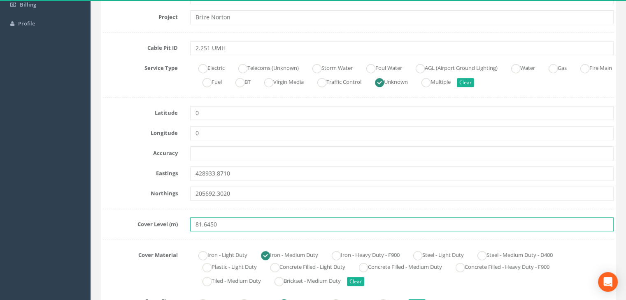
drag, startPoint x: 229, startPoint y: 224, endPoint x: 156, endPoint y: 216, distance: 72.8
paste input "3"
type input "81.6350"
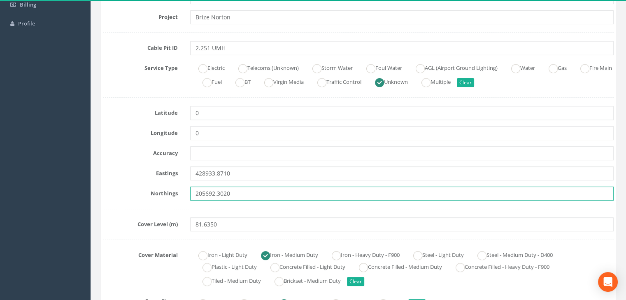
drag, startPoint x: 249, startPoint y: 194, endPoint x: 138, endPoint y: 190, distance: 110.7
click at [138, 191] on div "Northings 205692.3020" at bounding box center [358, 194] width 523 height 14
paste input "text"
click at [217, 199] on input "text" at bounding box center [401, 194] width 423 height 14
paste input "205692.1381"
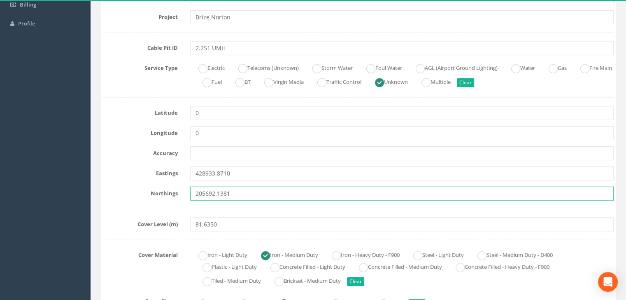
type input "205692.1381"
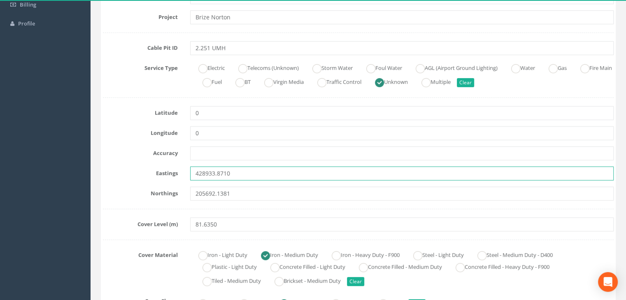
drag, startPoint x: 257, startPoint y: 175, endPoint x: 165, endPoint y: 165, distance: 92.6
paste input "4.188"
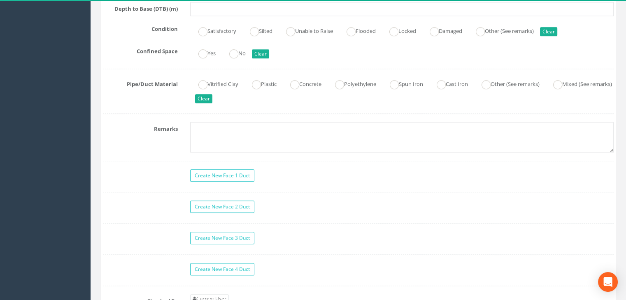
scroll to position [494, 0]
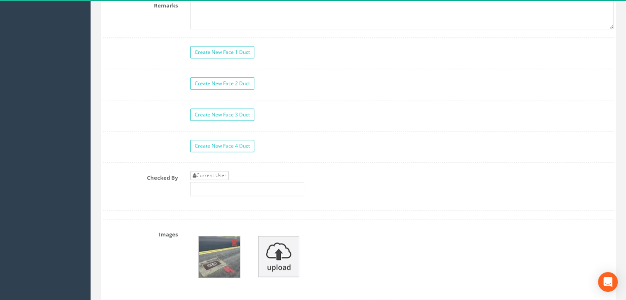
type input "428934.1880"
drag, startPoint x: 212, startPoint y: 171, endPoint x: 225, endPoint y: 170, distance: 12.9
click at [212, 171] on link "Current User" at bounding box center [209, 175] width 39 height 9
type input "[PERSON_NAME]"
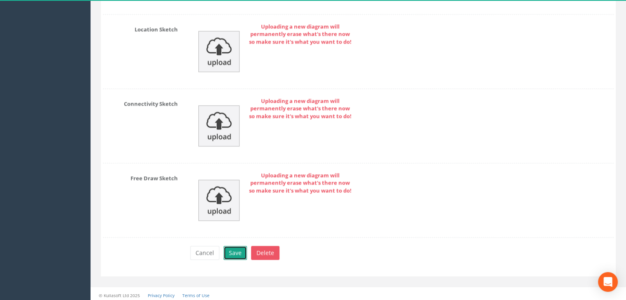
click at [232, 247] on button "Save" at bounding box center [234, 253] width 23 height 14
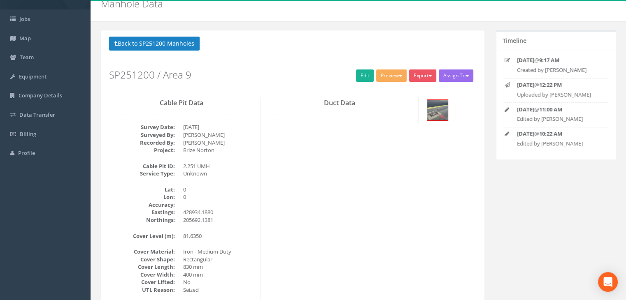
scroll to position [0, 0]
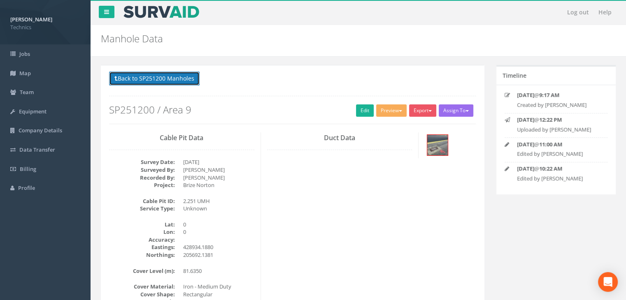
click at [174, 81] on button "Back to SP251200 Manholes" at bounding box center [154, 79] width 90 height 14
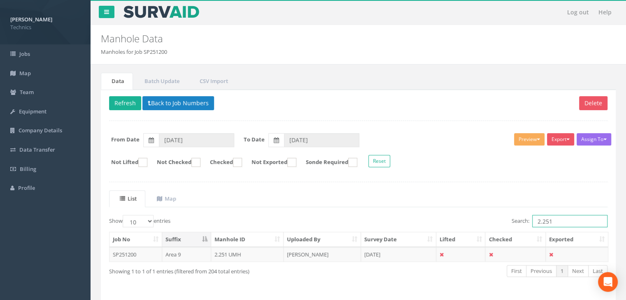
click at [558, 223] on input "2.251" at bounding box center [569, 221] width 75 height 12
type input "2.250"
click at [406, 258] on td "[DATE]" at bounding box center [398, 254] width 75 height 15
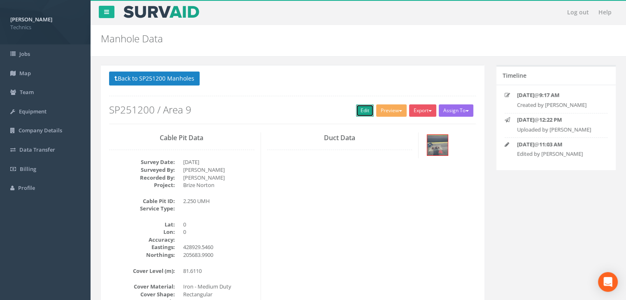
click at [359, 109] on link "Edit" at bounding box center [365, 110] width 18 height 12
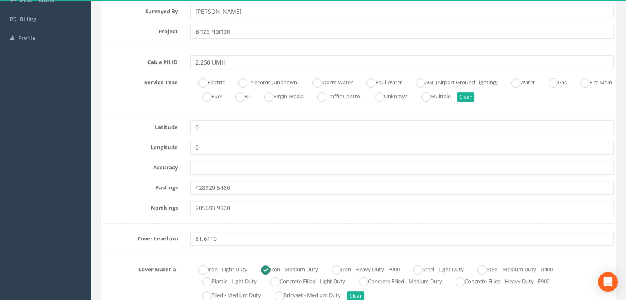
scroll to position [165, 0]
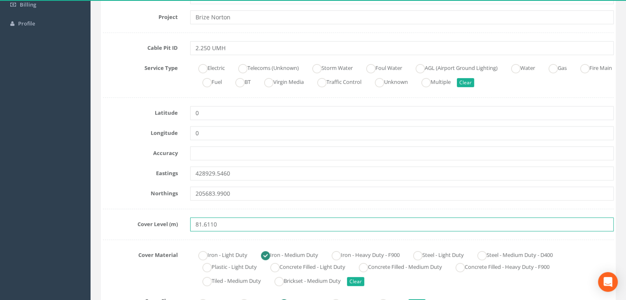
drag, startPoint x: 214, startPoint y: 226, endPoint x: 137, endPoint y: 224, distance: 76.9
click at [137, 224] on div "Cover Level (m) 81.6110" at bounding box center [358, 225] width 523 height 14
paste input "text"
click at [220, 221] on input "text" at bounding box center [401, 225] width 423 height 14
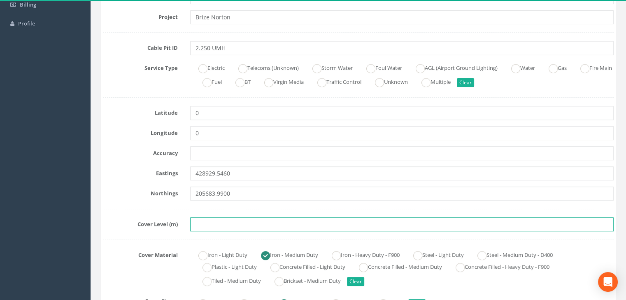
click at [224, 226] on input "text" at bounding box center [401, 225] width 423 height 14
paste input "81.6097"
type input "81.6097"
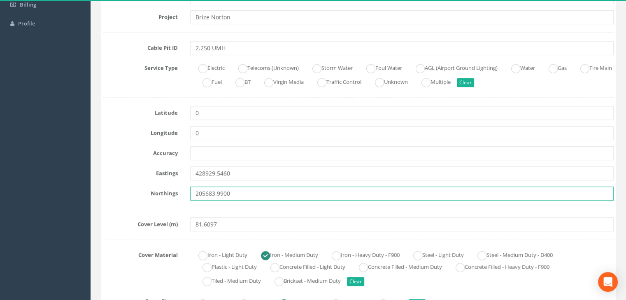
drag, startPoint x: 236, startPoint y: 194, endPoint x: 169, endPoint y: 189, distance: 67.6
click at [169, 189] on div "Northings 205683.9900" at bounding box center [358, 194] width 523 height 14
paste input "text"
click at [225, 196] on input "text" at bounding box center [401, 194] width 423 height 14
paste input "205683.9805"
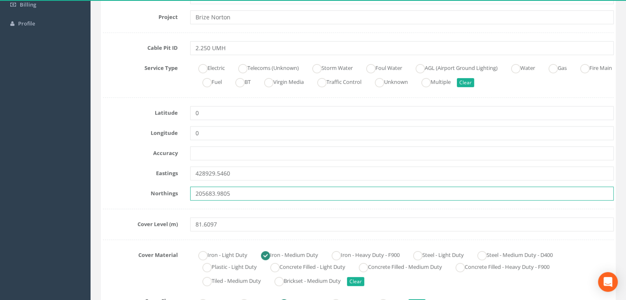
type input "205683.9805"
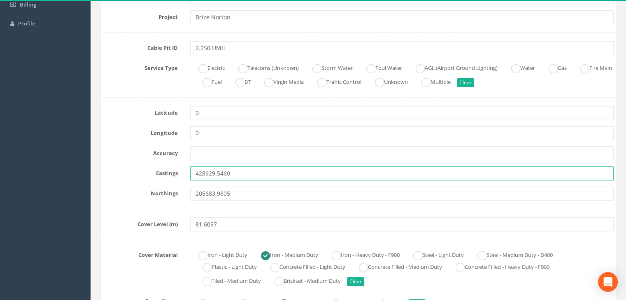
click at [253, 175] on input "428929.5460" at bounding box center [401, 174] width 423 height 14
paste input "text"
click at [259, 171] on input "text" at bounding box center [401, 174] width 423 height 14
paste input "428929.5549"
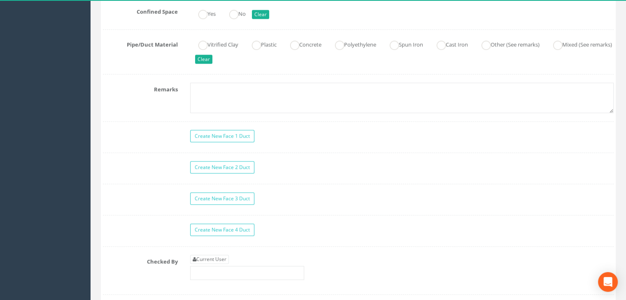
scroll to position [699, 0]
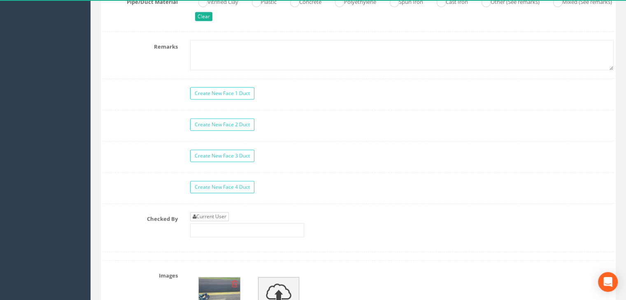
type input "428929.5549"
click at [212, 212] on link "Current User" at bounding box center [209, 216] width 39 height 9
type input "[PERSON_NAME]"
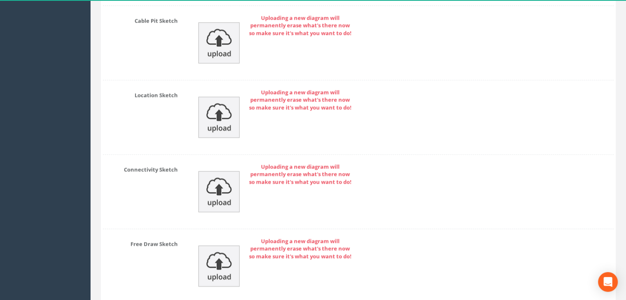
scroll to position [1286, 0]
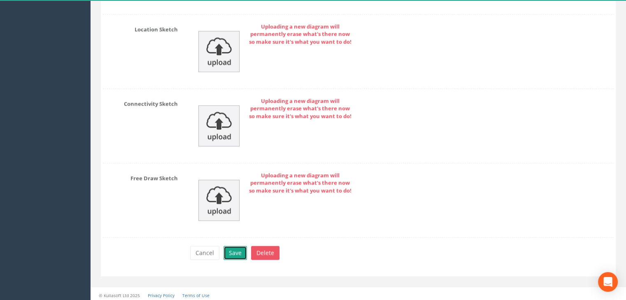
click at [237, 250] on button "Save" at bounding box center [234, 253] width 23 height 14
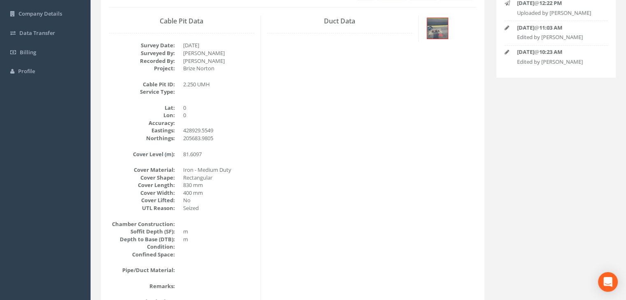
scroll to position [18, 0]
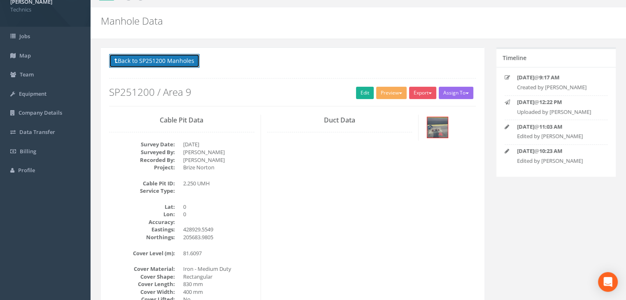
click at [174, 61] on button "Back to SP251200 Manholes" at bounding box center [154, 61] width 90 height 14
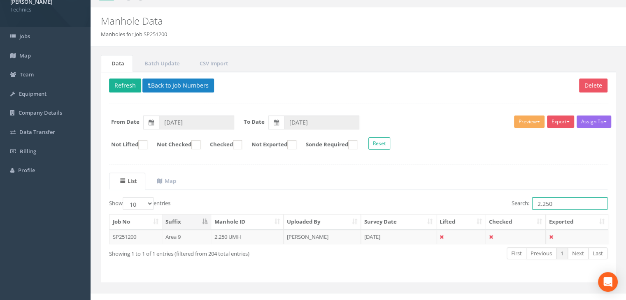
click at [568, 206] on input "2.250" at bounding box center [569, 203] width 75 height 12
type input "2.248"
click at [406, 234] on td "[DATE]" at bounding box center [398, 236] width 75 height 15
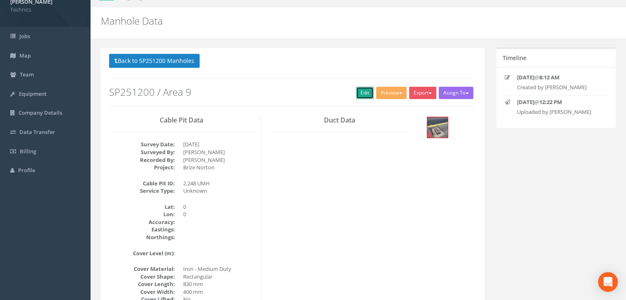
click at [364, 94] on link "Edit" at bounding box center [365, 93] width 18 height 12
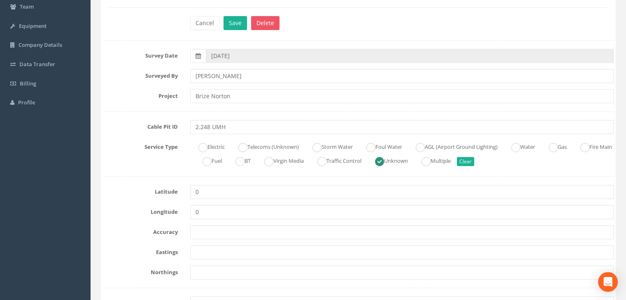
scroll to position [141, 0]
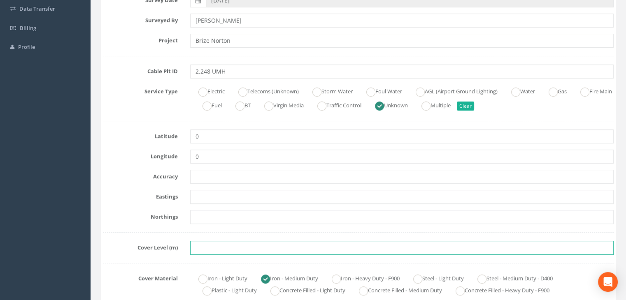
click at [213, 249] on input "text" at bounding box center [401, 248] width 423 height 14
paste input "81.5617"
type input "81.5617"
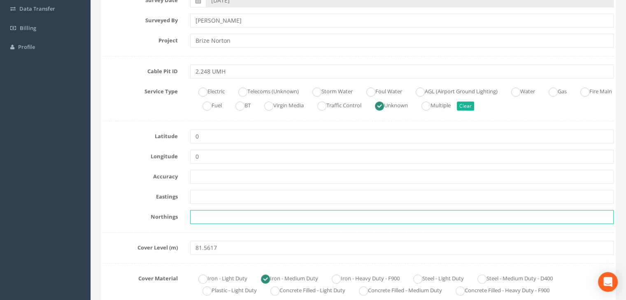
click at [210, 222] on input "text" at bounding box center [401, 217] width 423 height 14
paste input "205630.3656"
type input "205630.3656"
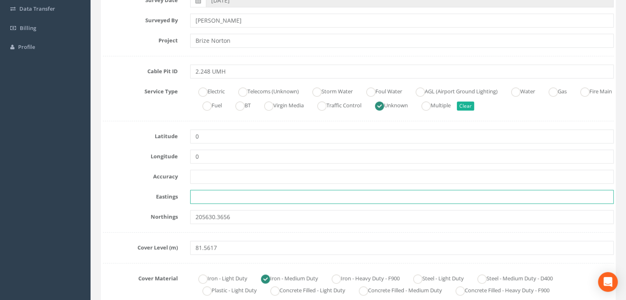
click at [200, 194] on input "text" at bounding box center [401, 197] width 423 height 14
paste input "428900.6890"
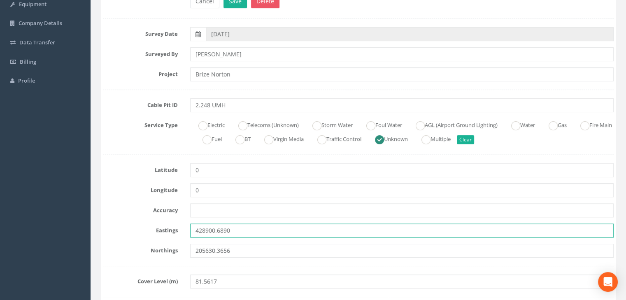
scroll to position [59, 0]
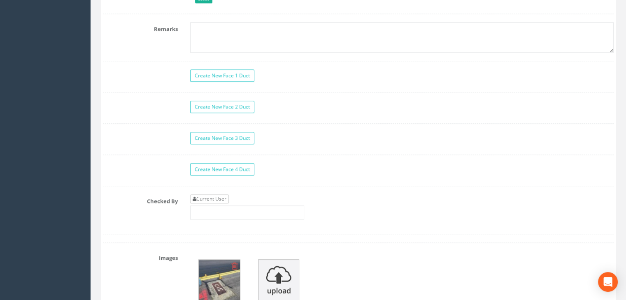
type input "428900.6890"
drag, startPoint x: 216, startPoint y: 195, endPoint x: 226, endPoint y: 190, distance: 10.9
click at [216, 195] on link "Current User" at bounding box center [209, 199] width 39 height 9
type input "[PERSON_NAME]"
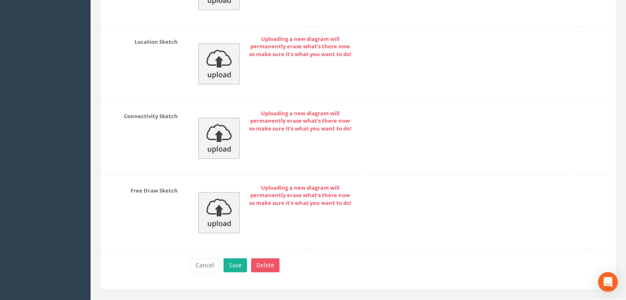
scroll to position [1286, 0]
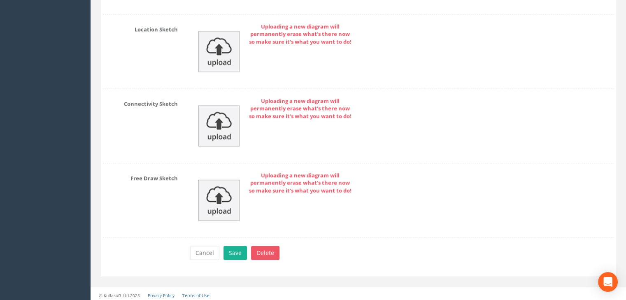
click at [231, 258] on div "Cancel Save Delete" at bounding box center [402, 254] width 436 height 16
click at [246, 249] on div "Cancel Save Delete" at bounding box center [402, 254] width 436 height 16
click at [236, 246] on button "Save" at bounding box center [234, 253] width 23 height 14
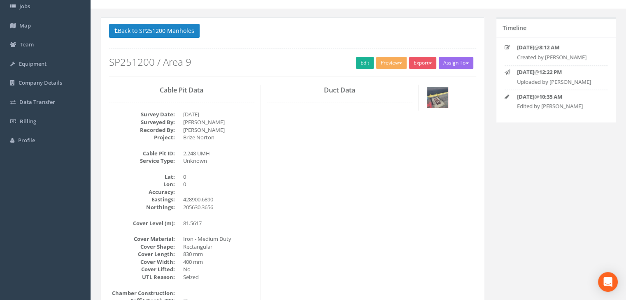
scroll to position [0, 0]
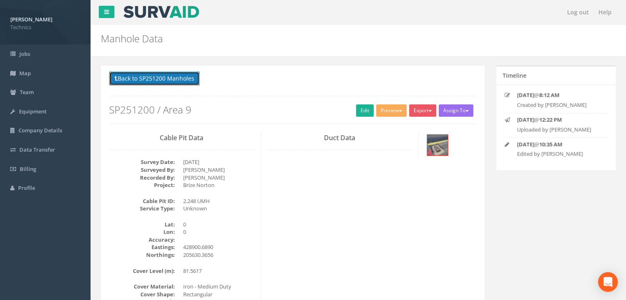
drag, startPoint x: 182, startPoint y: 81, endPoint x: 206, endPoint y: 81, distance: 23.4
click at [182, 81] on button "Back to SP251200 Manholes" at bounding box center [154, 79] width 90 height 14
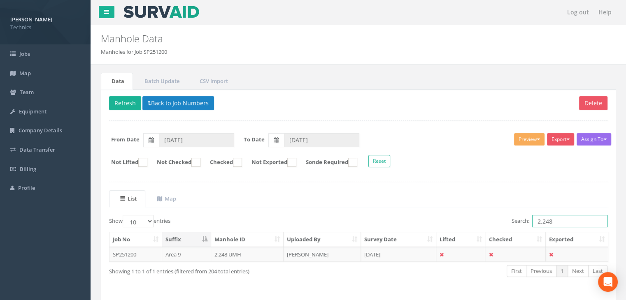
click at [567, 219] on input "2.248" at bounding box center [569, 221] width 75 height 12
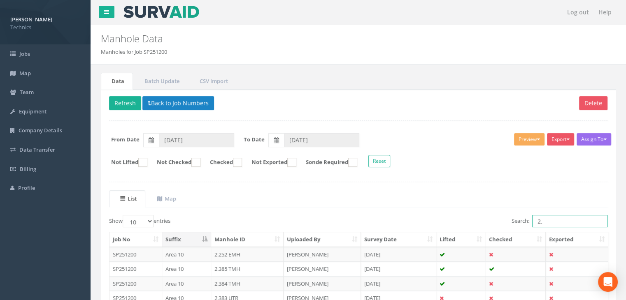
type input "2"
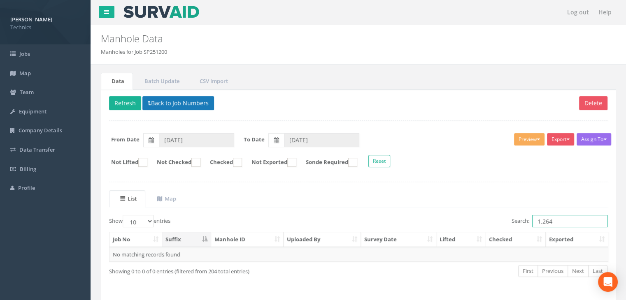
type input "1.264"
click at [150, 108] on button "Back to Job Numbers" at bounding box center [178, 103] width 72 height 14
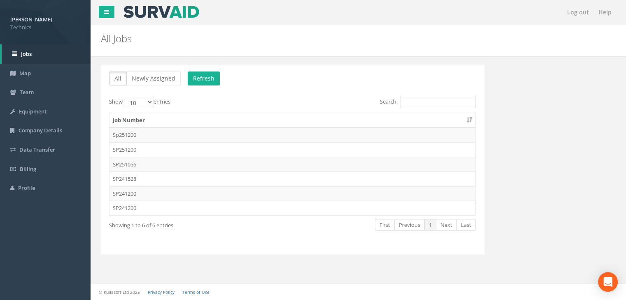
click at [146, 191] on td "SP241200" at bounding box center [292, 193] width 366 height 15
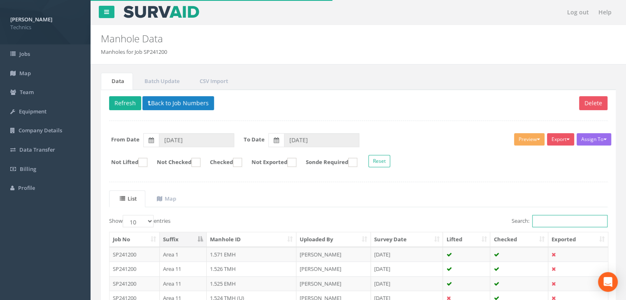
click at [568, 221] on input "Search:" at bounding box center [569, 221] width 75 height 12
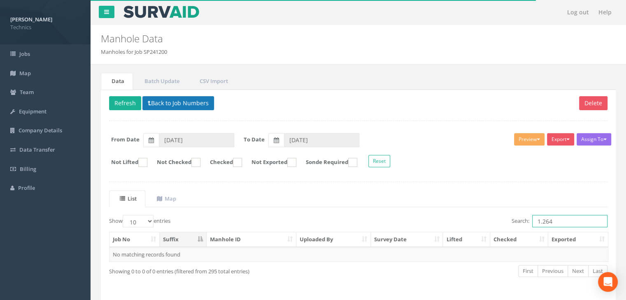
type input "1.264"
click at [165, 107] on button "Back to Job Numbers" at bounding box center [178, 103] width 72 height 14
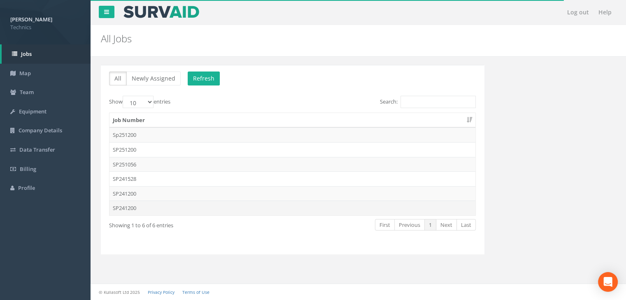
click at [150, 208] on td "SP241200" at bounding box center [292, 208] width 366 height 15
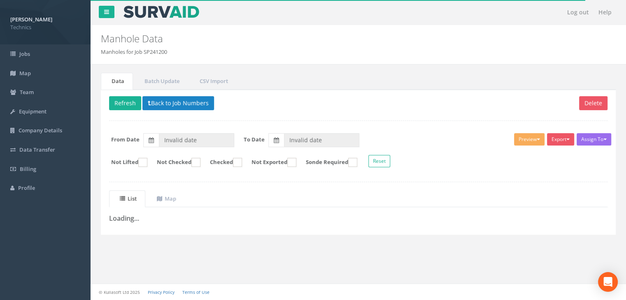
type input "[DATE]"
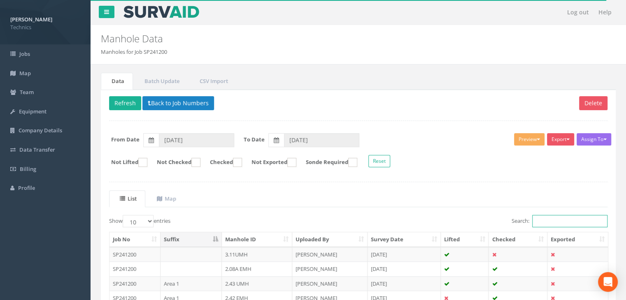
click at [575, 220] on input "Search:" at bounding box center [569, 221] width 75 height 12
type input "4"
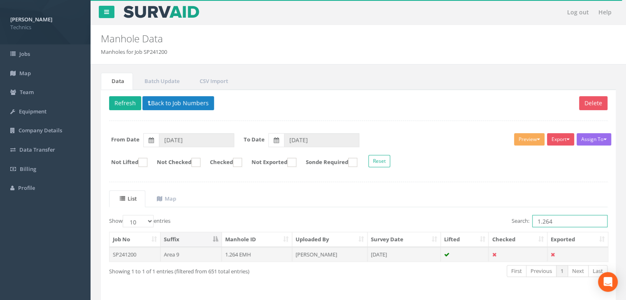
type input "1.264"
click at [381, 254] on td "[DATE]" at bounding box center [403, 254] width 73 height 15
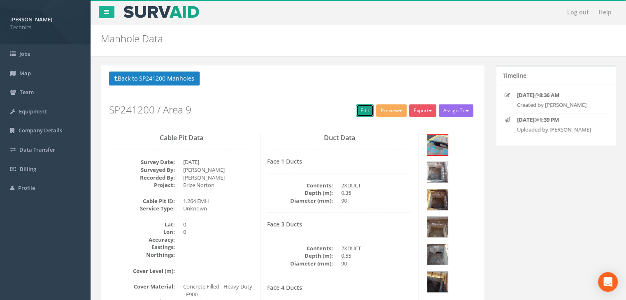
click at [356, 113] on link "Edit" at bounding box center [365, 110] width 18 height 12
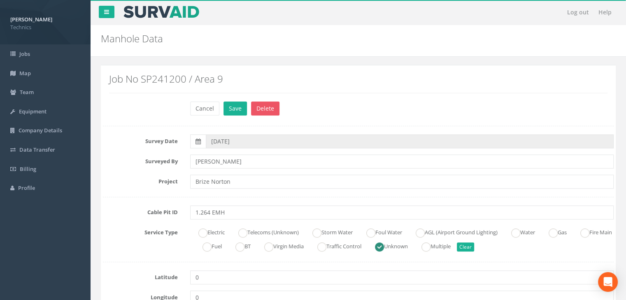
scroll to position [123, 0]
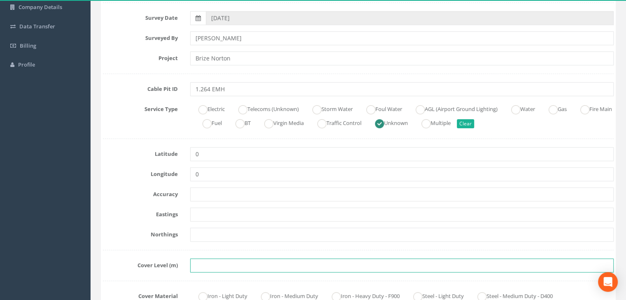
click at [224, 265] on input "text" at bounding box center [401, 266] width 423 height 14
paste input "81.5062"
type input "81.5062"
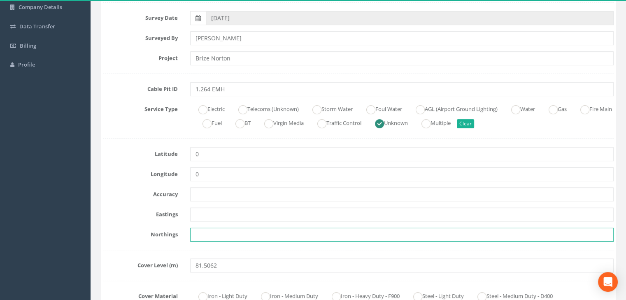
click at [206, 231] on input "text" at bounding box center [401, 235] width 423 height 14
paste input "205607.9361"
type input "205607.9361"
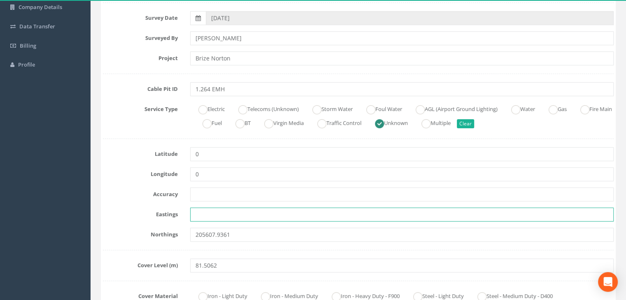
click at [199, 218] on input "text" at bounding box center [401, 215] width 423 height 14
click at [255, 210] on input "text" at bounding box center [401, 215] width 423 height 14
paste input "428888.7171"
type input "428888.7171"
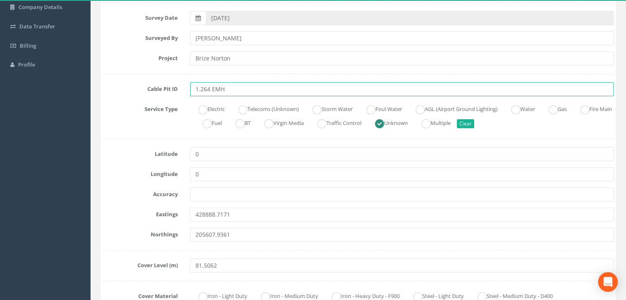
click at [215, 90] on input "1.264 EMH" at bounding box center [401, 89] width 423 height 14
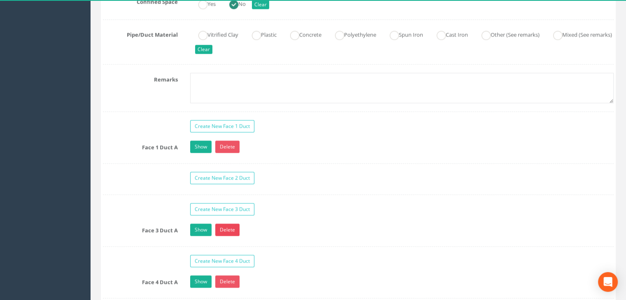
scroll to position [699, 0]
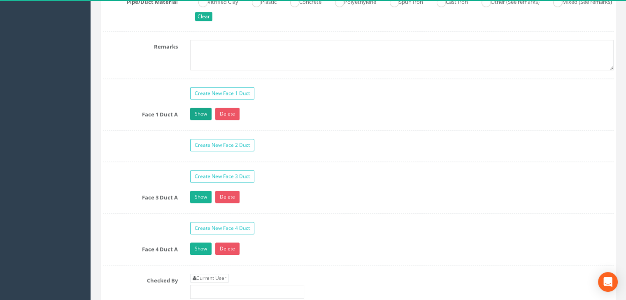
type input "1.264 UMH"
click at [201, 114] on link "Show" at bounding box center [200, 114] width 21 height 12
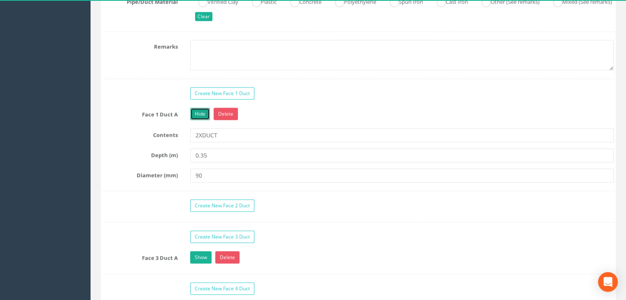
click at [201, 114] on link "Hide" at bounding box center [200, 114] width 20 height 12
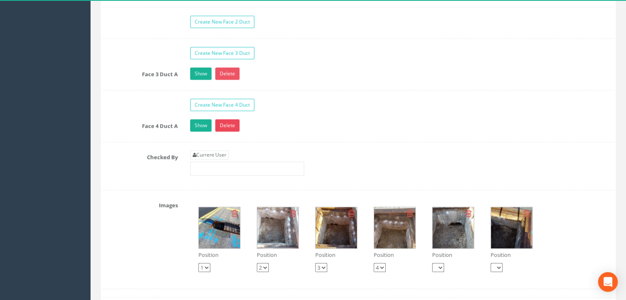
scroll to position [740, 0]
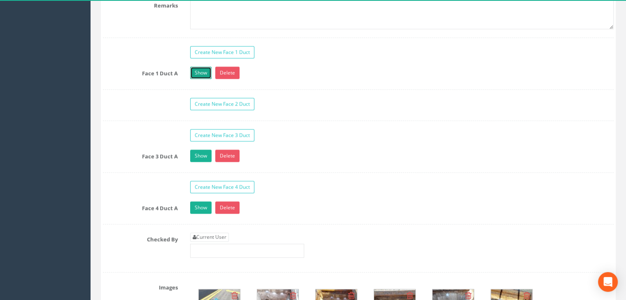
click at [197, 73] on link "Show" at bounding box center [200, 73] width 21 height 12
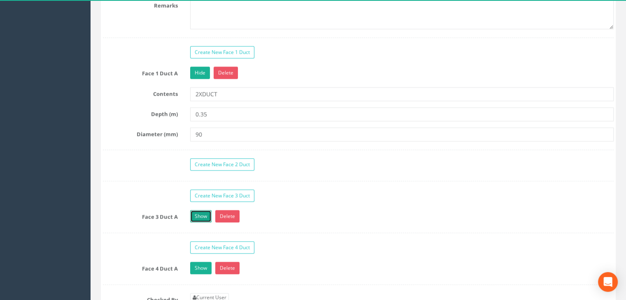
click at [209, 216] on link "Show" at bounding box center [200, 216] width 21 height 12
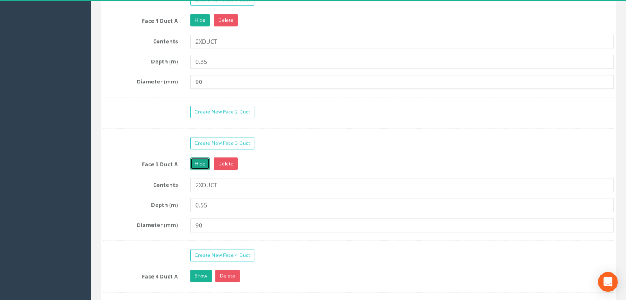
scroll to position [864, 0]
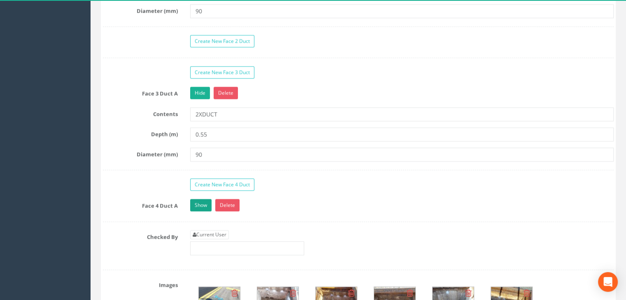
click at [204, 208] on div "Show Delete" at bounding box center [402, 206] width 436 height 14
click at [202, 205] on link "Show" at bounding box center [200, 205] width 21 height 12
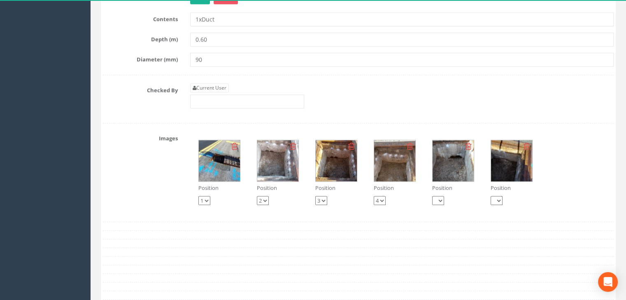
scroll to position [1110, 0]
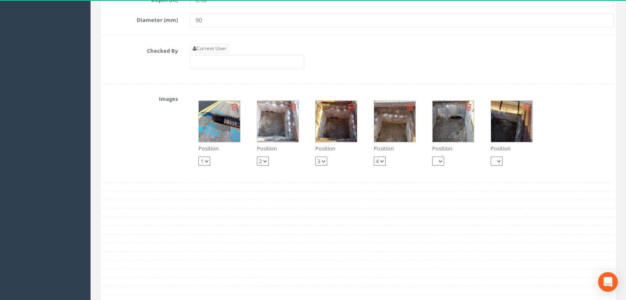
click at [223, 134] on img at bounding box center [219, 121] width 41 height 41
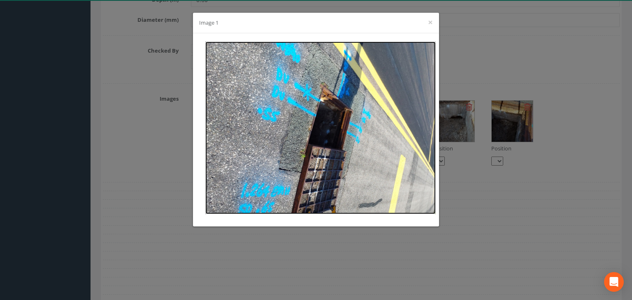
click at [370, 124] on img at bounding box center [320, 128] width 230 height 173
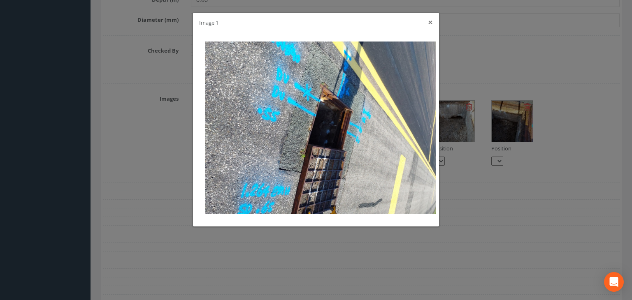
click at [429, 23] on button "×" at bounding box center [430, 22] width 5 height 9
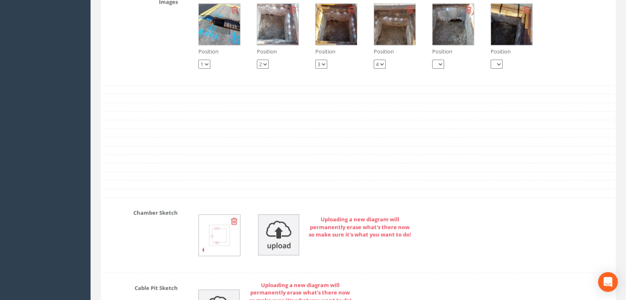
scroll to position [1045, 0]
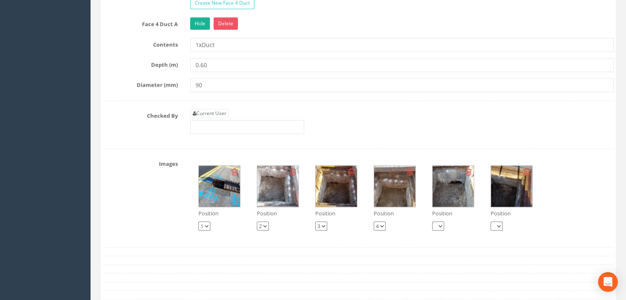
click at [206, 109] on link "Current User" at bounding box center [209, 113] width 39 height 9
type input "[PERSON_NAME]"
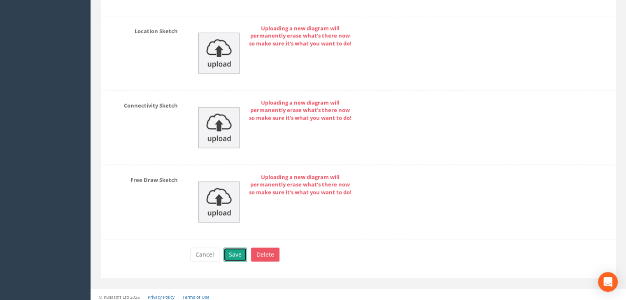
click at [237, 251] on button "Save" at bounding box center [234, 255] width 23 height 14
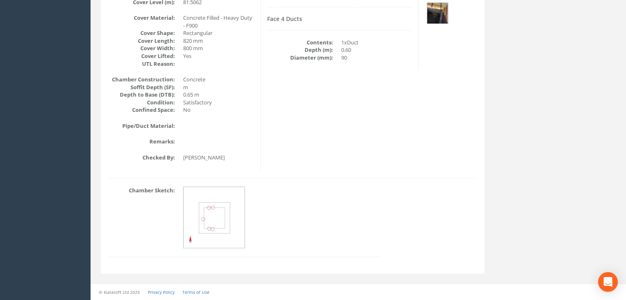
scroll to position [268, 0]
